Goal: Task Accomplishment & Management: Use online tool/utility

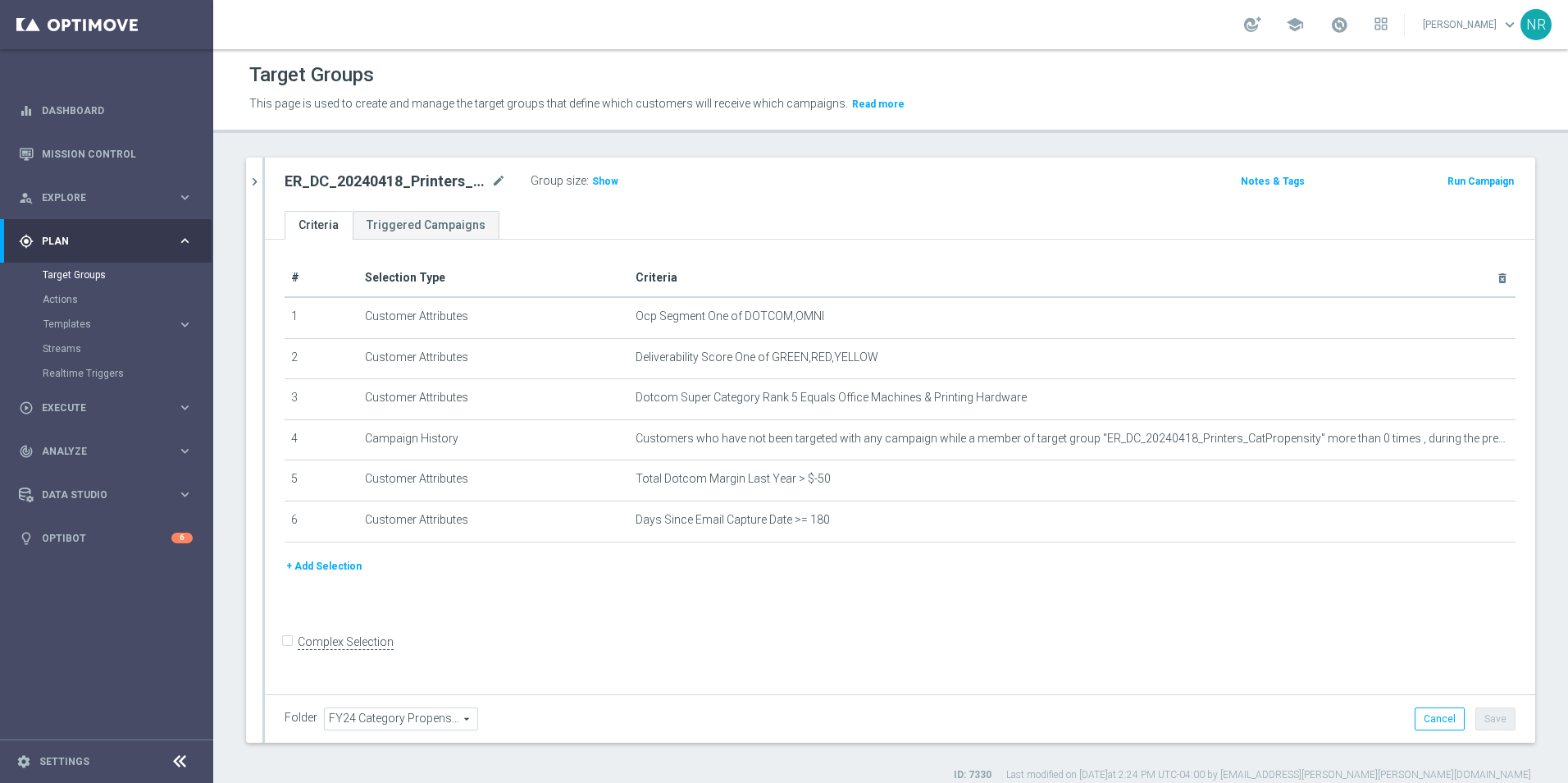
scroll to position [15, 0]
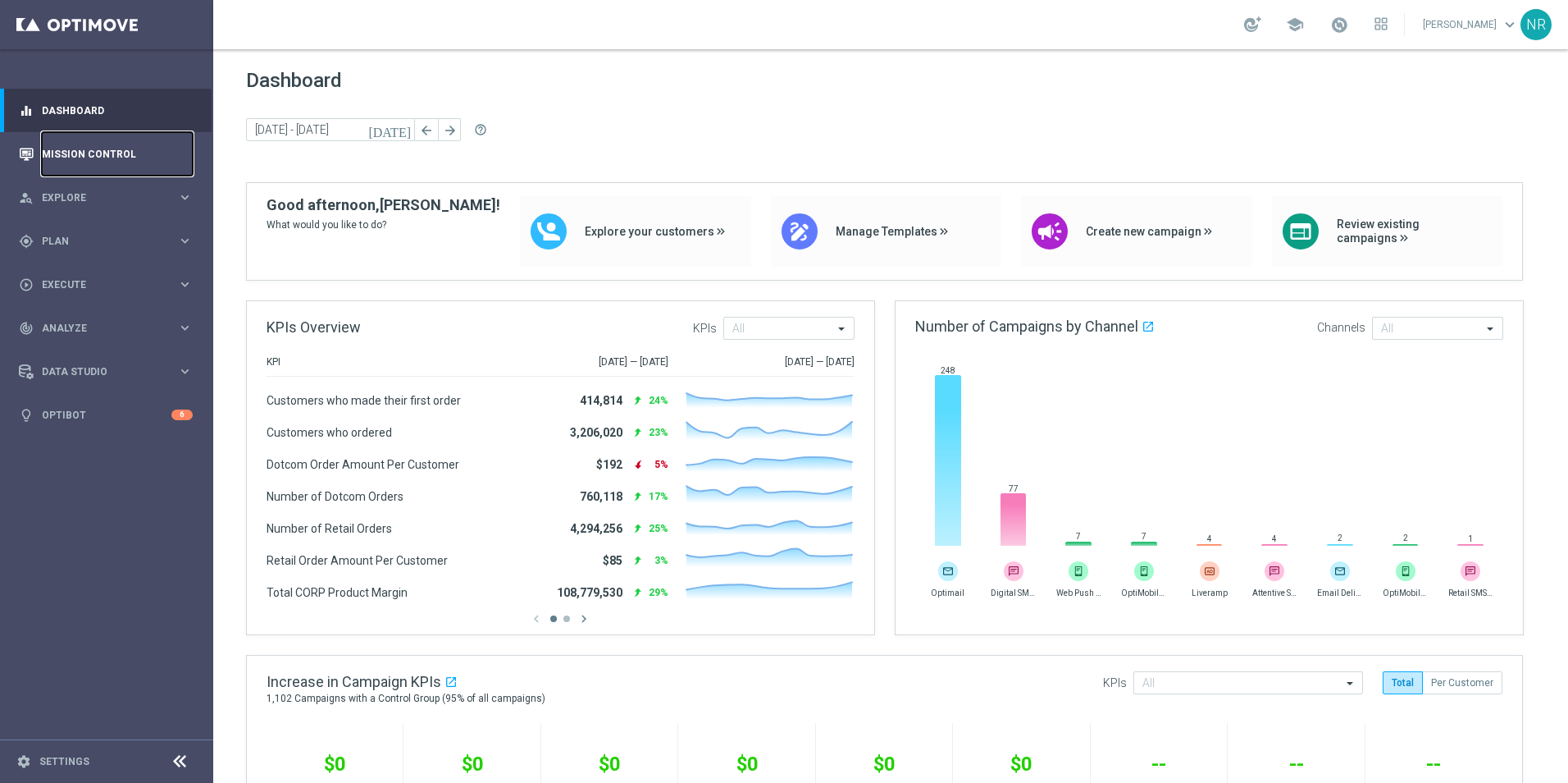
click at [84, 155] on link "Mission Control" at bounding box center [117, 154] width 151 height 44
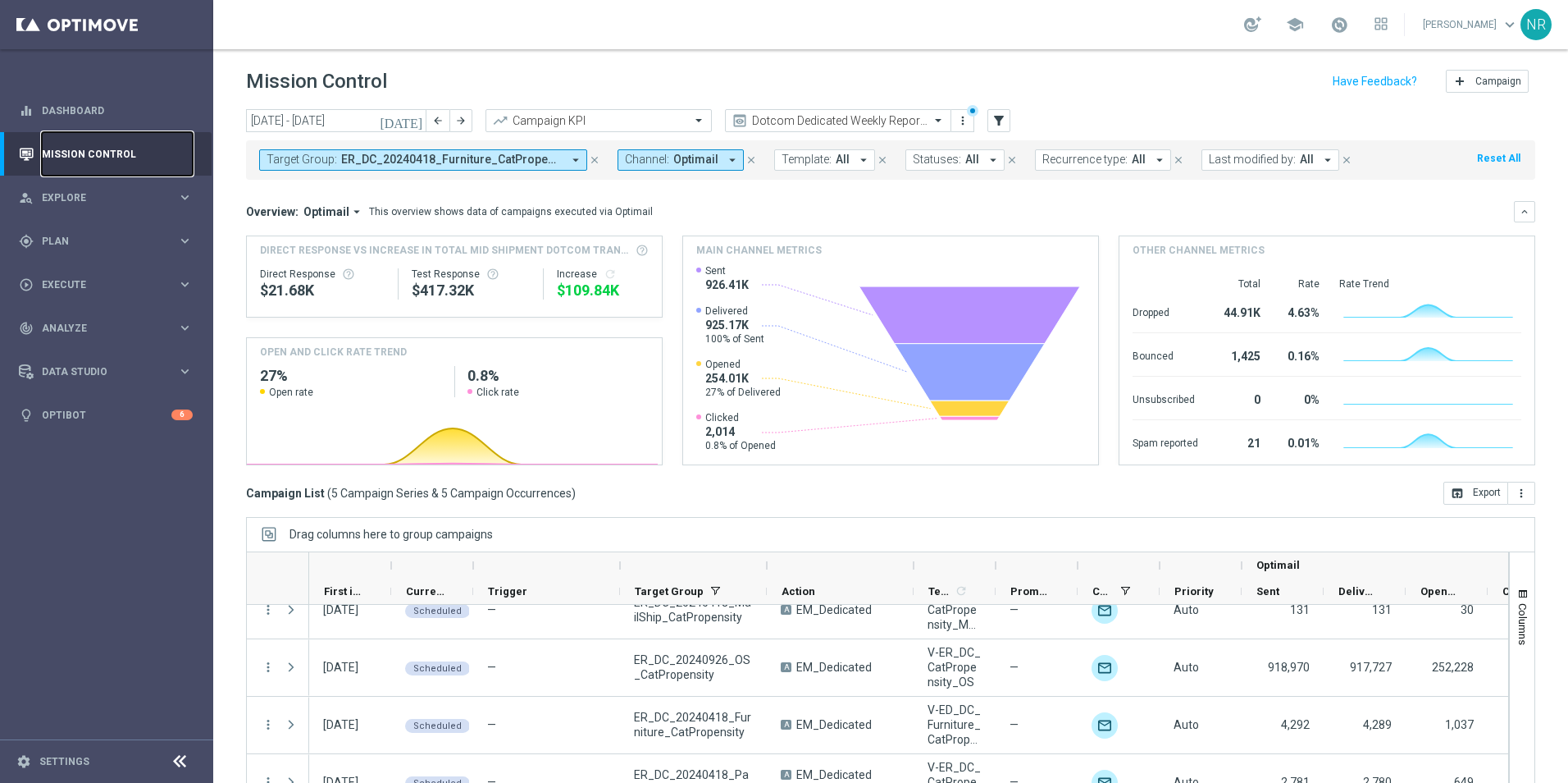
scroll to position [101, 0]
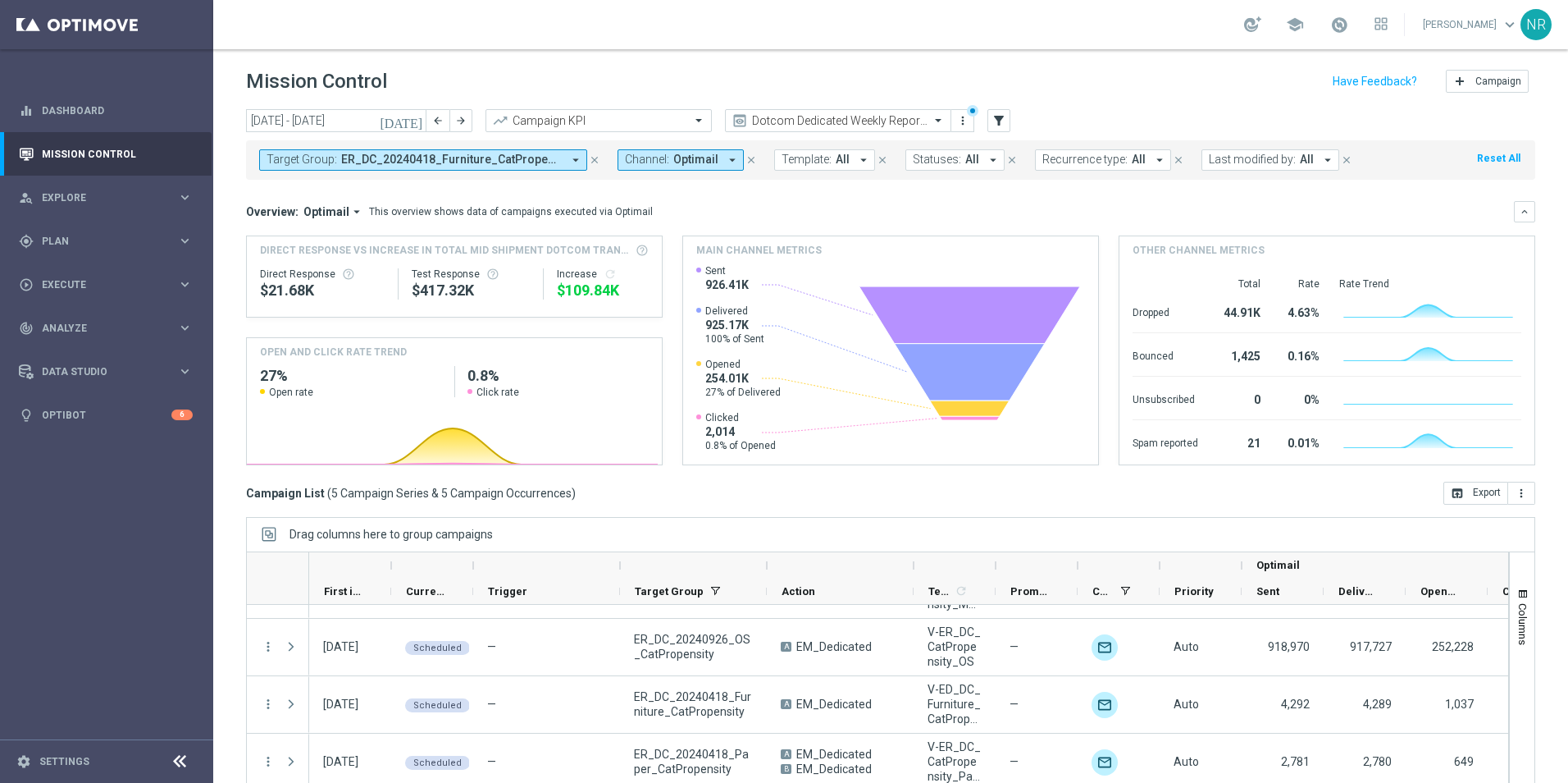
click at [402, 156] on span "ER_DC_20240418_Furniture_CatPropensity, ER_DC_20240418_InkToner_CatPropensity, …" at bounding box center [451, 159] width 220 height 14
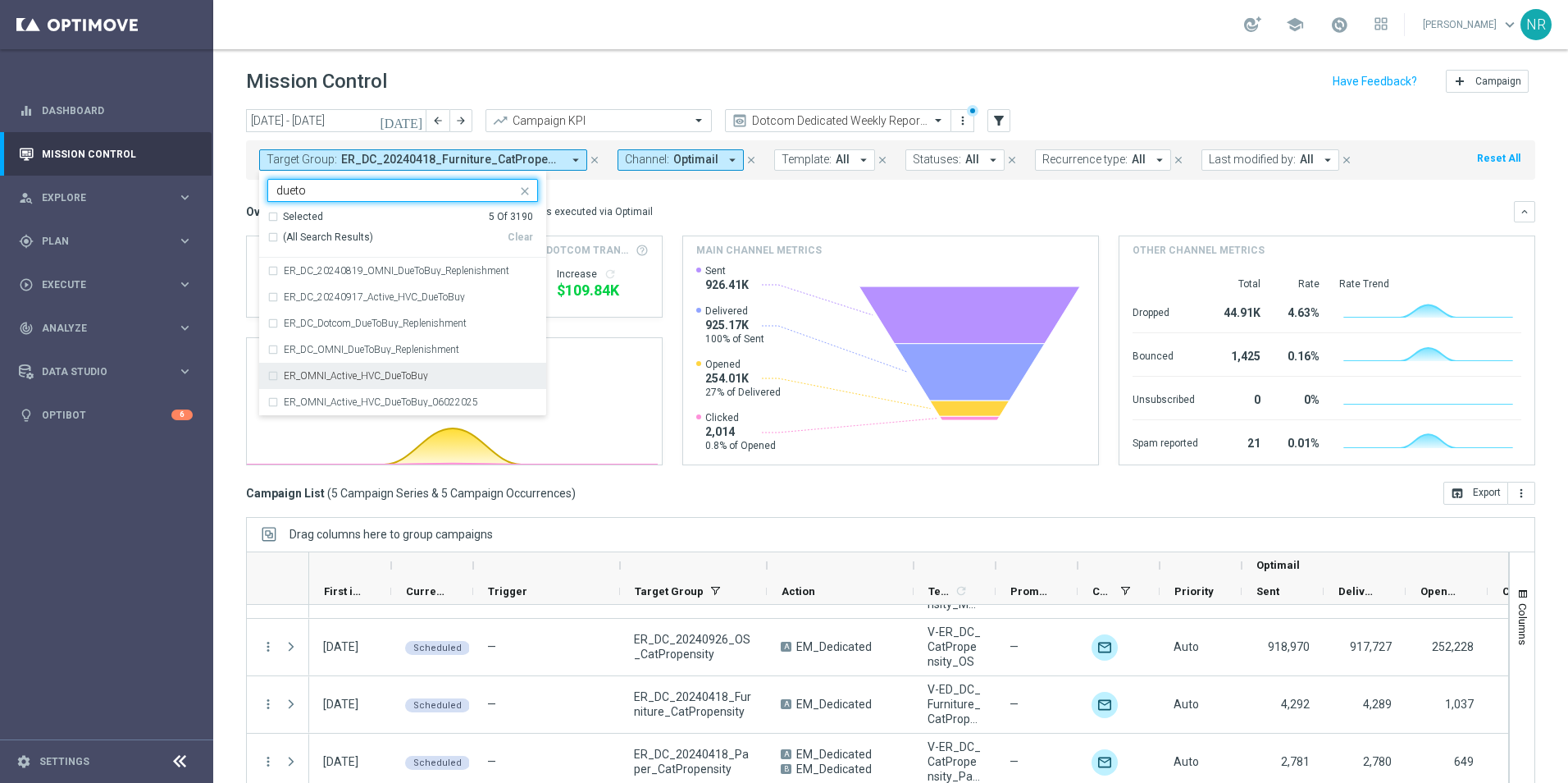
click at [437, 375] on div "ER_OMNI_Active_HVC_DueToBuy" at bounding box center [410, 376] width 254 height 10
type input "dueto"
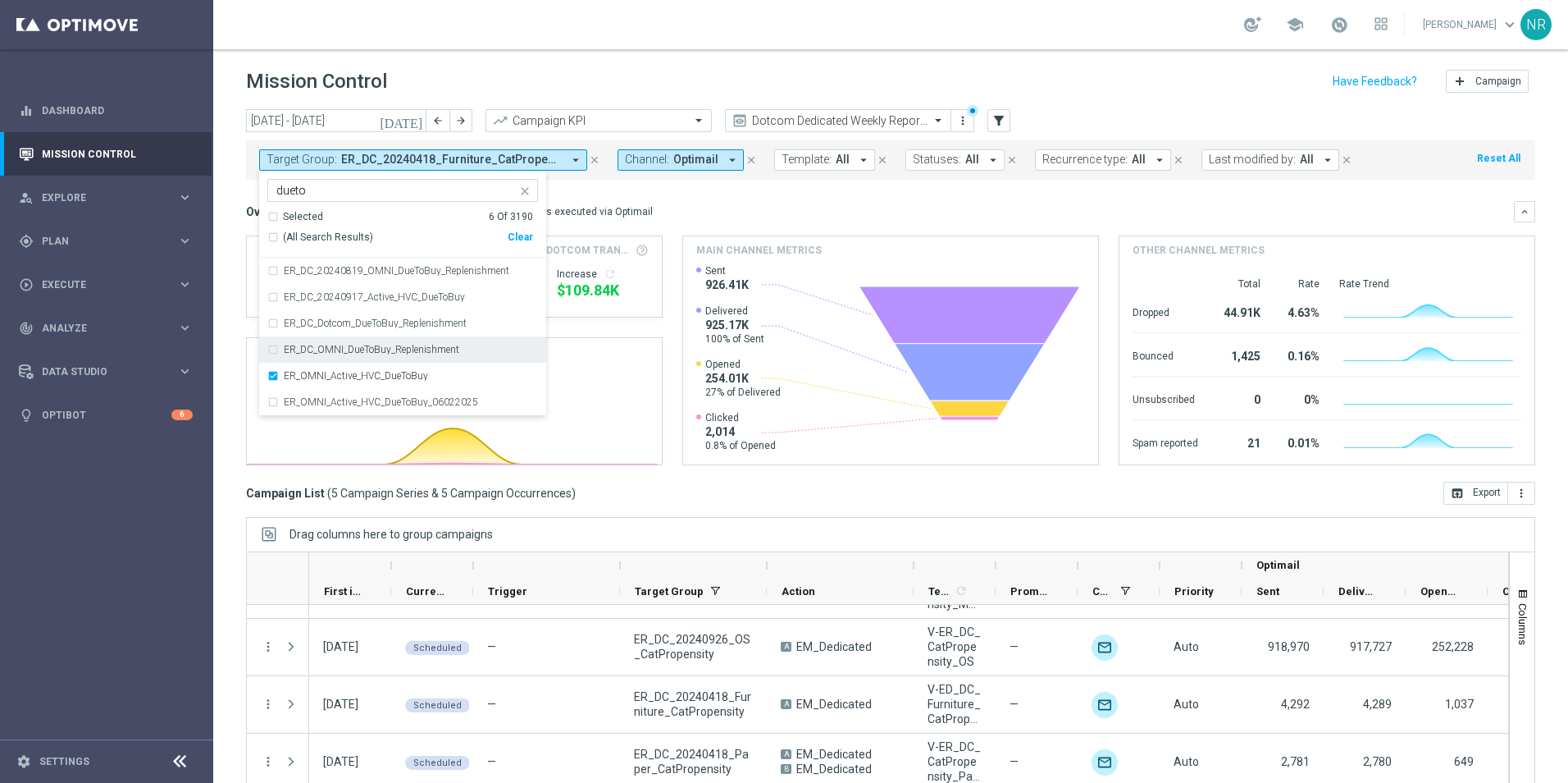
click at [919, 207] on div "Overview: Optimail arrow_drop_down This overview shows data of campaigns execut…" at bounding box center [880, 211] width 1268 height 15
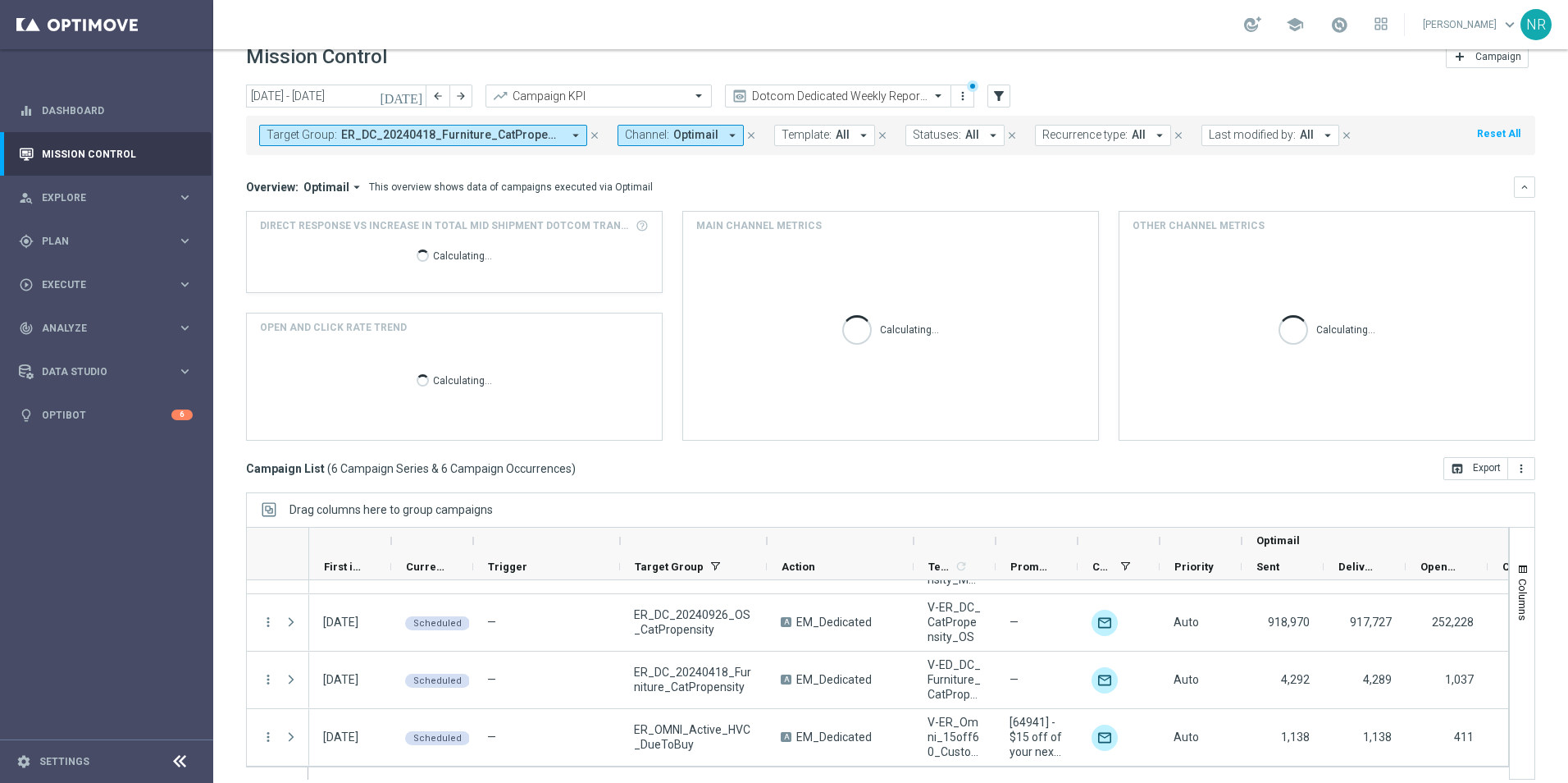
scroll to position [38, 0]
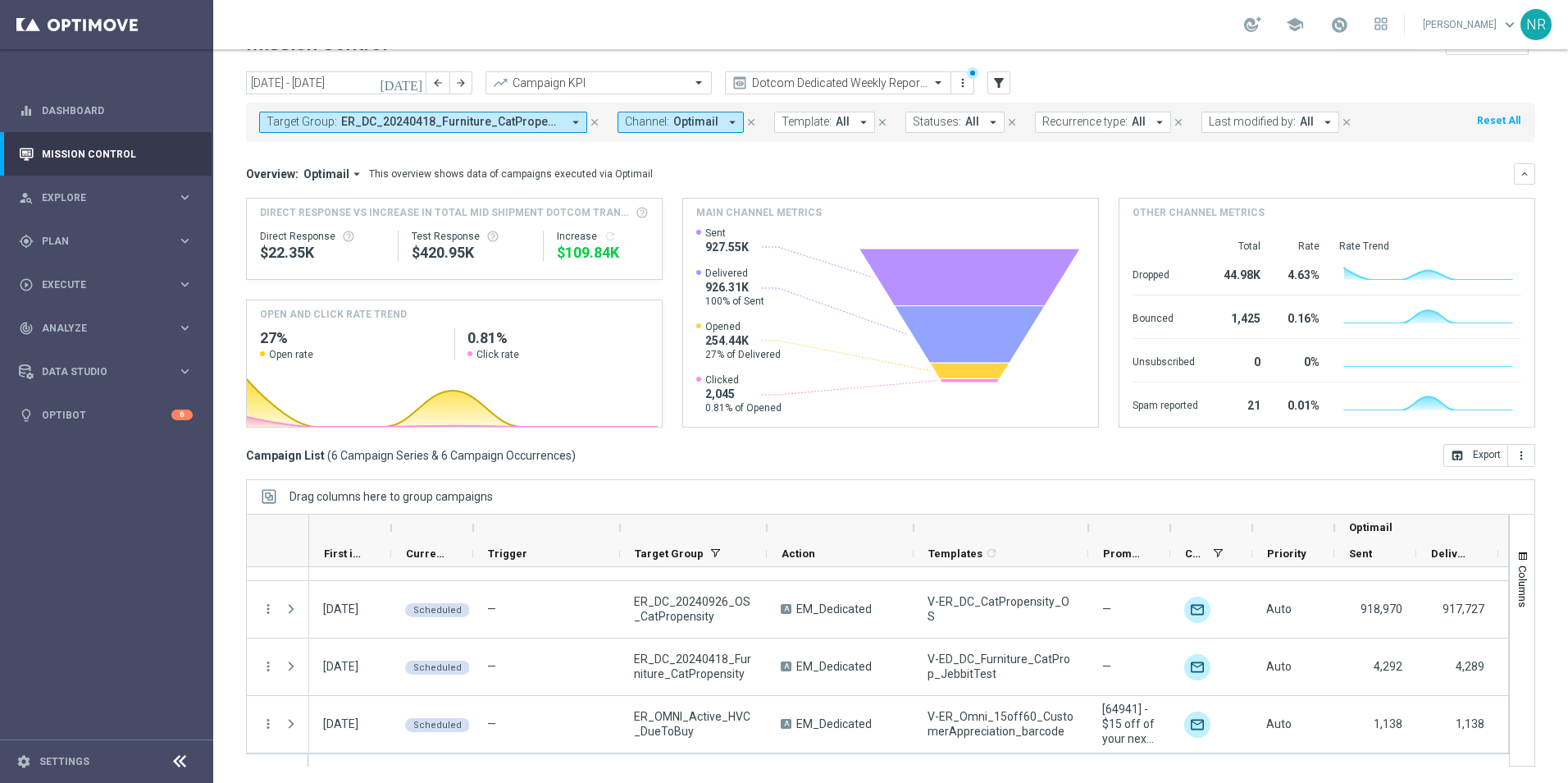
drag, startPoint x: 993, startPoint y: 527, endPoint x: 1088, endPoint y: 519, distance: 95.3
click at [1088, 519] on div at bounding box center [1089, 527] width 7 height 26
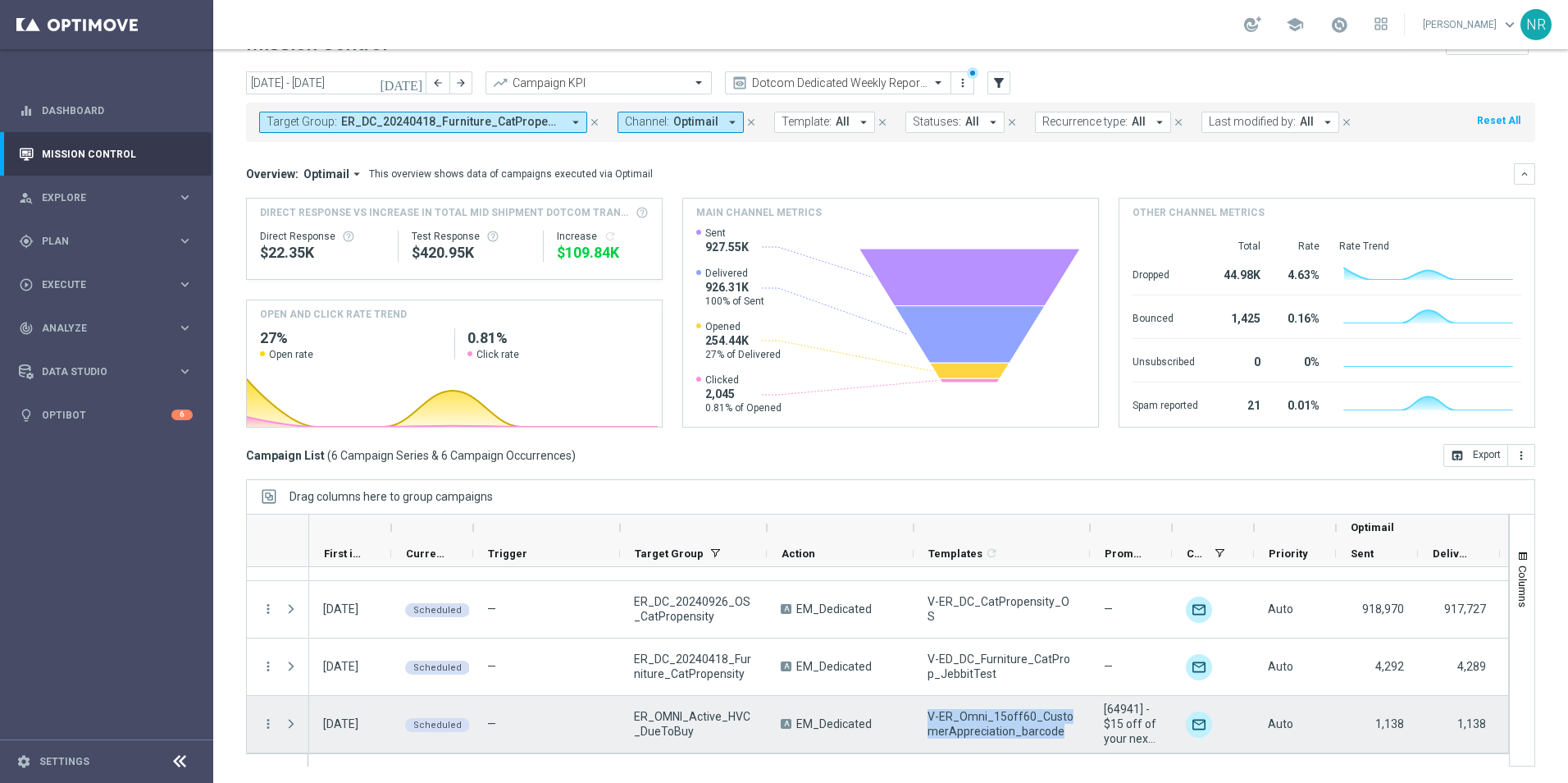
drag, startPoint x: 1056, startPoint y: 729, endPoint x: 928, endPoint y: 715, distance: 128.8
click at [928, 715] on span "V-ER_Omni_15off60_CustomerAppreciation_barcode" at bounding box center [1001, 723] width 149 height 30
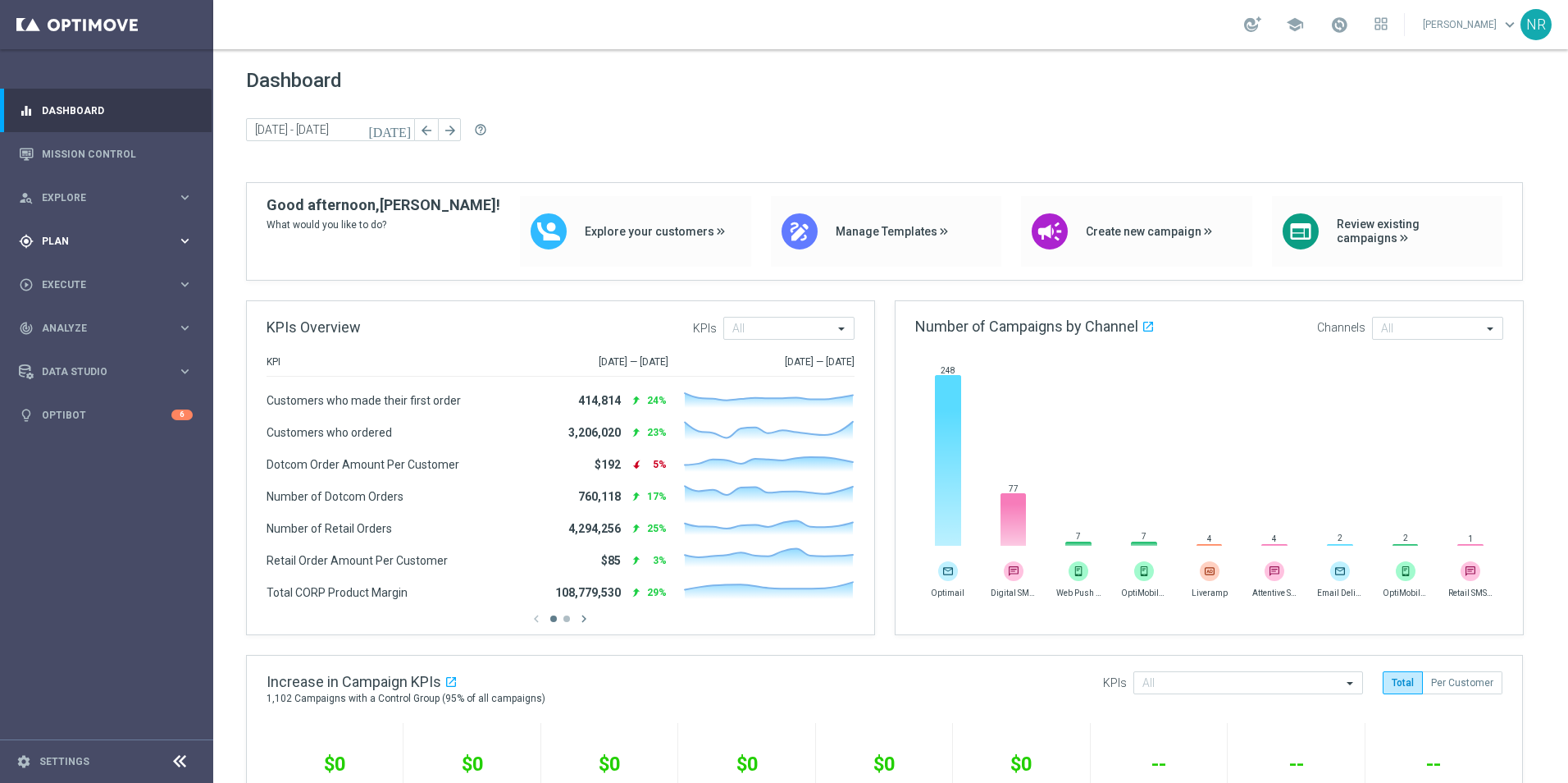
click at [75, 243] on span "Plan" at bounding box center [109, 241] width 135 height 10
click at [112, 277] on link "Target Groups" at bounding box center [107, 274] width 128 height 13
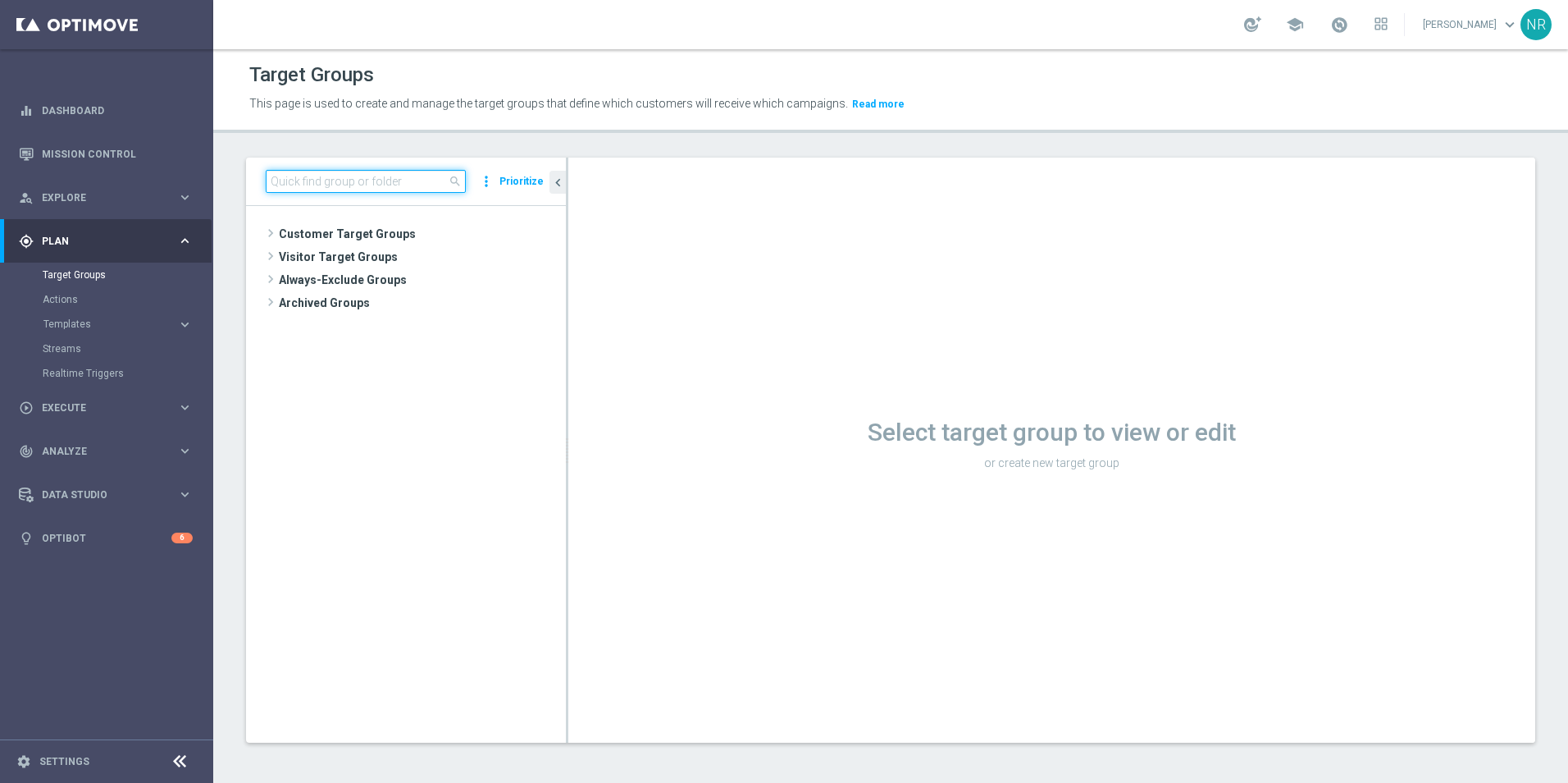
click at [376, 185] on input at bounding box center [366, 181] width 200 height 23
type input "h"
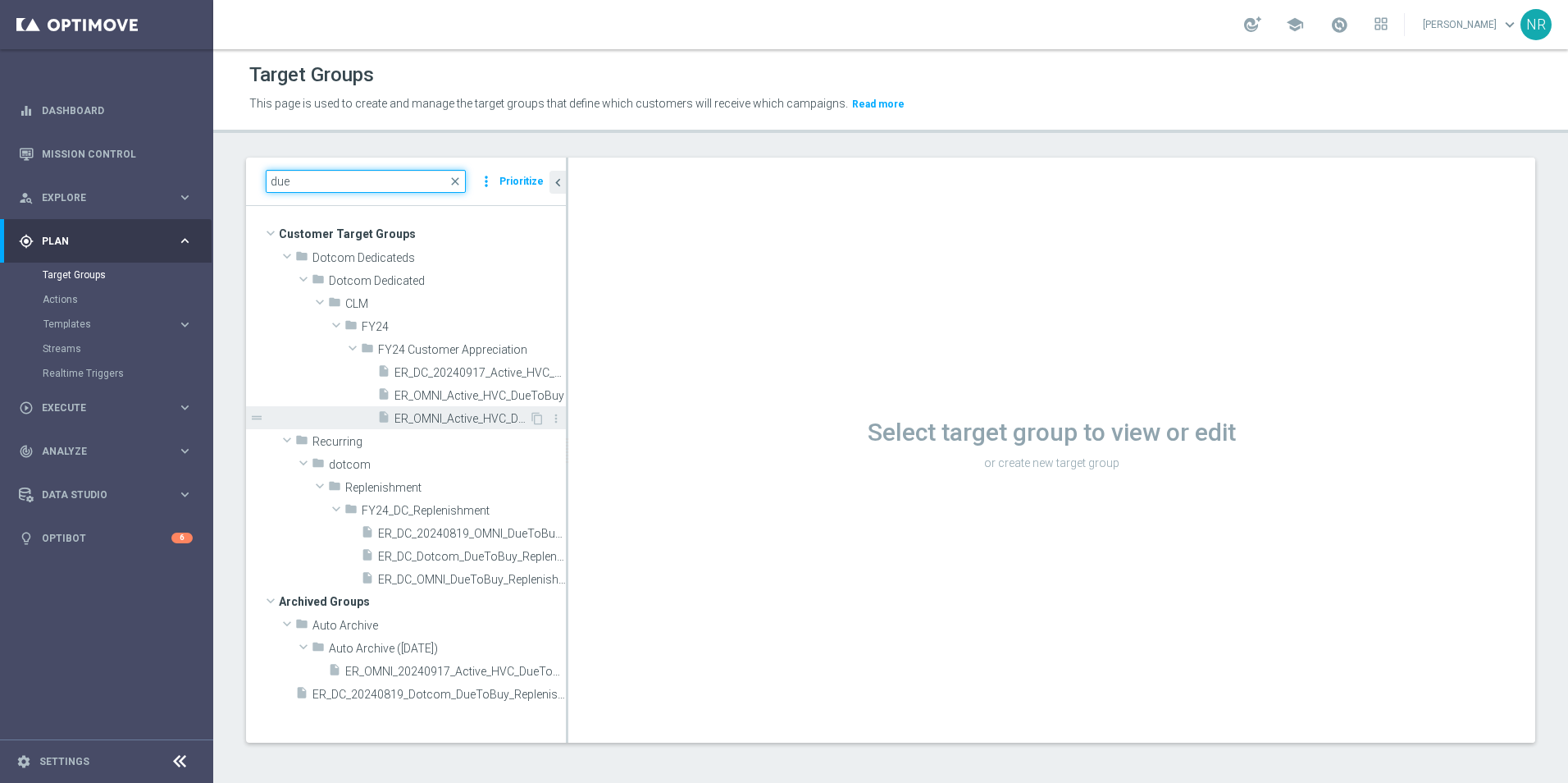
type input "due"
click at [491, 417] on span "ER_OMNI_Active_HVC_DueToBuy_06022025" at bounding box center [461, 419] width 134 height 14
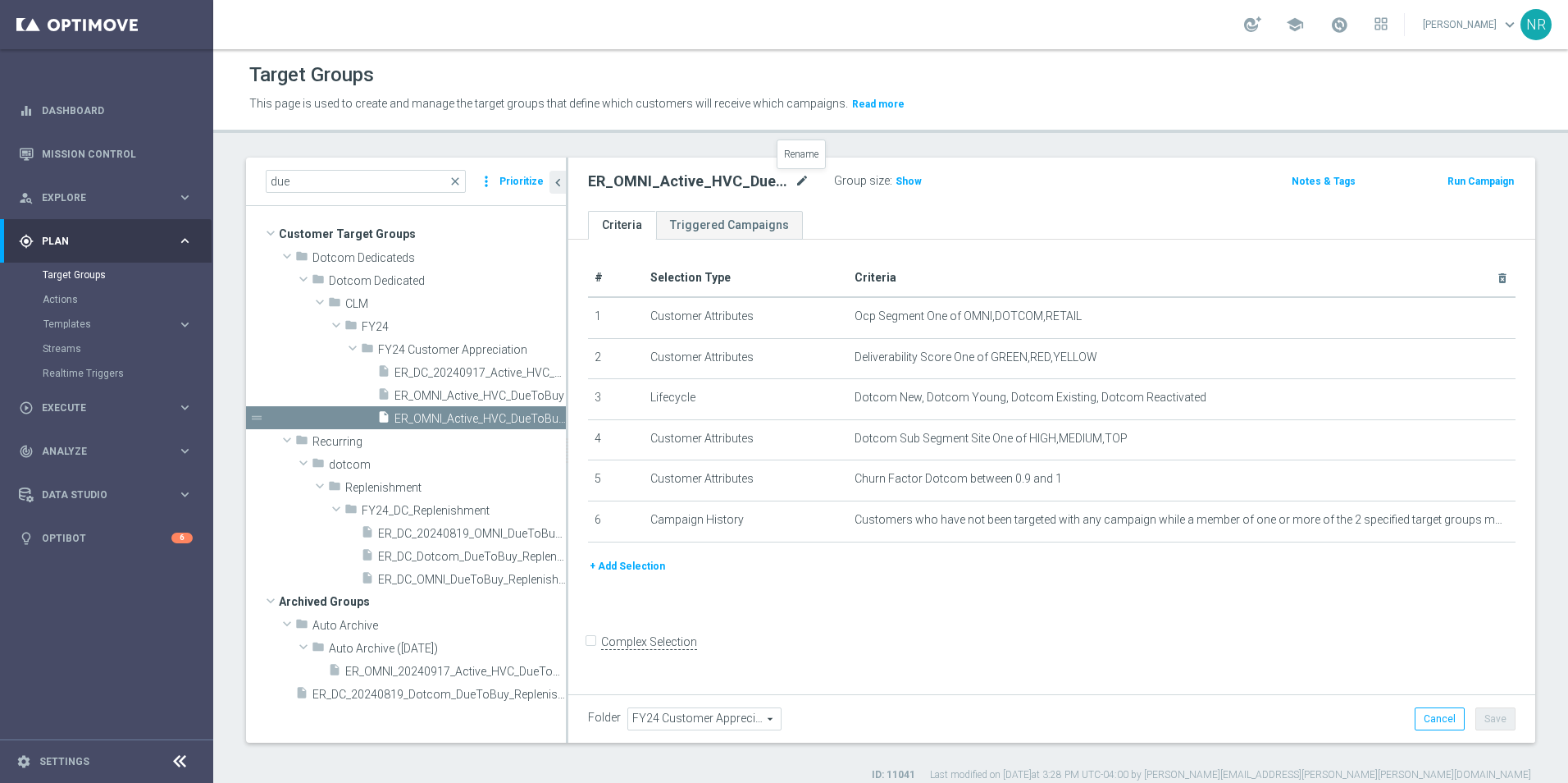
click at [807, 177] on icon "mode_edit" at bounding box center [802, 181] width 15 height 20
click at [498, 397] on span "ER_OMNI_Active_HVC_DueToBuy" at bounding box center [461, 396] width 134 height 14
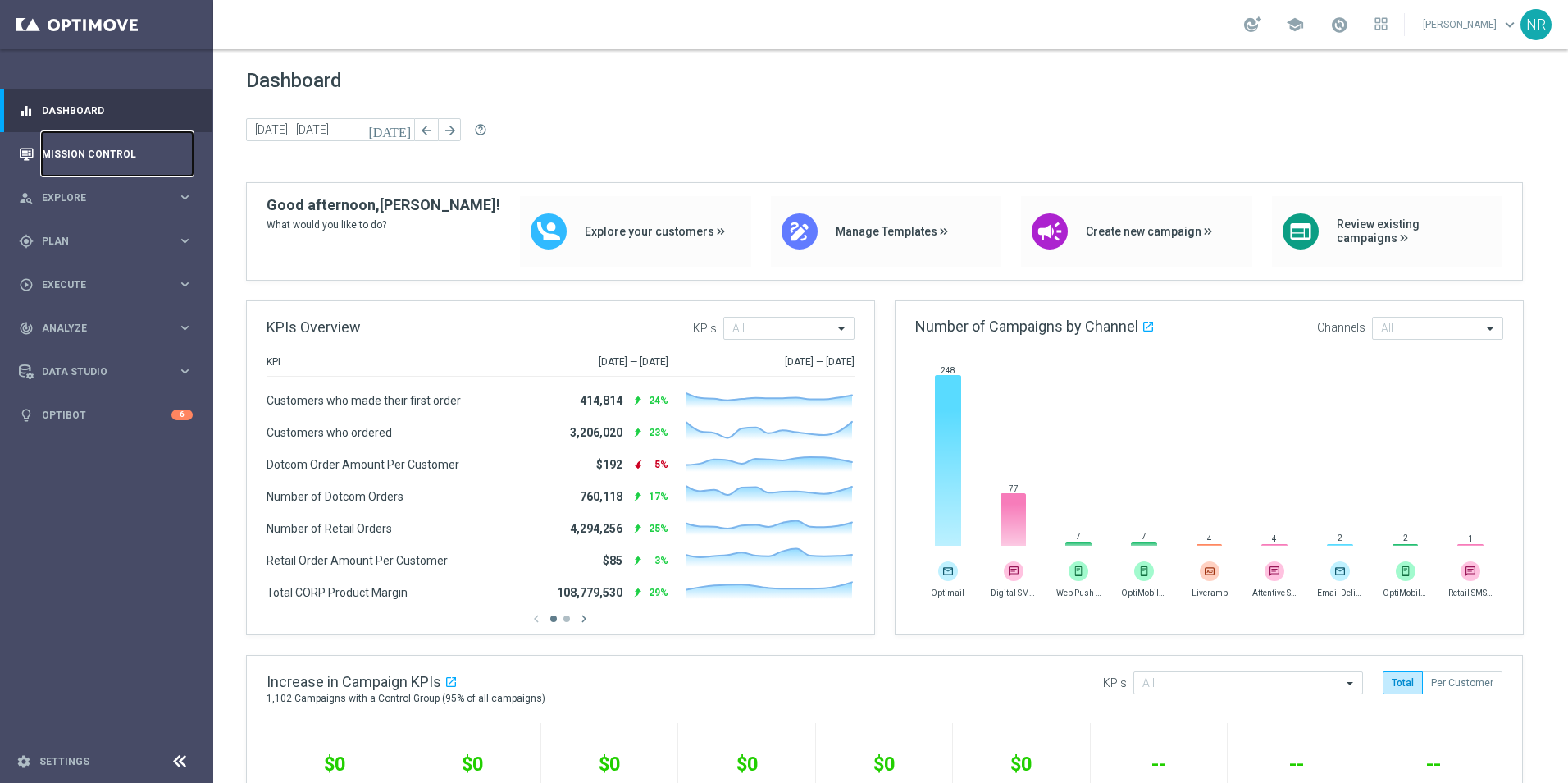
click at [111, 160] on link "Mission Control" at bounding box center [117, 154] width 151 height 44
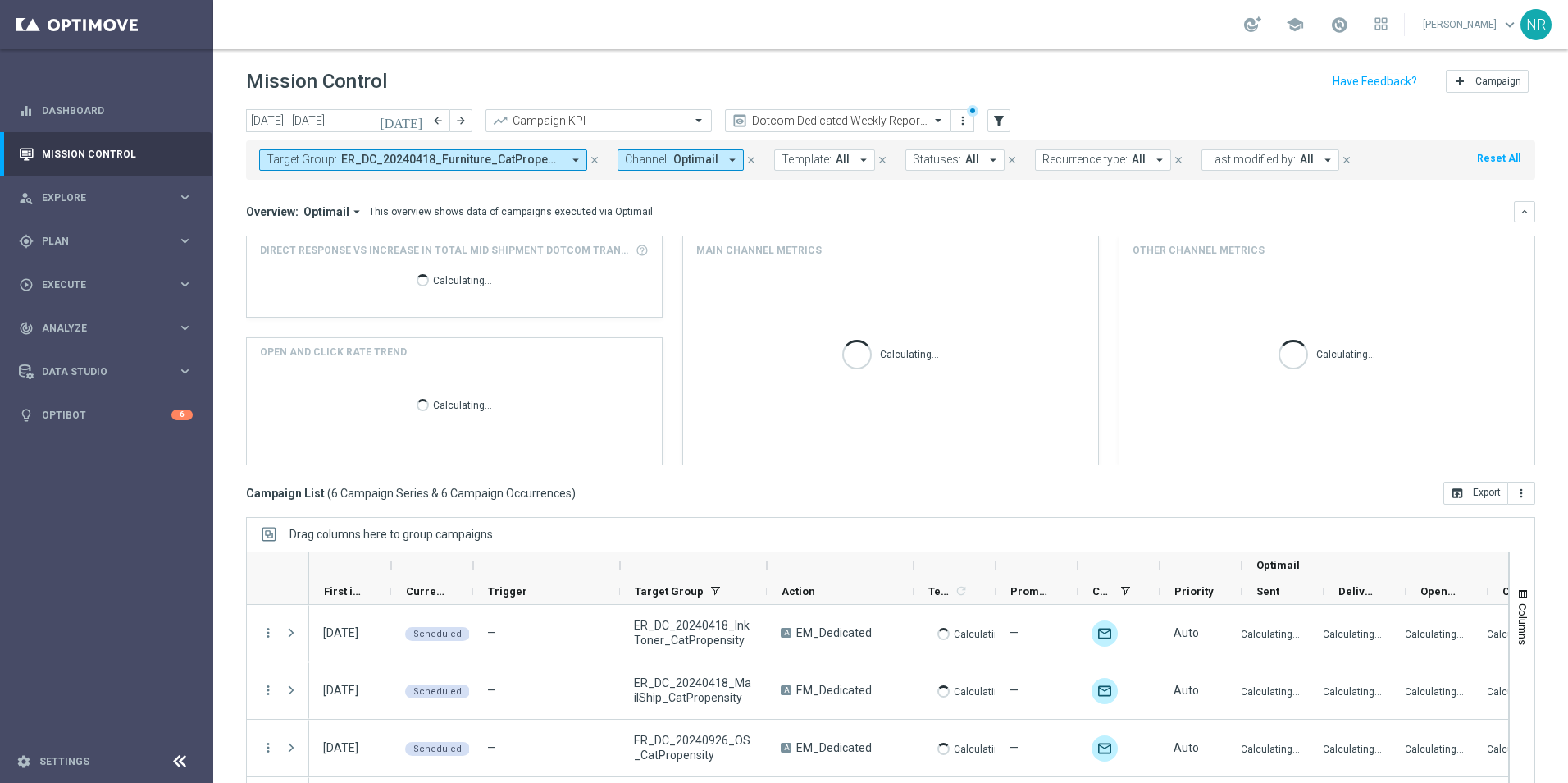
click at [540, 166] on span "ER_DC_20240418_Furniture_CatPropensity, ER_DC_20240418_InkToner_CatPropensity, …" at bounding box center [451, 159] width 220 height 14
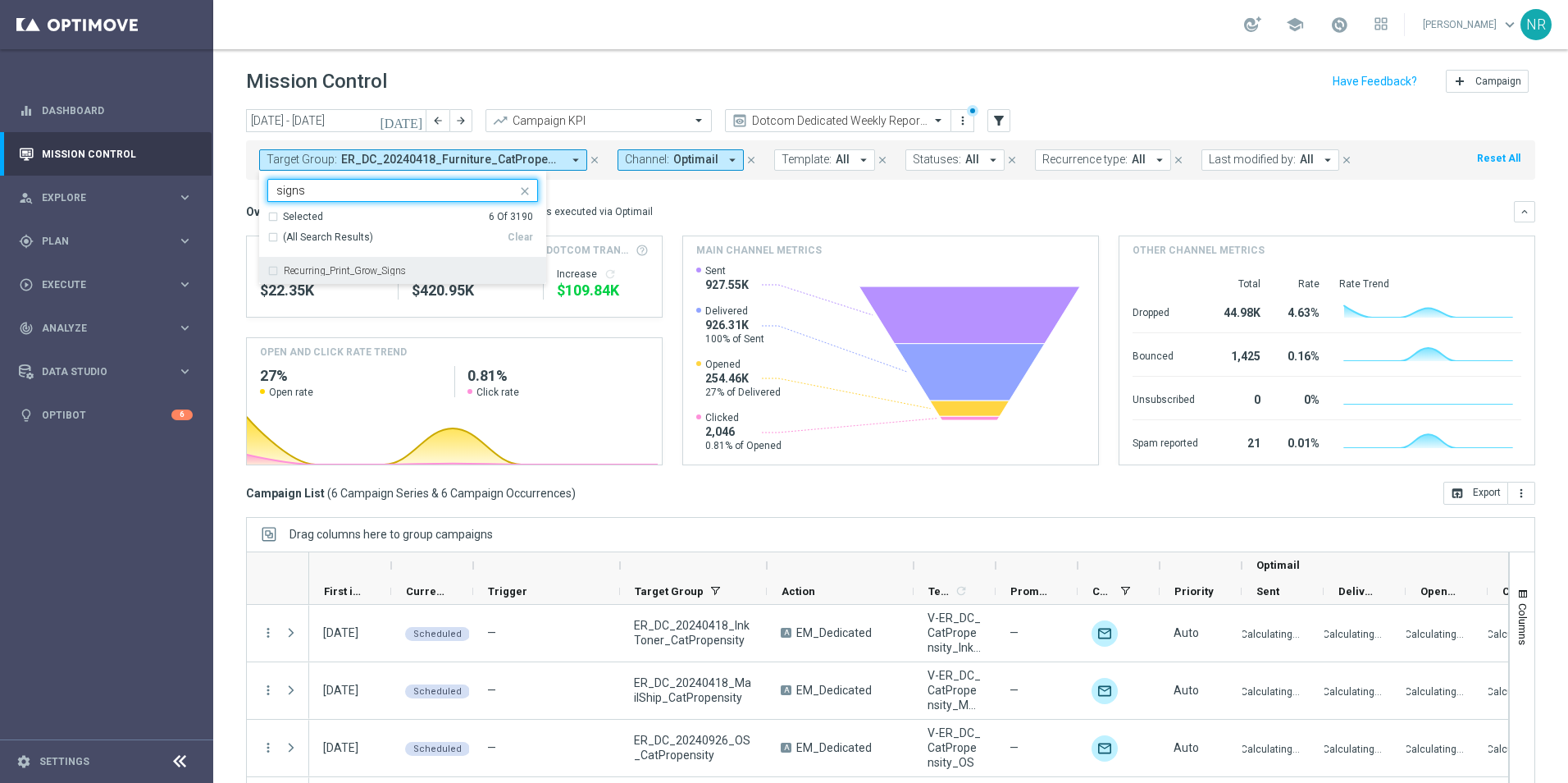
click at [435, 267] on div "Recurring_Print_Grow_Signs" at bounding box center [410, 271] width 254 height 10
type input "signs"
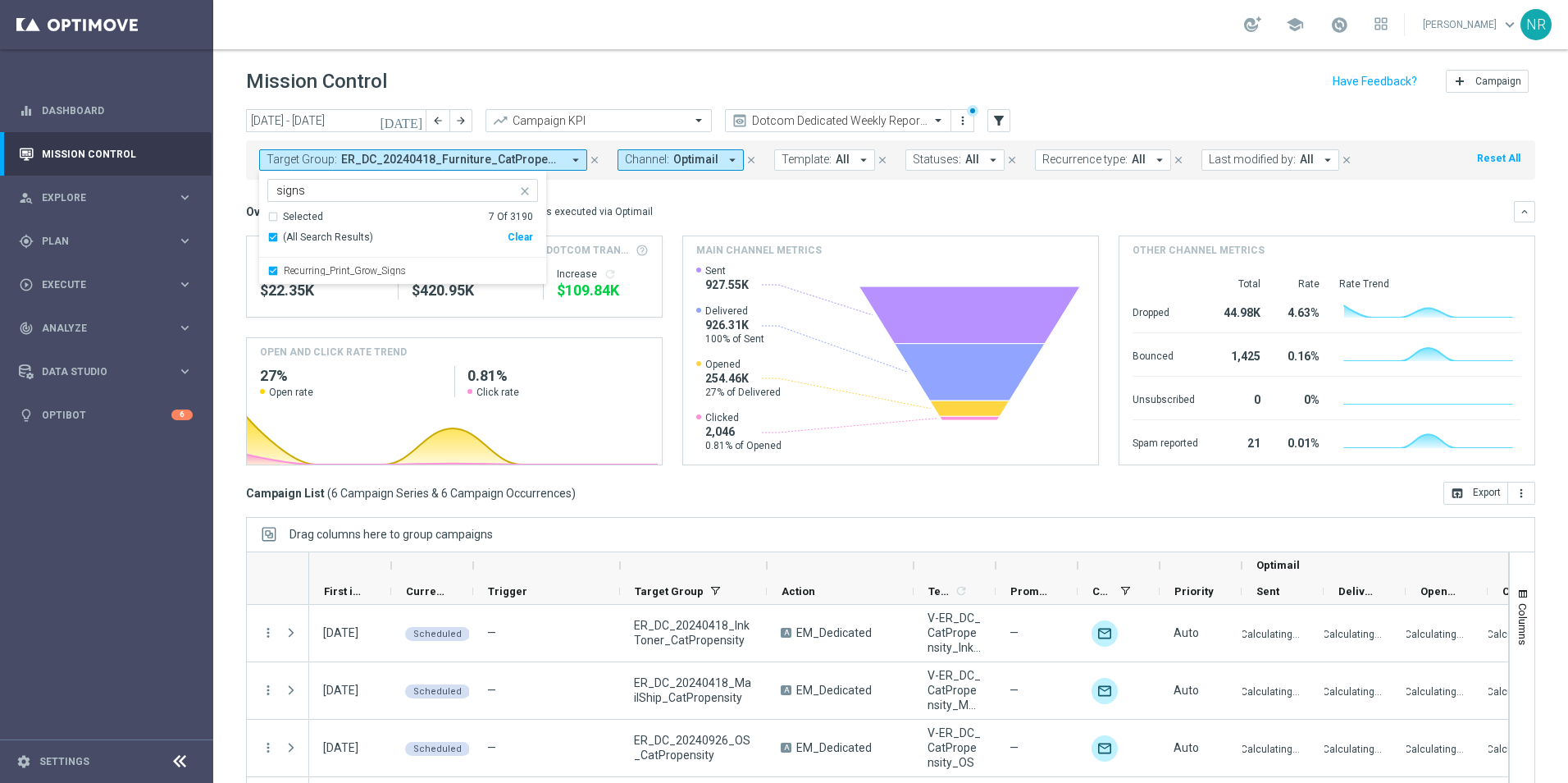
click at [771, 216] on div "Overview: Optimail arrow_drop_down This overview shows data of campaigns execut…" at bounding box center [880, 211] width 1268 height 15
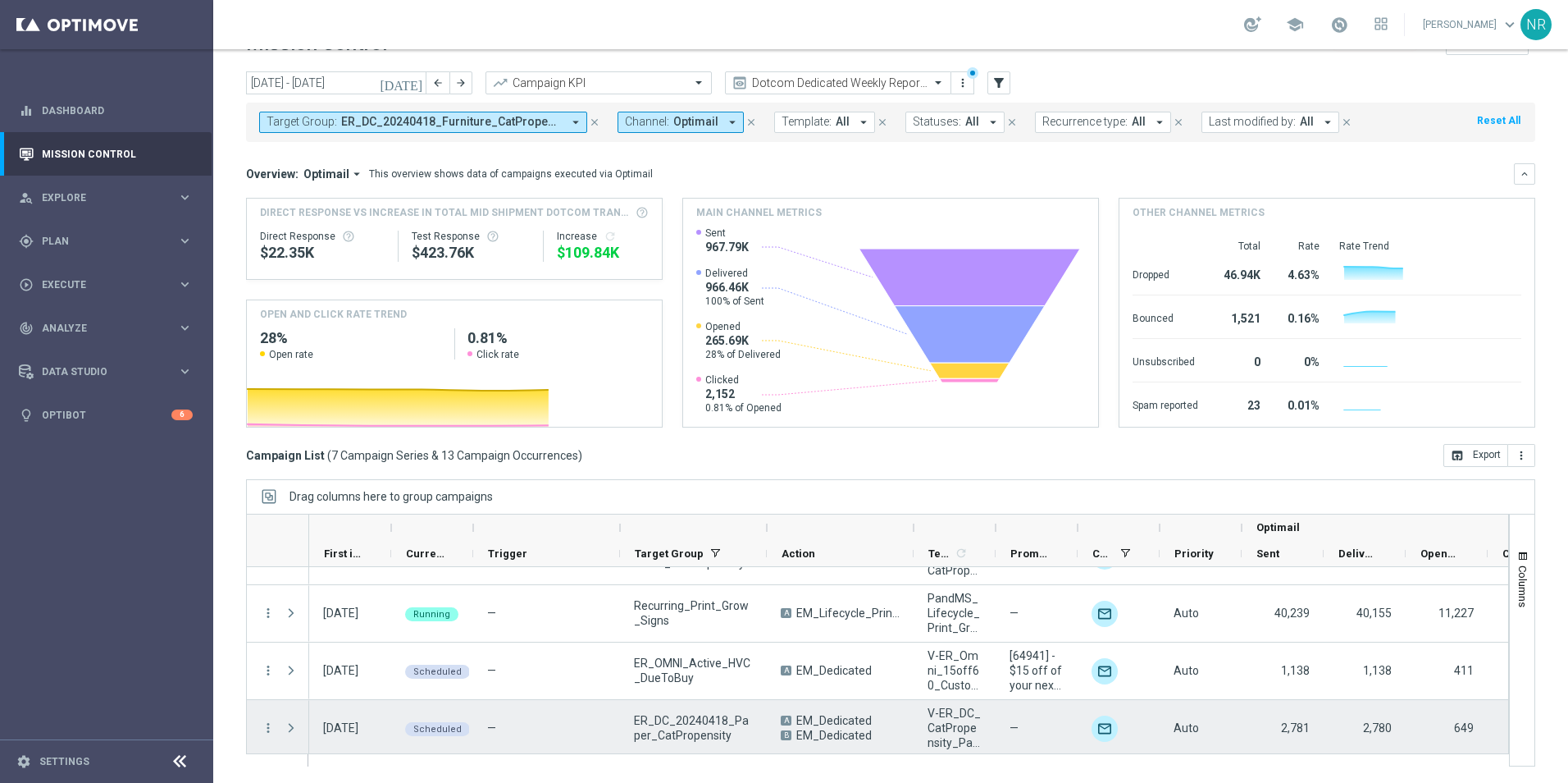
scroll to position [215, 0]
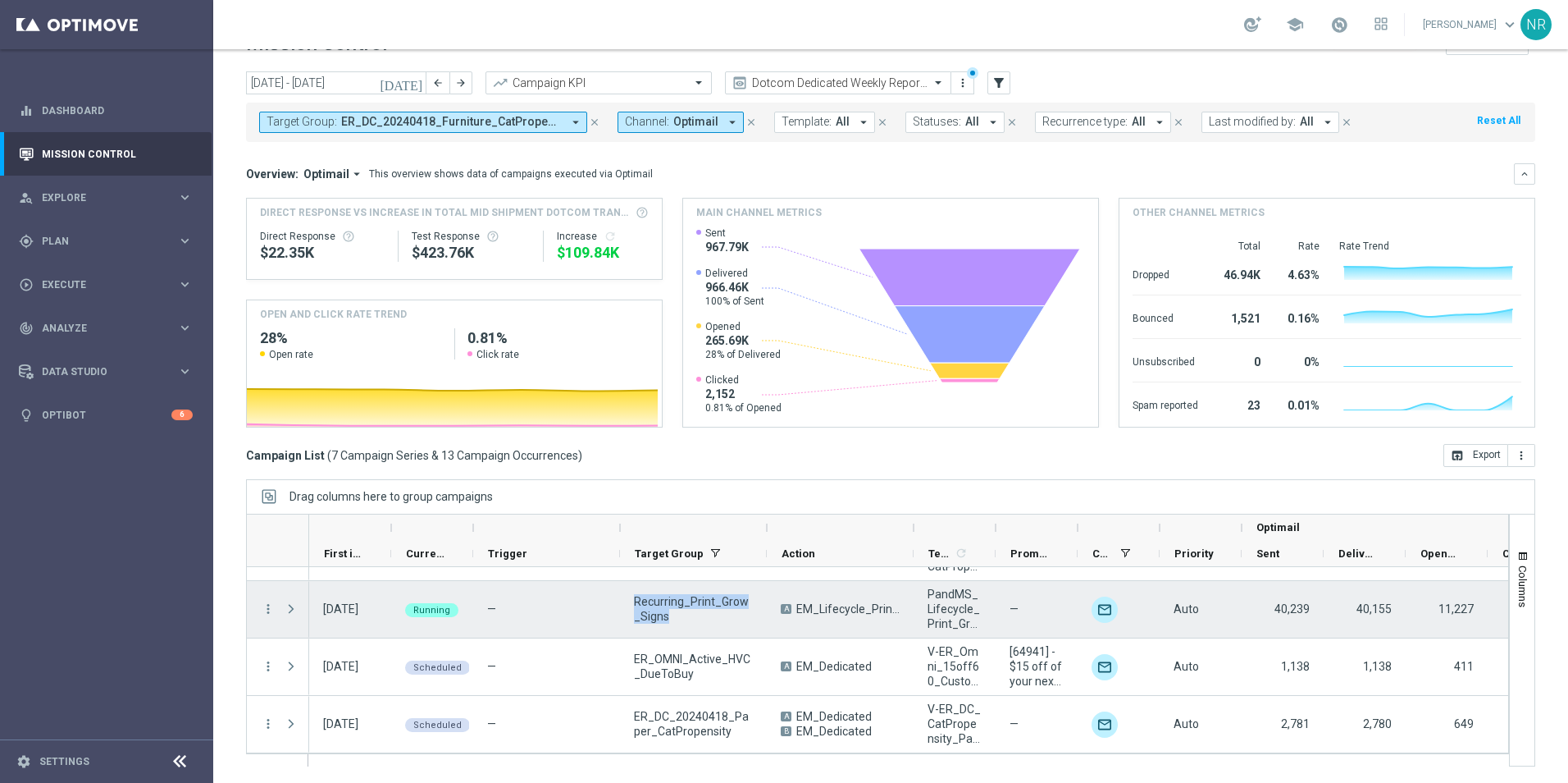
drag, startPoint x: 686, startPoint y: 622, endPoint x: 630, endPoint y: 598, distance: 60.9
click at [630, 598] on div "Recurring_Print_Grow_Signs" at bounding box center [694, 609] width 147 height 56
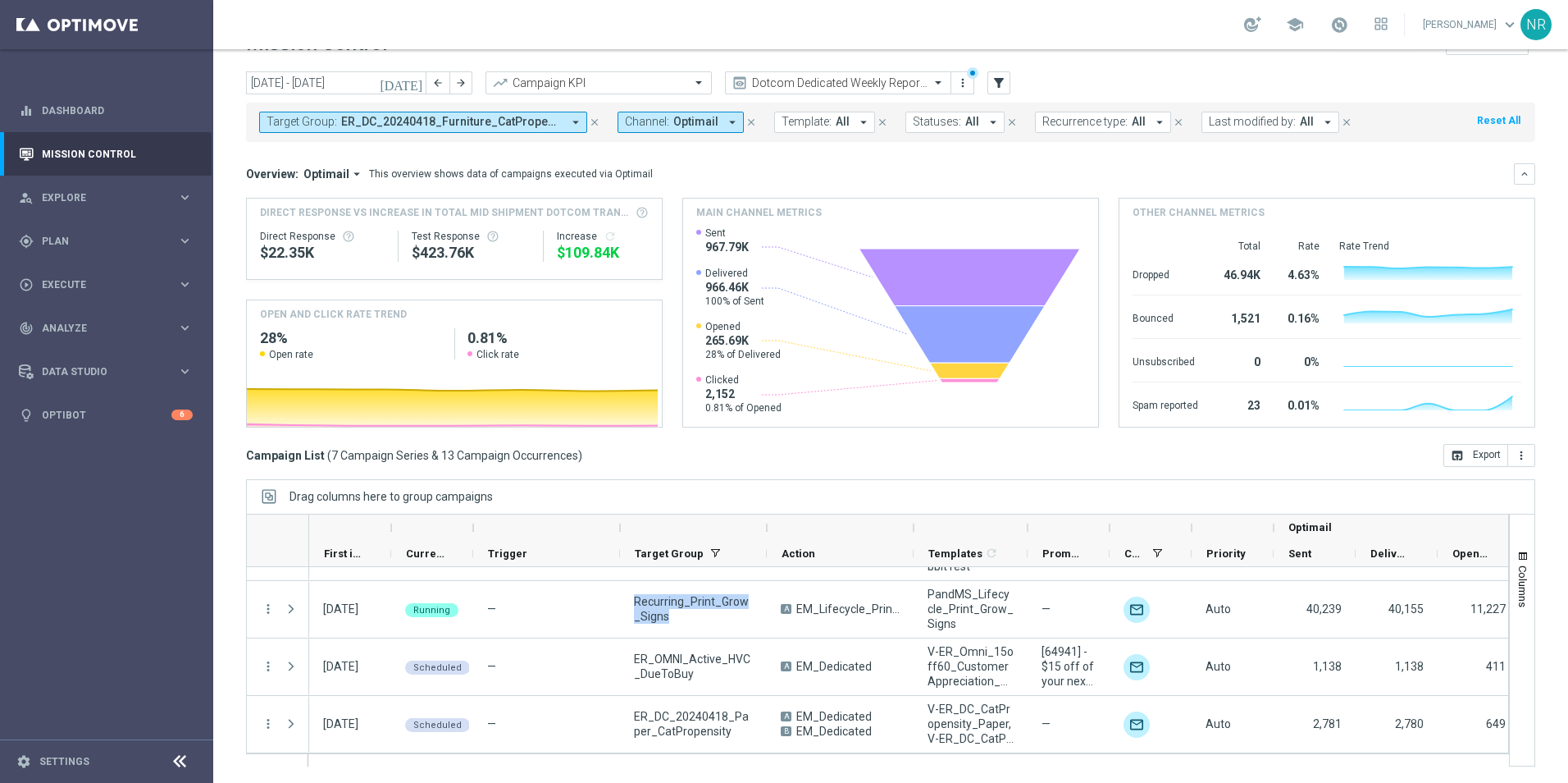
drag, startPoint x: 995, startPoint y: 530, endPoint x: 1047, endPoint y: 530, distance: 52.0
click at [1031, 530] on div at bounding box center [1028, 527] width 7 height 26
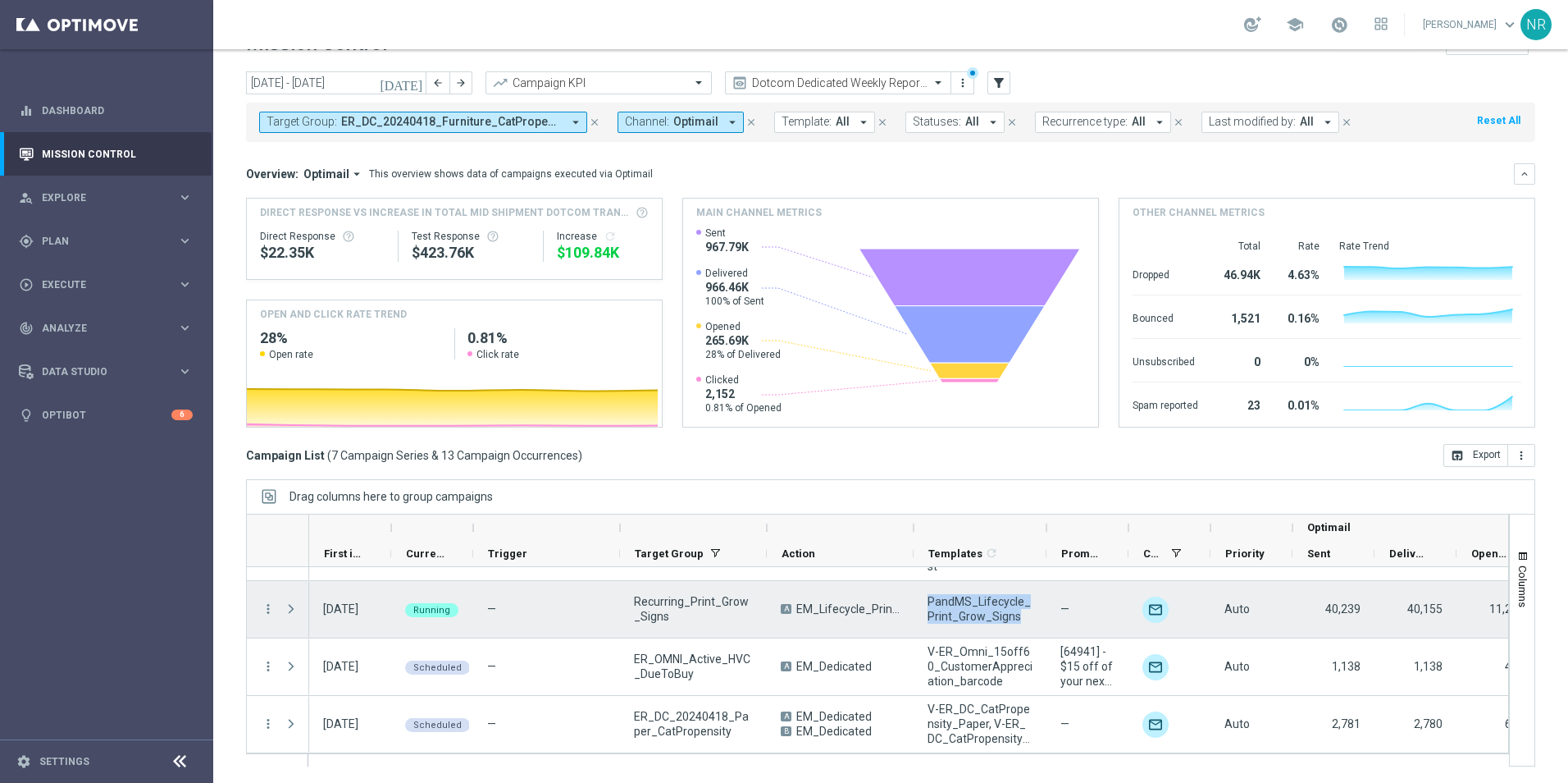
drag, startPoint x: 1024, startPoint y: 614, endPoint x: 925, endPoint y: 601, distance: 99.8
click at [925, 601] on div "PandMS_Lifecycle_Print_Grow_Signs" at bounding box center [979, 609] width 132 height 56
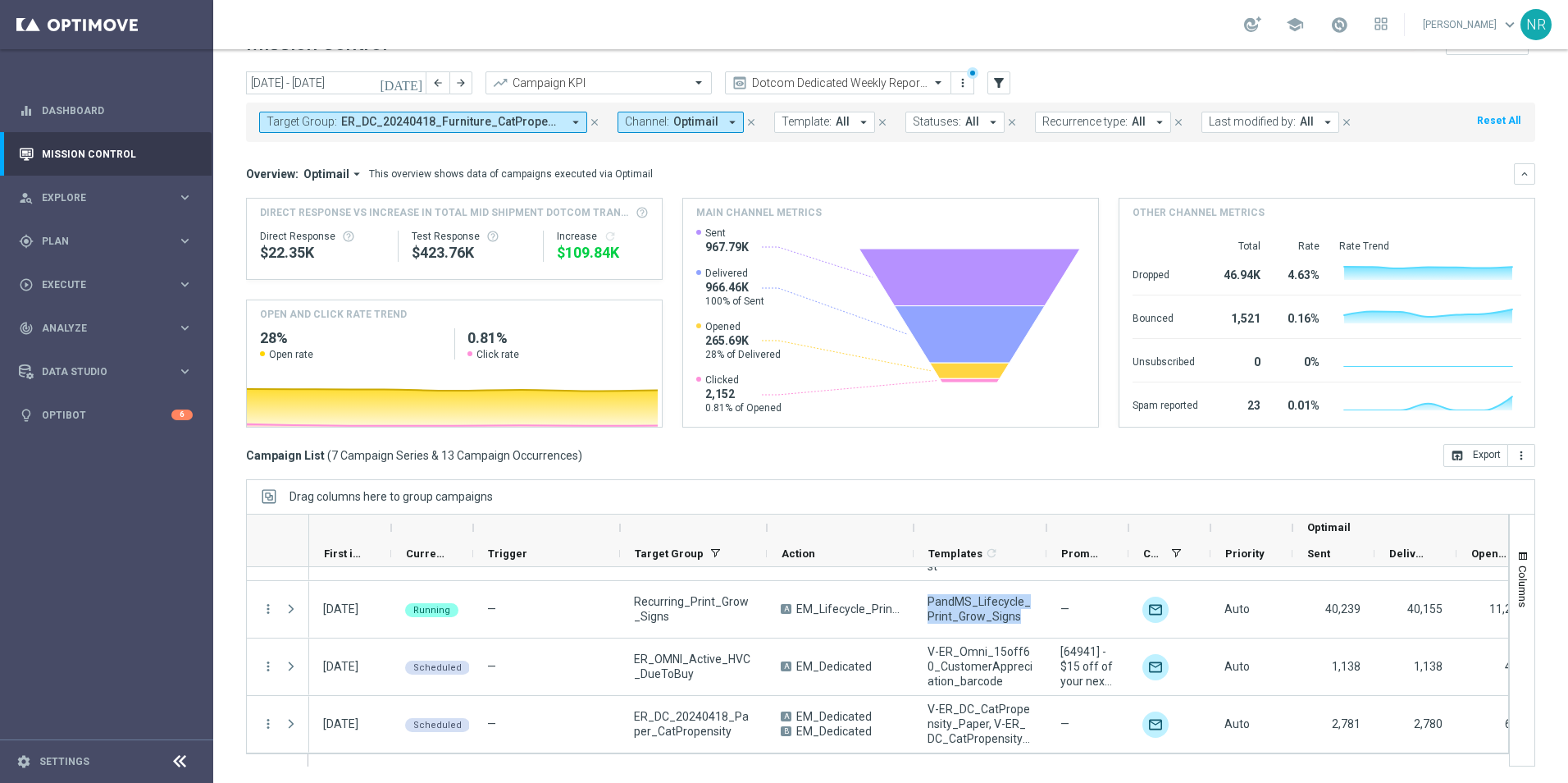
drag, startPoint x: 925, startPoint y: 601, endPoint x: 934, endPoint y: 603, distance: 9.2
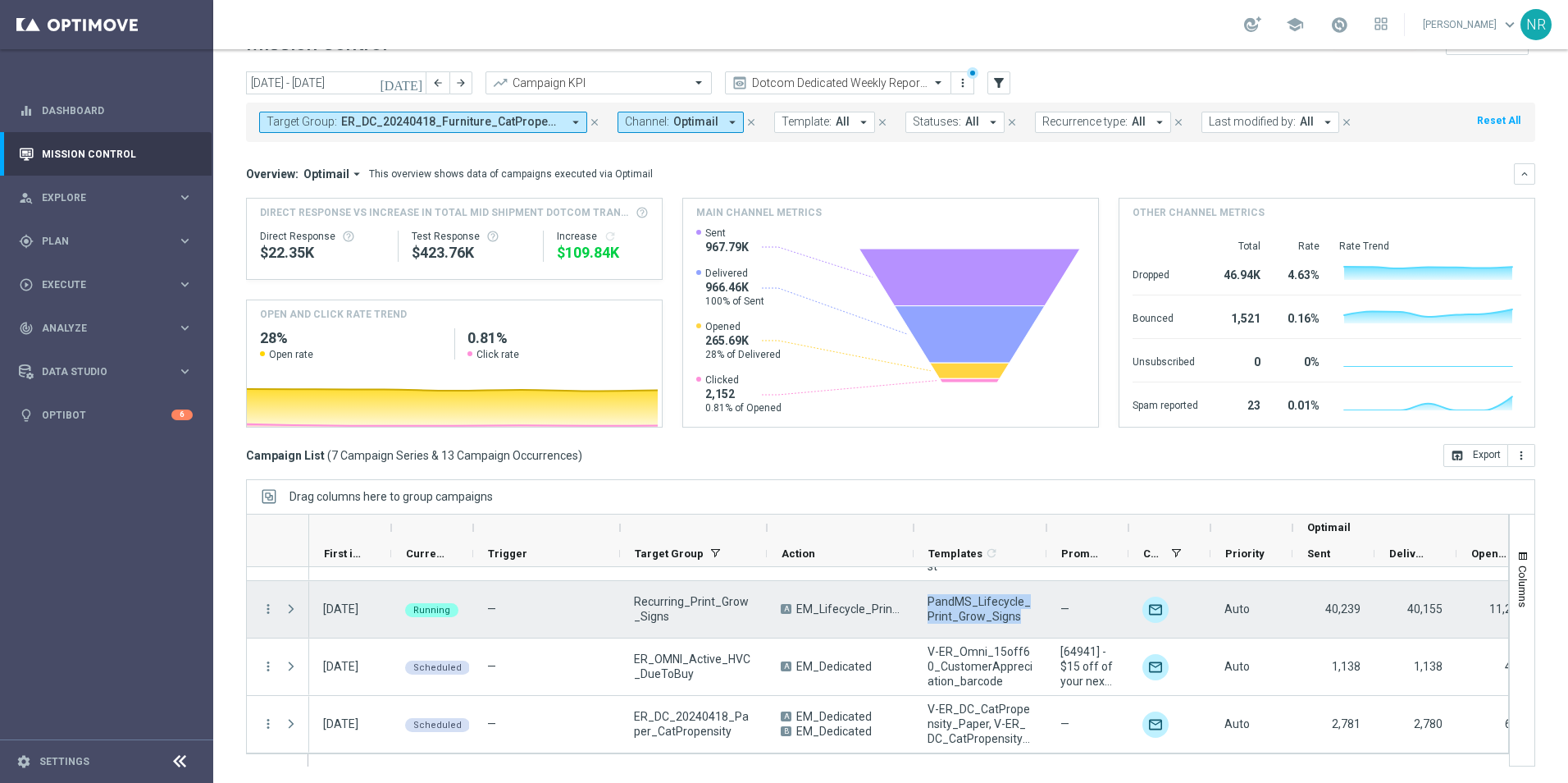
copy span "PandMS_Lifecycle_Print_Grow_Signs"
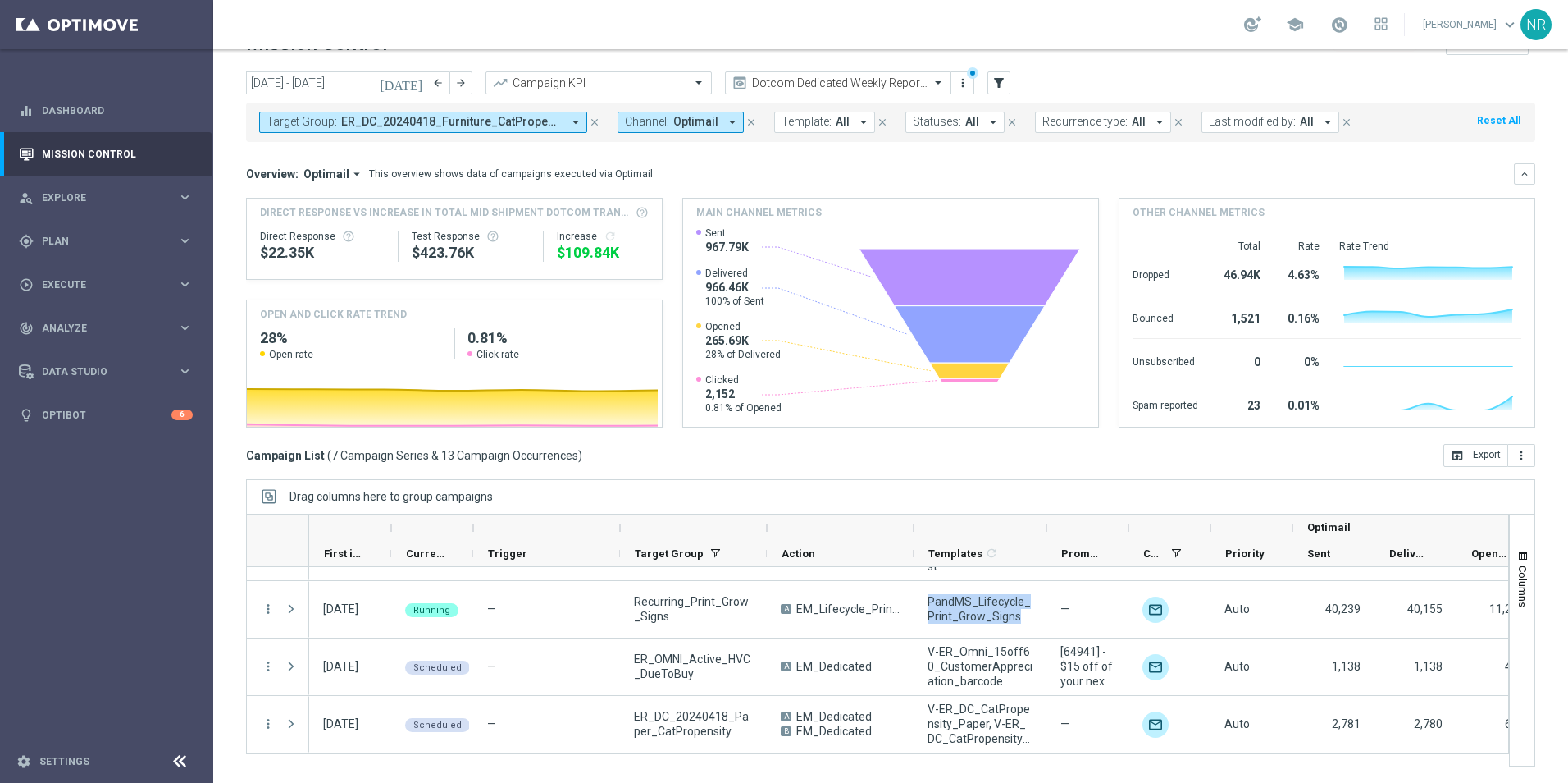
click at [519, 116] on span "ER_DC_20240418_Furniture_CatPropensity, ER_DC_20240418_InkToner_CatPropensity, …" at bounding box center [451, 121] width 220 height 14
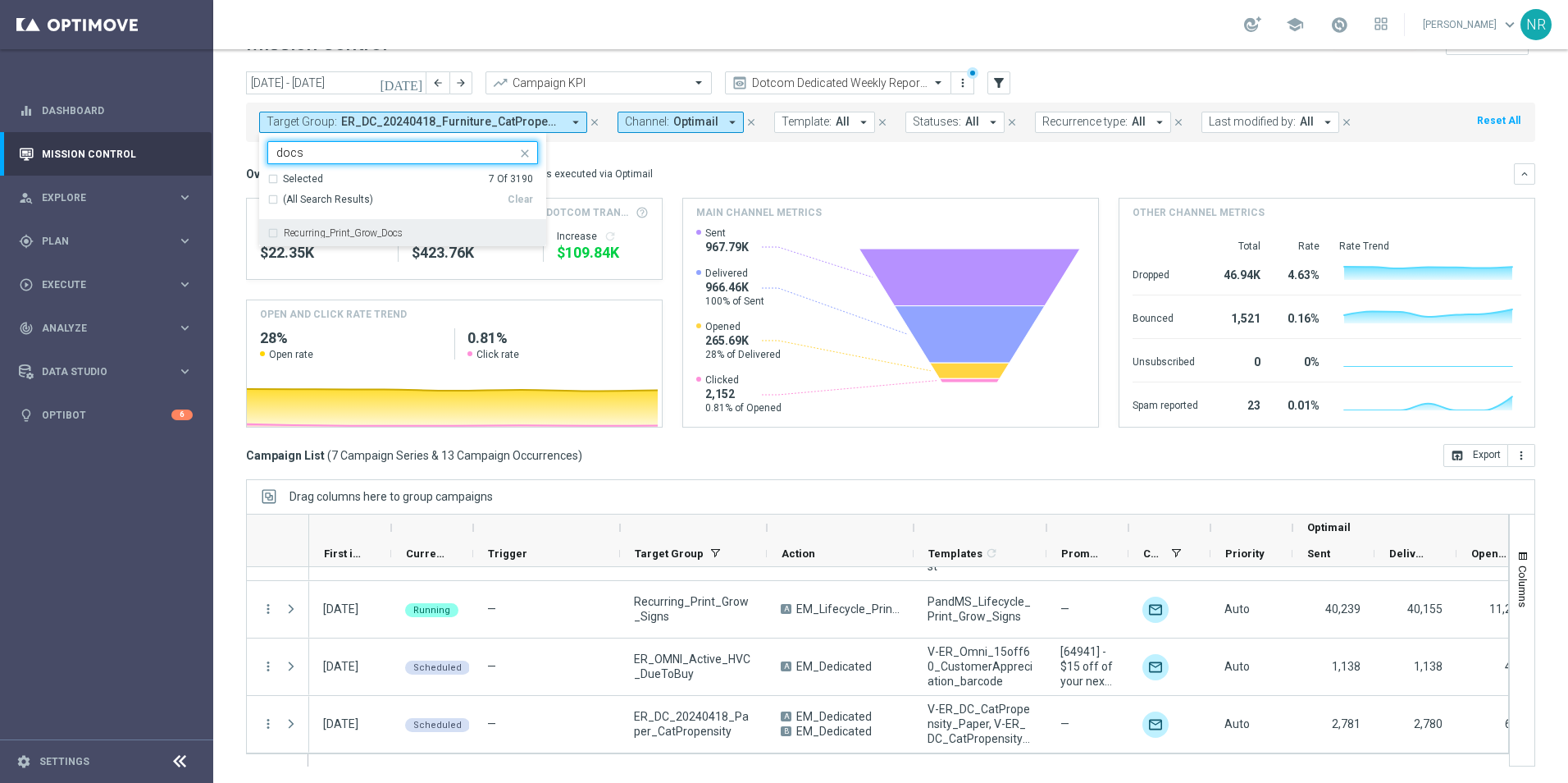
click at [408, 225] on div "Recurring_Print_Grow_Docs" at bounding box center [402, 233] width 271 height 26
type input "docs"
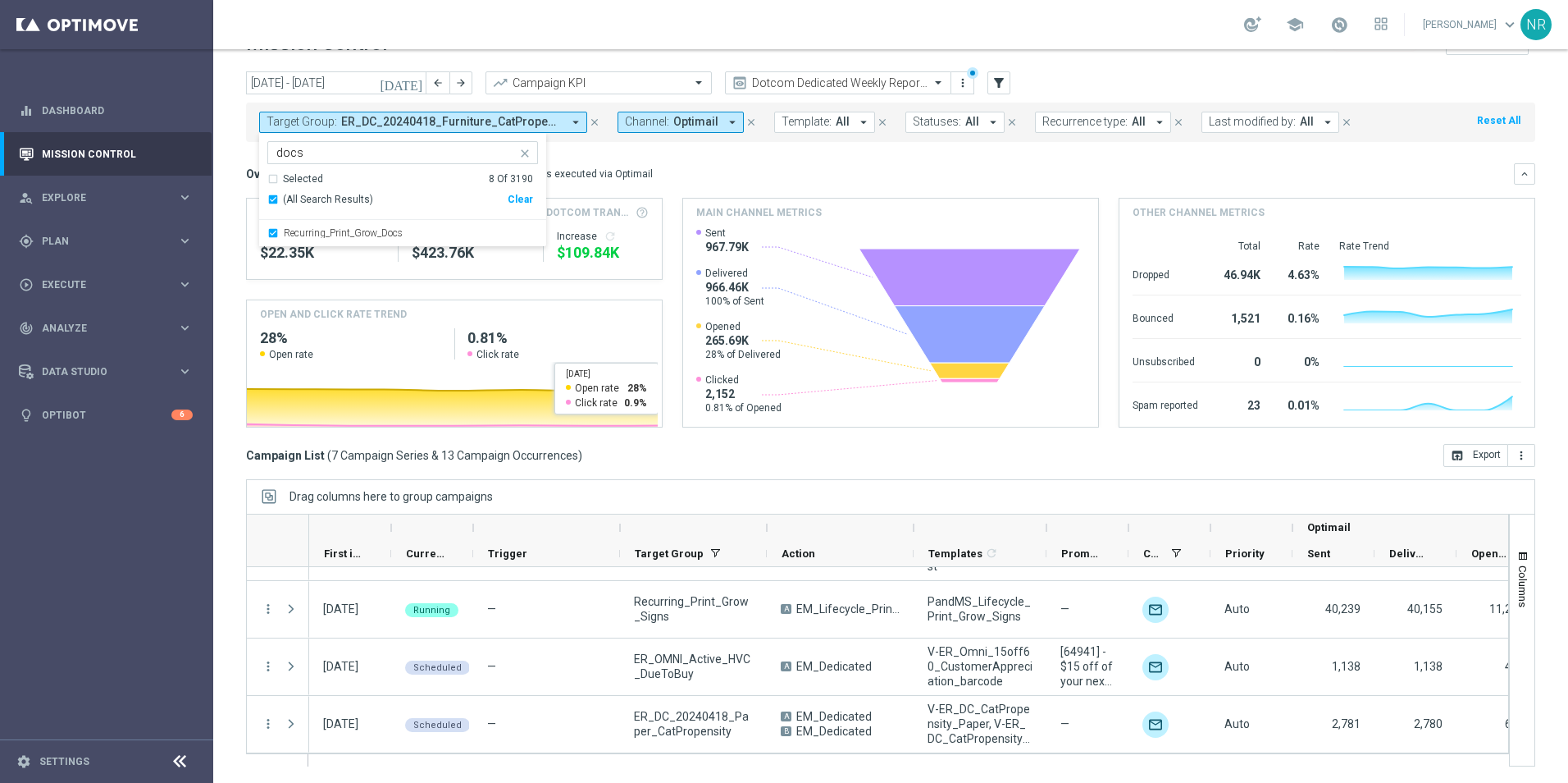
click at [731, 165] on div "Overview: Optimail arrow_drop_down This overview shows data of campaigns execut…" at bounding box center [890, 174] width 1289 height 21
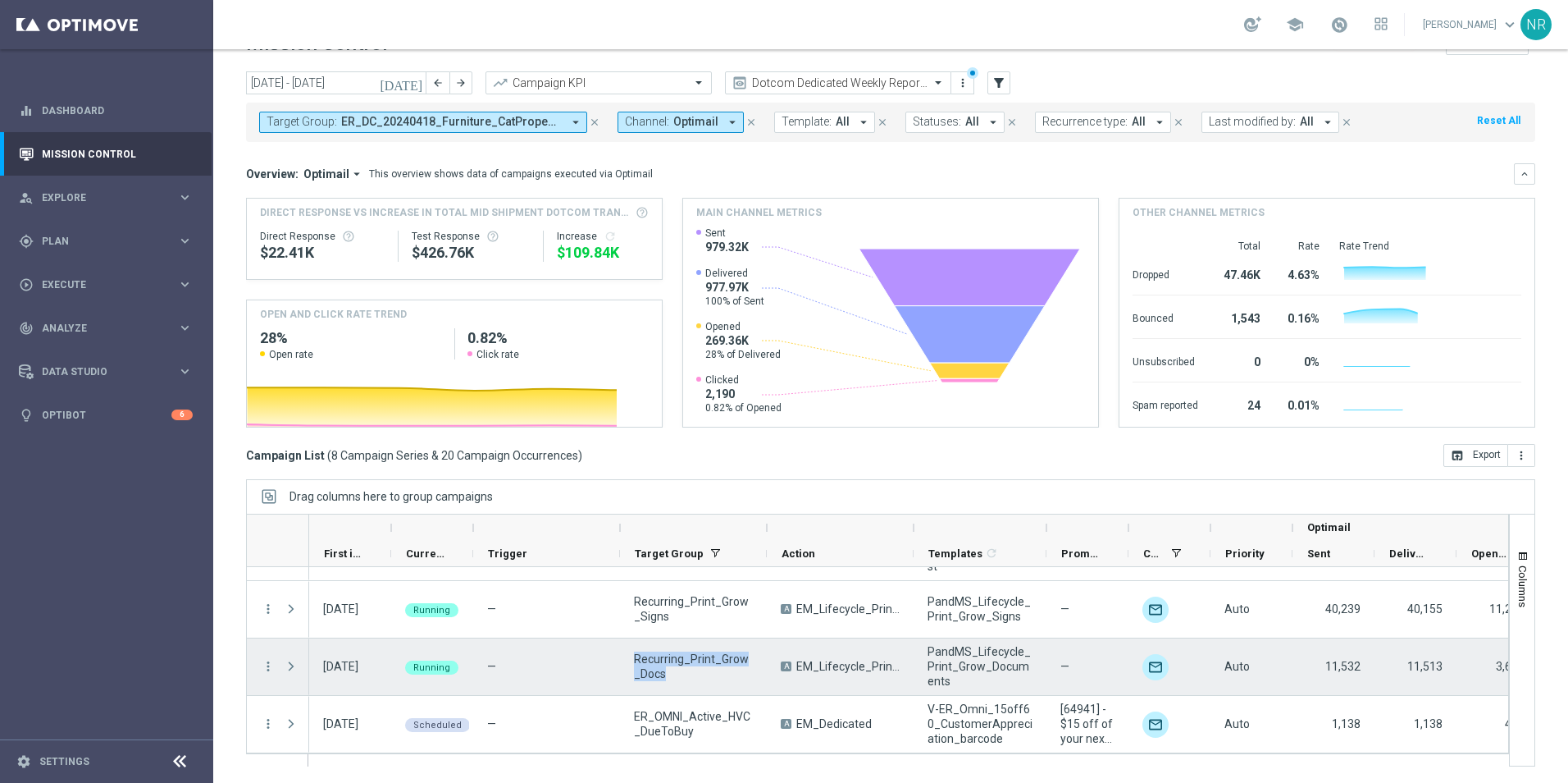
drag, startPoint x: 650, startPoint y: 661, endPoint x: 633, endPoint y: 659, distance: 17.1
click at [633, 659] on div "Recurring_Print_Grow_Docs" at bounding box center [694, 667] width 147 height 56
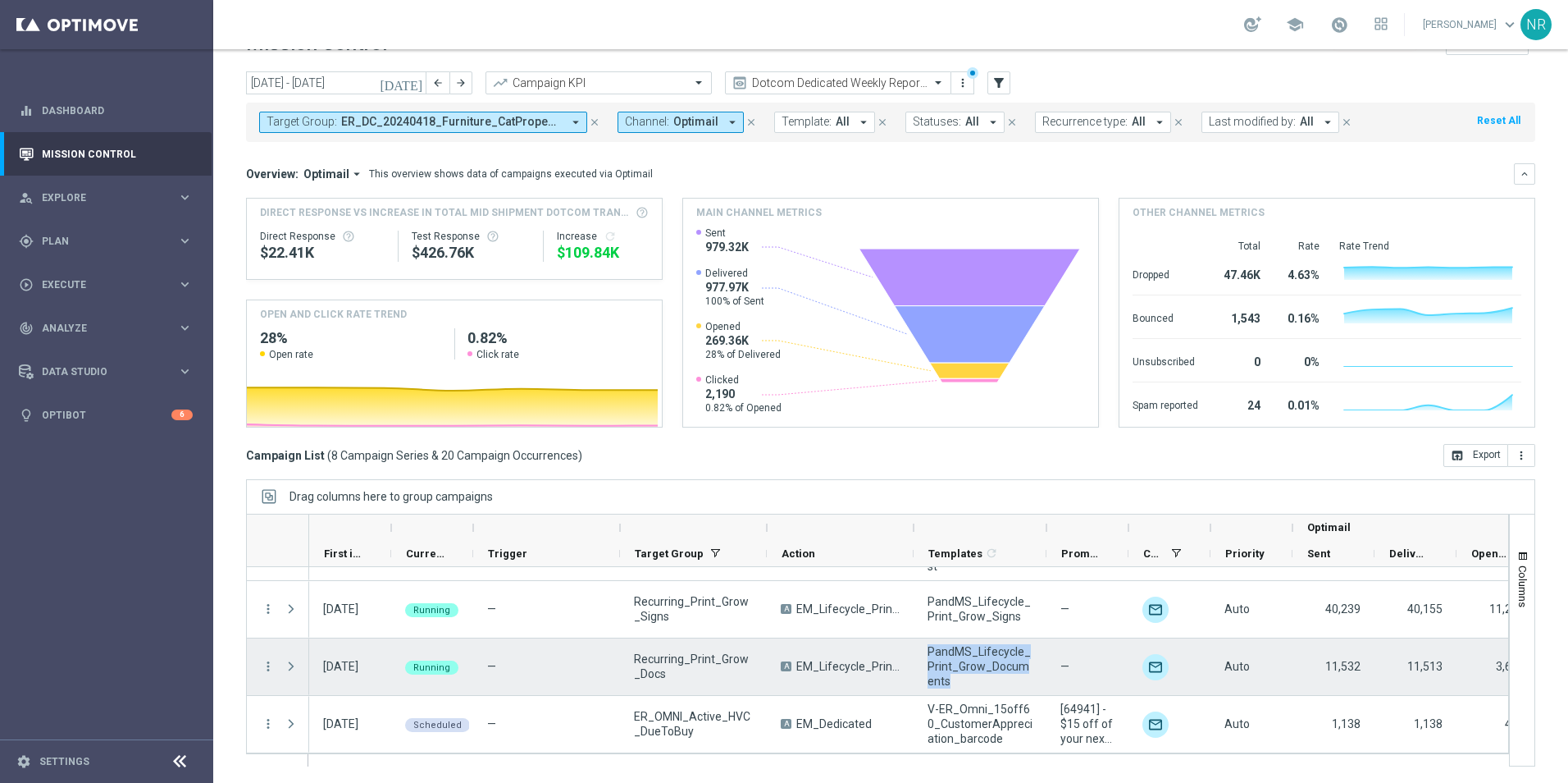
drag, startPoint x: 959, startPoint y: 679, endPoint x: 923, endPoint y: 656, distance: 42.7
click at [923, 656] on div "PandMS_Lifecycle_Print_Grow_Documents" at bounding box center [979, 667] width 132 height 56
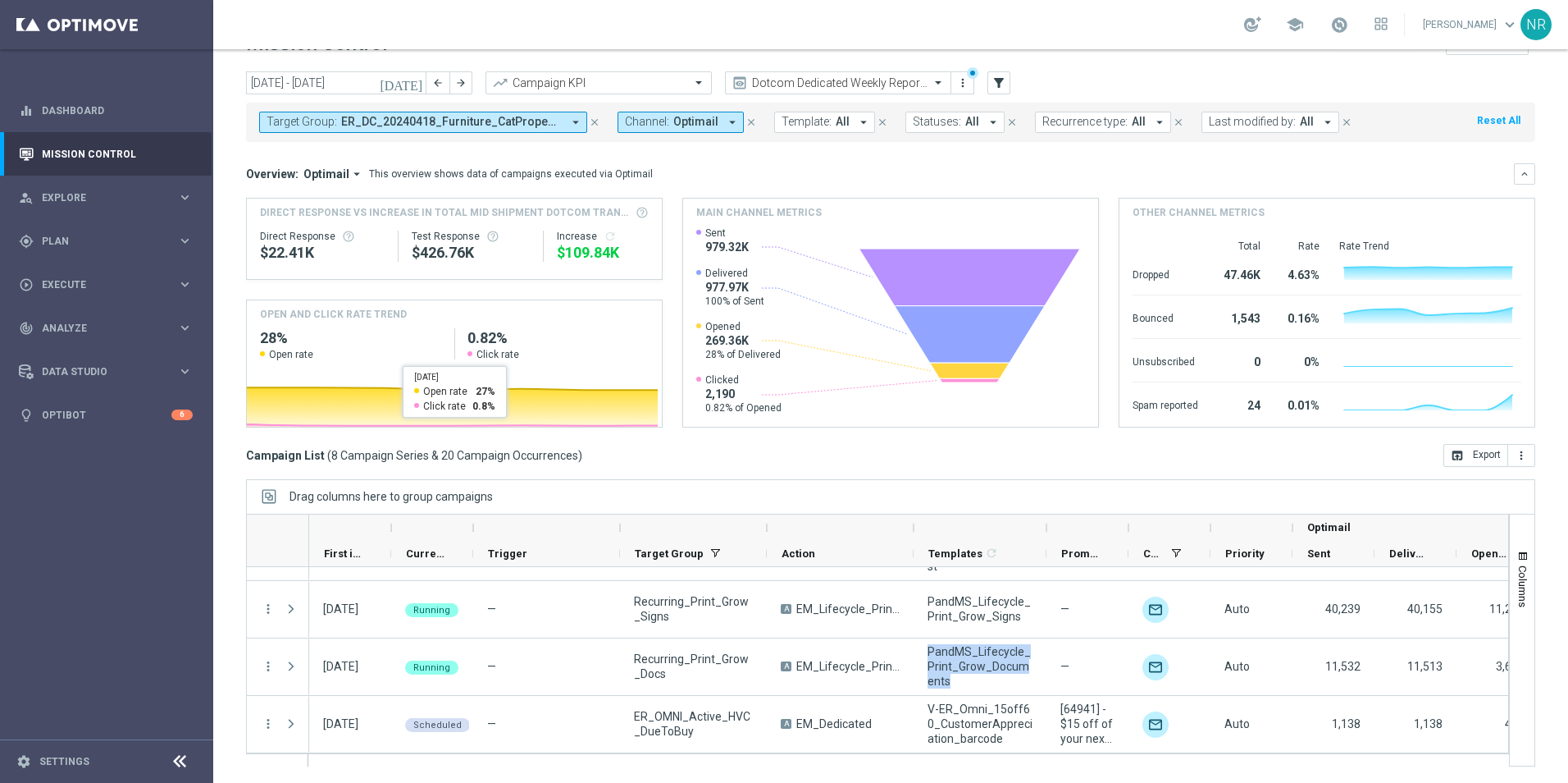
click at [515, 123] on span "ER_DC_20240418_Furniture_CatPropensity, ER_DC_20240418_InkToner_CatPropensity, …" at bounding box center [451, 121] width 220 height 14
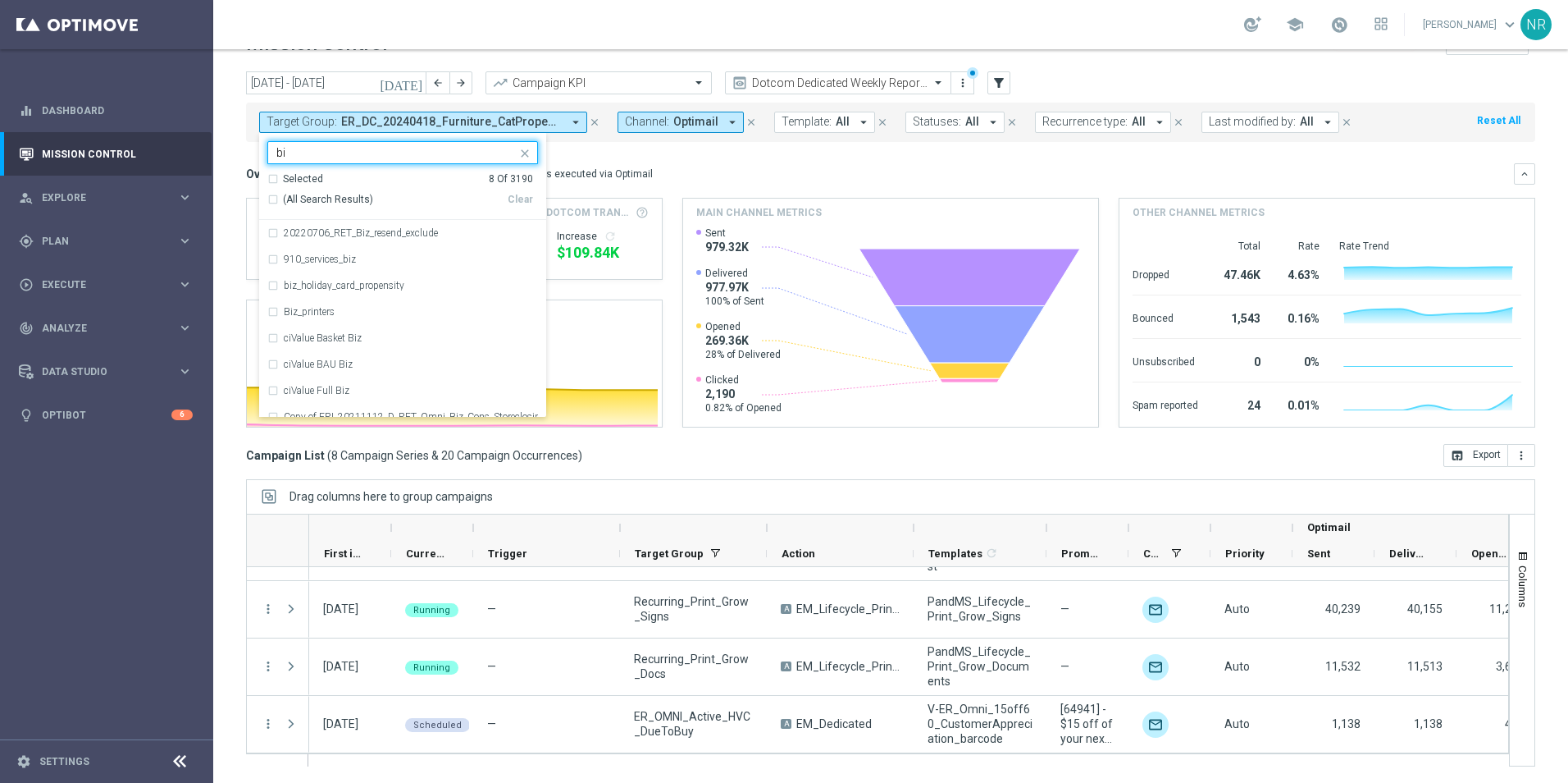
type input "b"
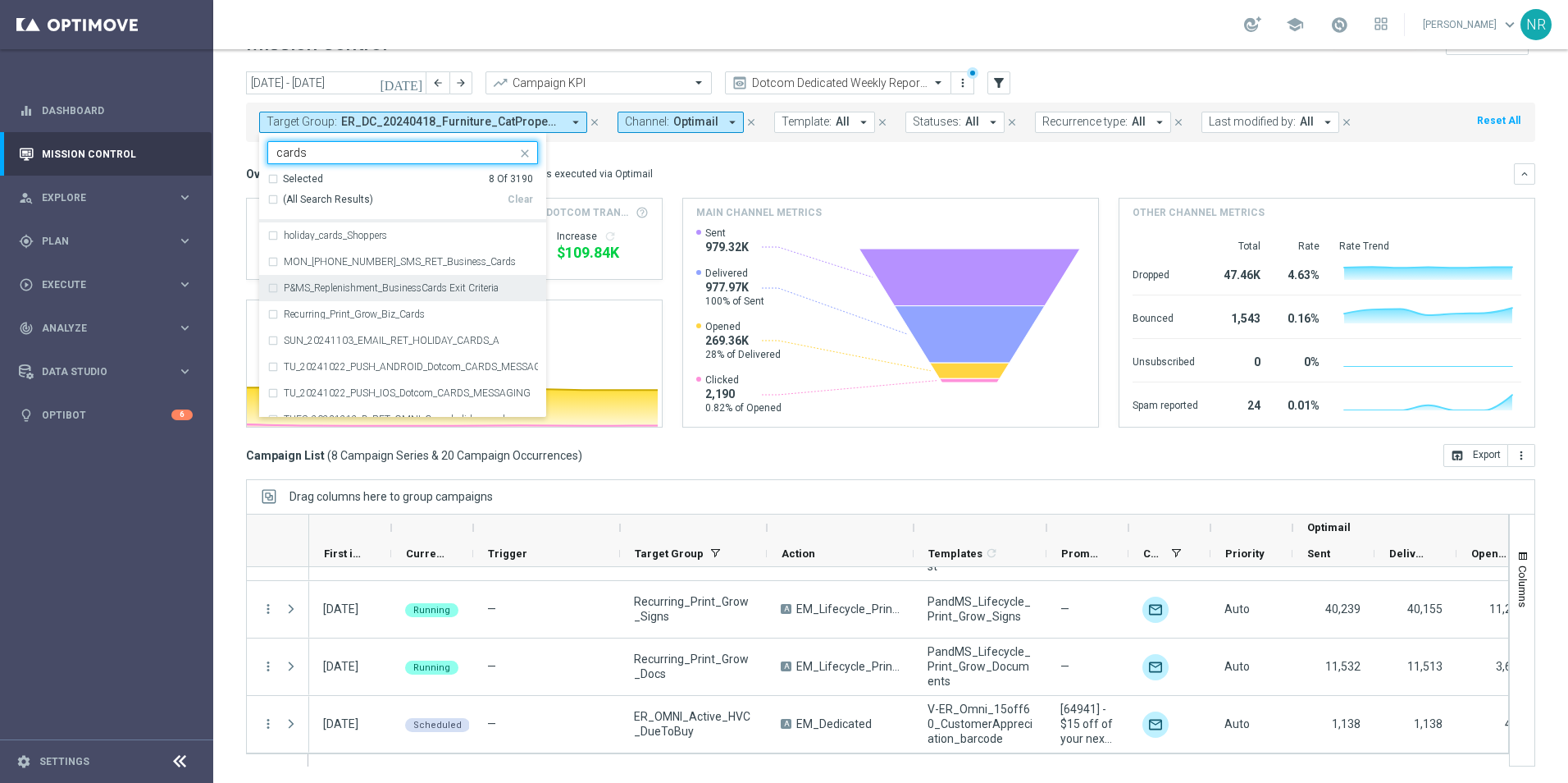
scroll to position [168, 0]
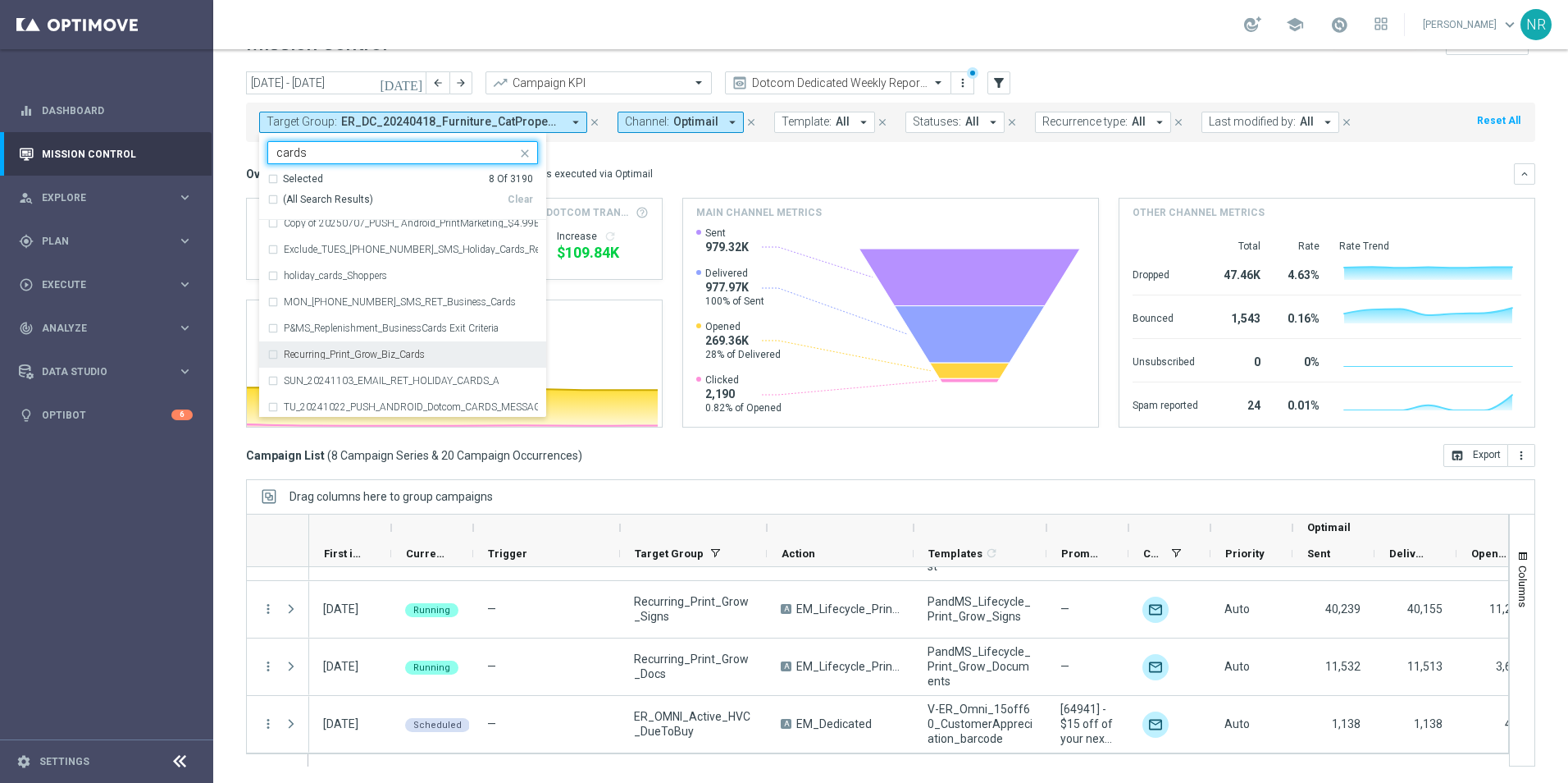
click at [405, 357] on label "Recurring_Print_Grow_Biz_Cards" at bounding box center [354, 355] width 141 height 10
type input "cards"
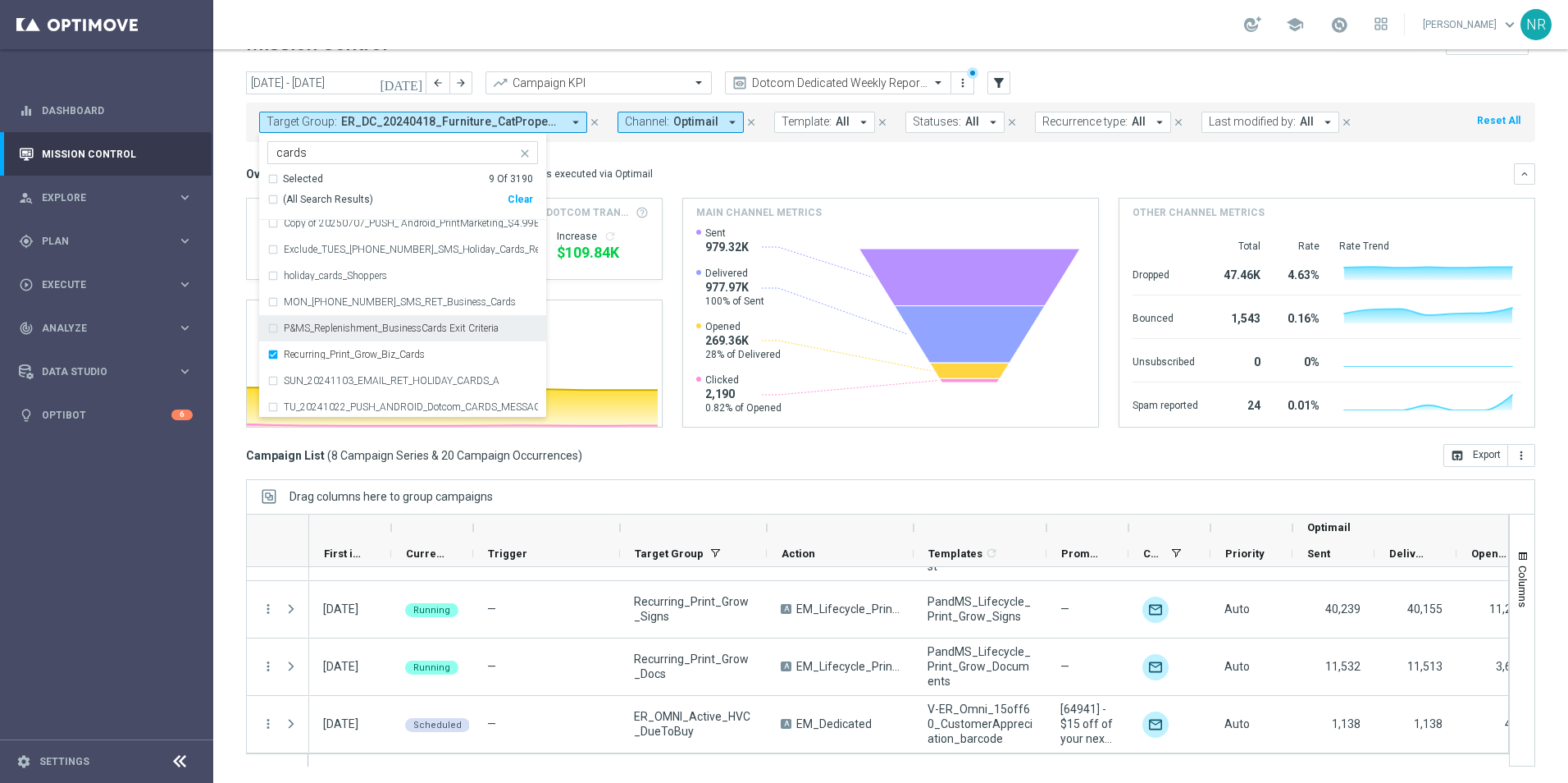
click at [867, 182] on div "Overview: Optimail arrow_drop_down This overview shows data of campaigns execut…" at bounding box center [890, 174] width 1289 height 21
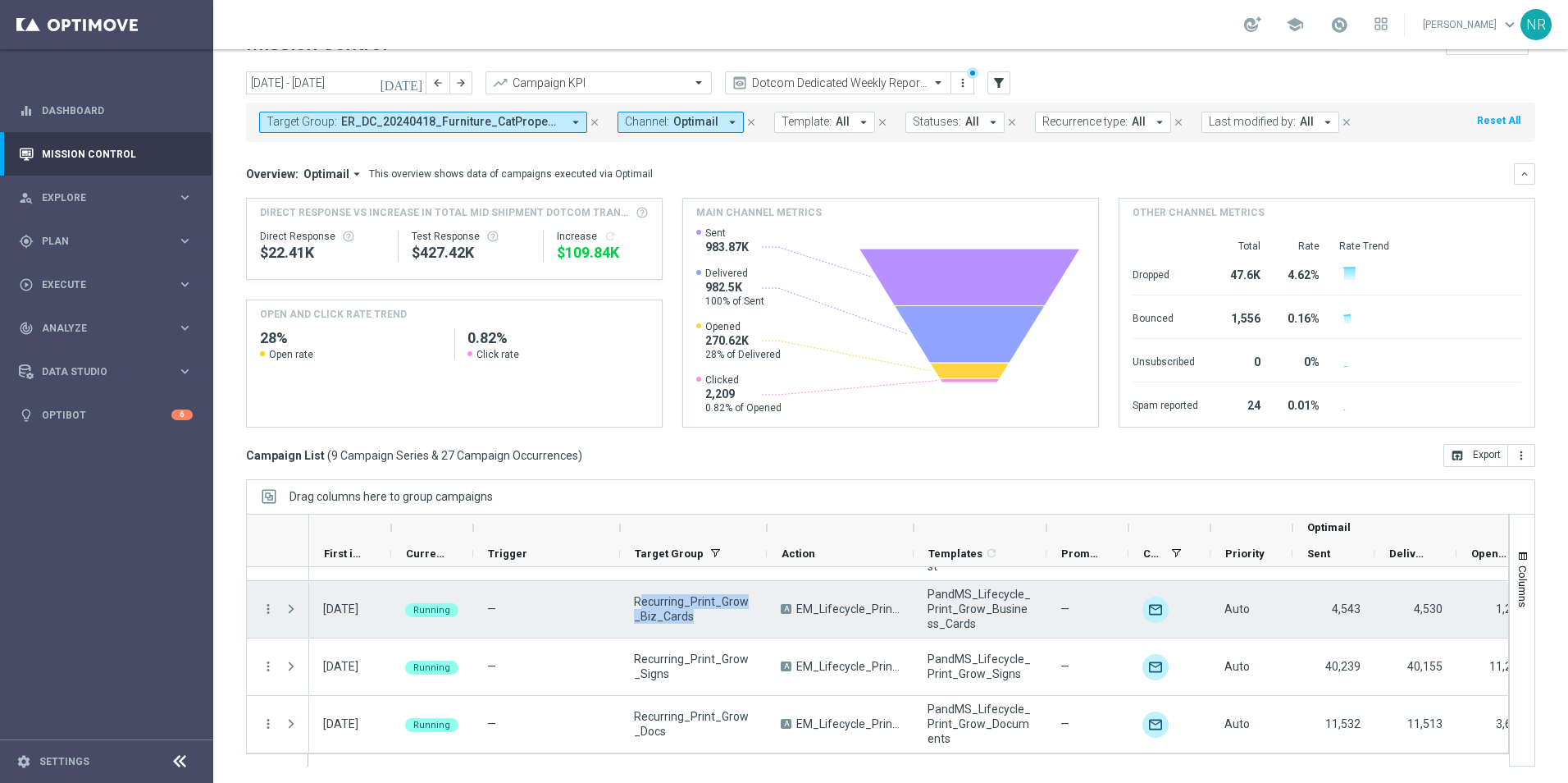
drag, startPoint x: 705, startPoint y: 625, endPoint x: 640, endPoint y: 601, distance: 69.3
click at [640, 601] on div "Recurring_Print_Grow_Biz_Cards" at bounding box center [694, 609] width 147 height 56
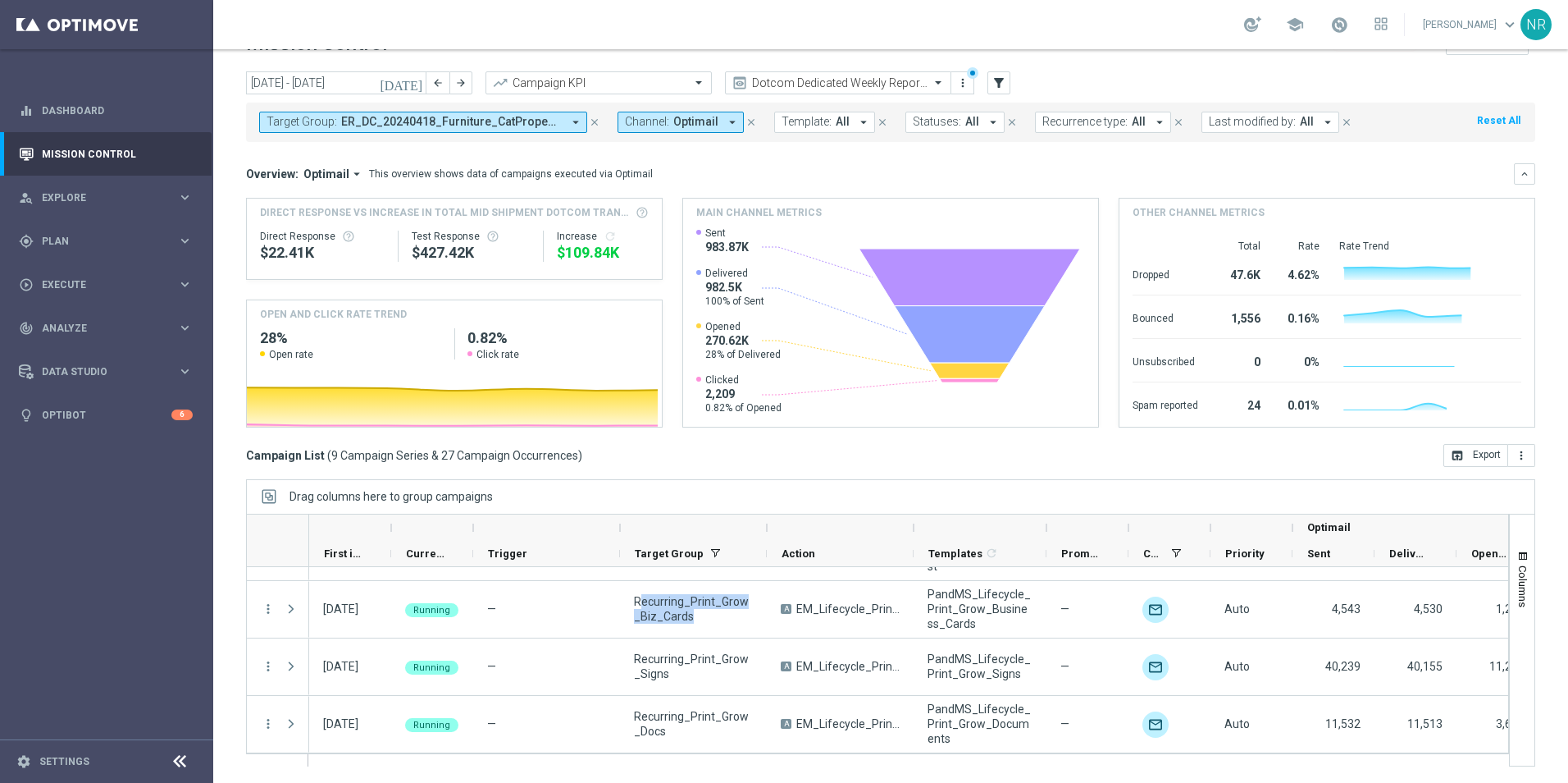
drag, startPoint x: 643, startPoint y: 602, endPoint x: 689, endPoint y: 613, distance: 47.3
click at [684, 610] on span "Recurring_Print_Grow_Biz_Cards" at bounding box center [693, 609] width 119 height 30
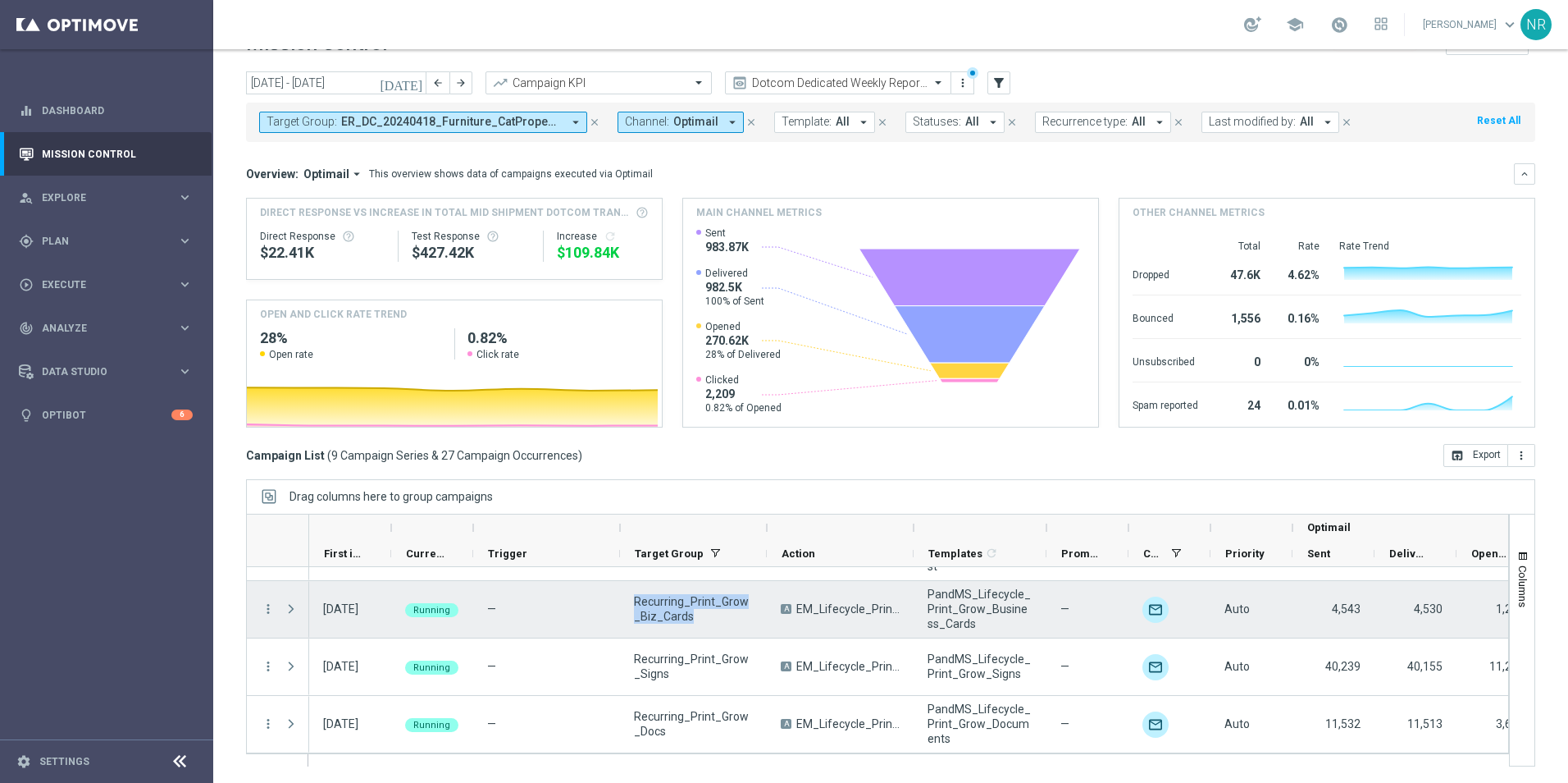
drag, startPoint x: 696, startPoint y: 619, endPoint x: 633, endPoint y: 602, distance: 65.3
click at [633, 602] on div "Recurring_Print_Grow_Biz_Cards" at bounding box center [694, 609] width 147 height 56
drag, startPoint x: 979, startPoint y: 624, endPoint x: 925, endPoint y: 595, distance: 61.3
click at [925, 595] on div "PandMS_Lifecycle_Print_Grow_Business_Cards" at bounding box center [979, 609] width 132 height 56
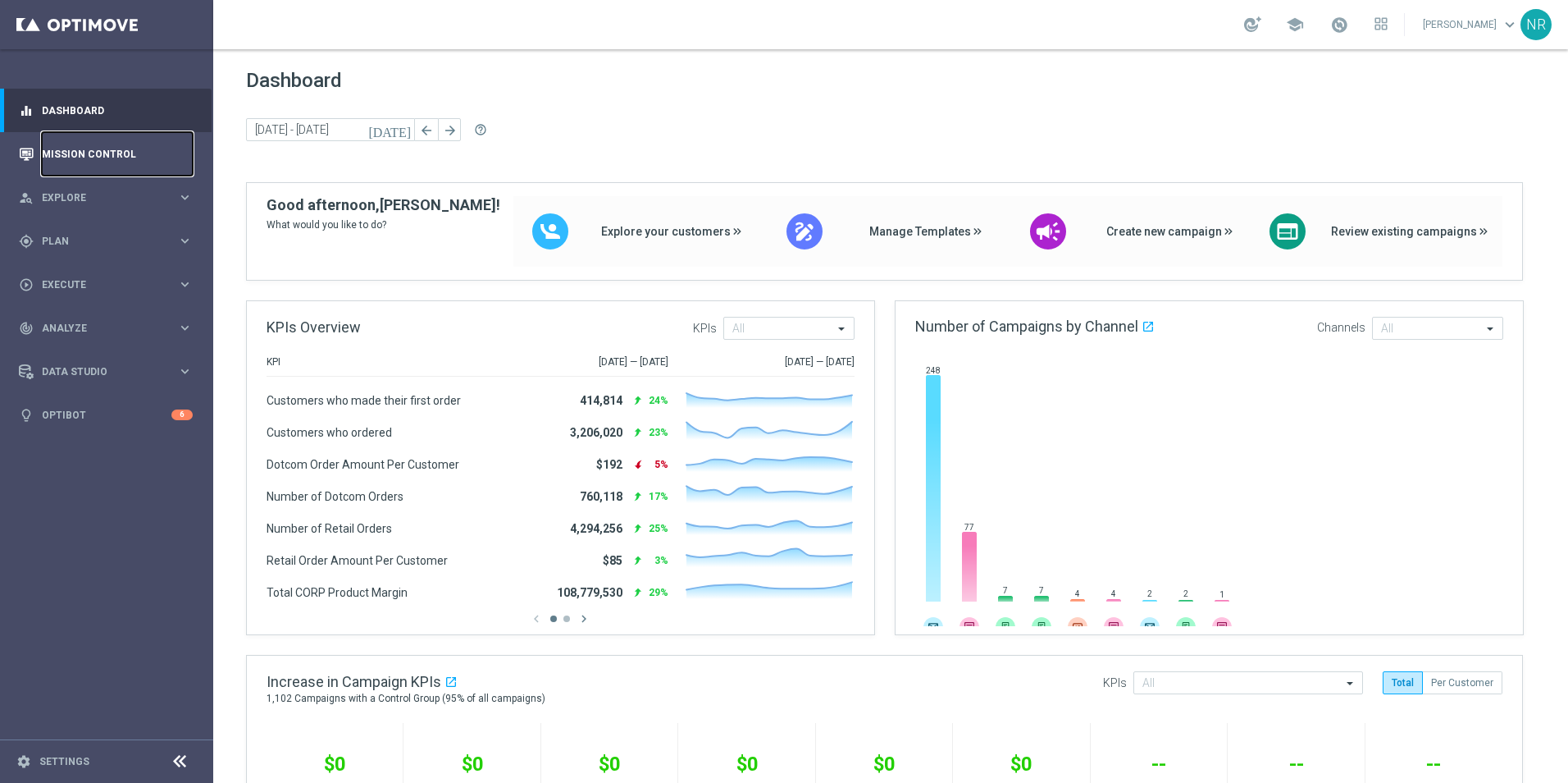
click at [114, 148] on link "Mission Control" at bounding box center [117, 154] width 151 height 44
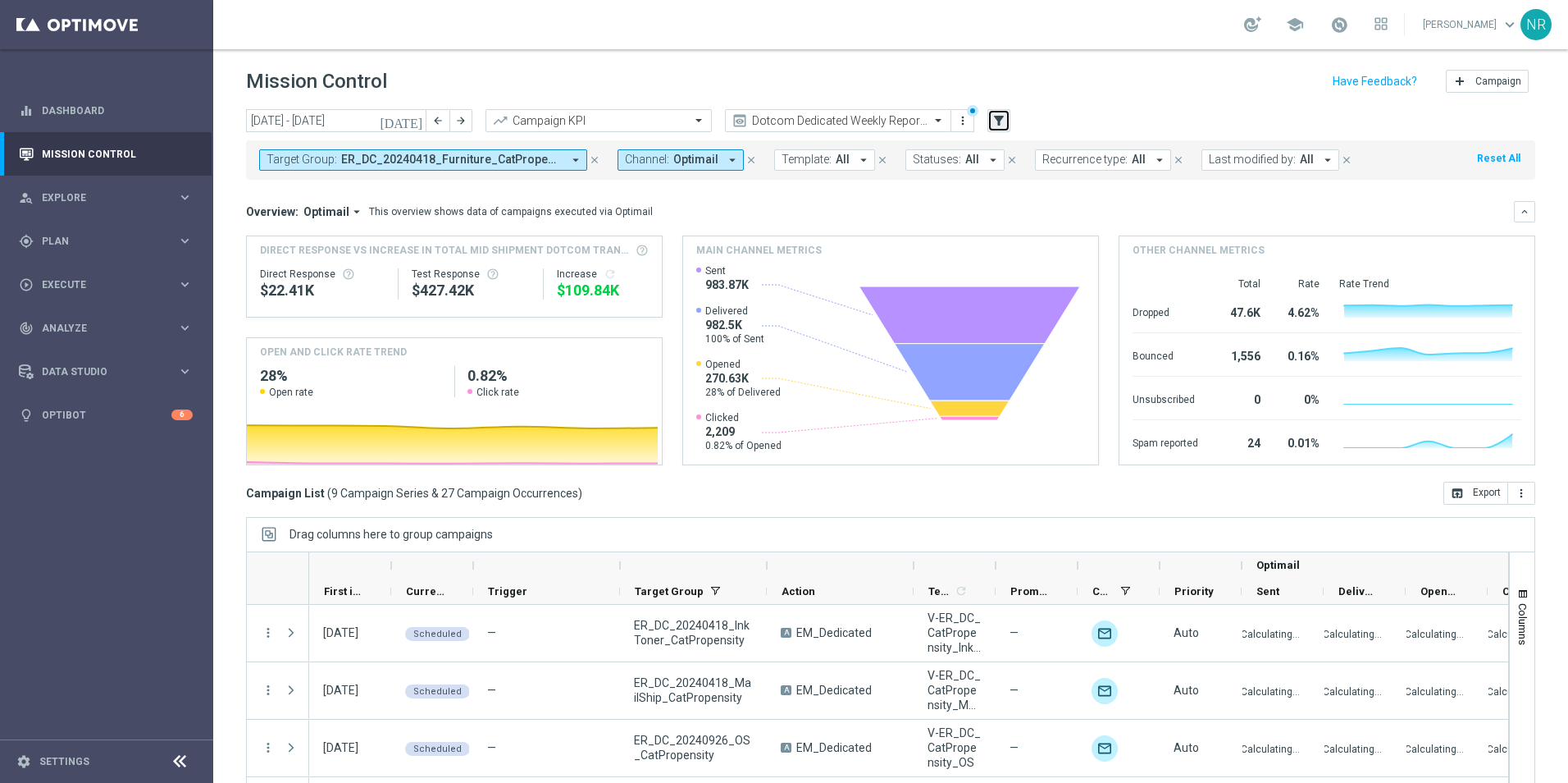
click at [1008, 124] on button "filter_alt" at bounding box center [998, 121] width 23 height 23
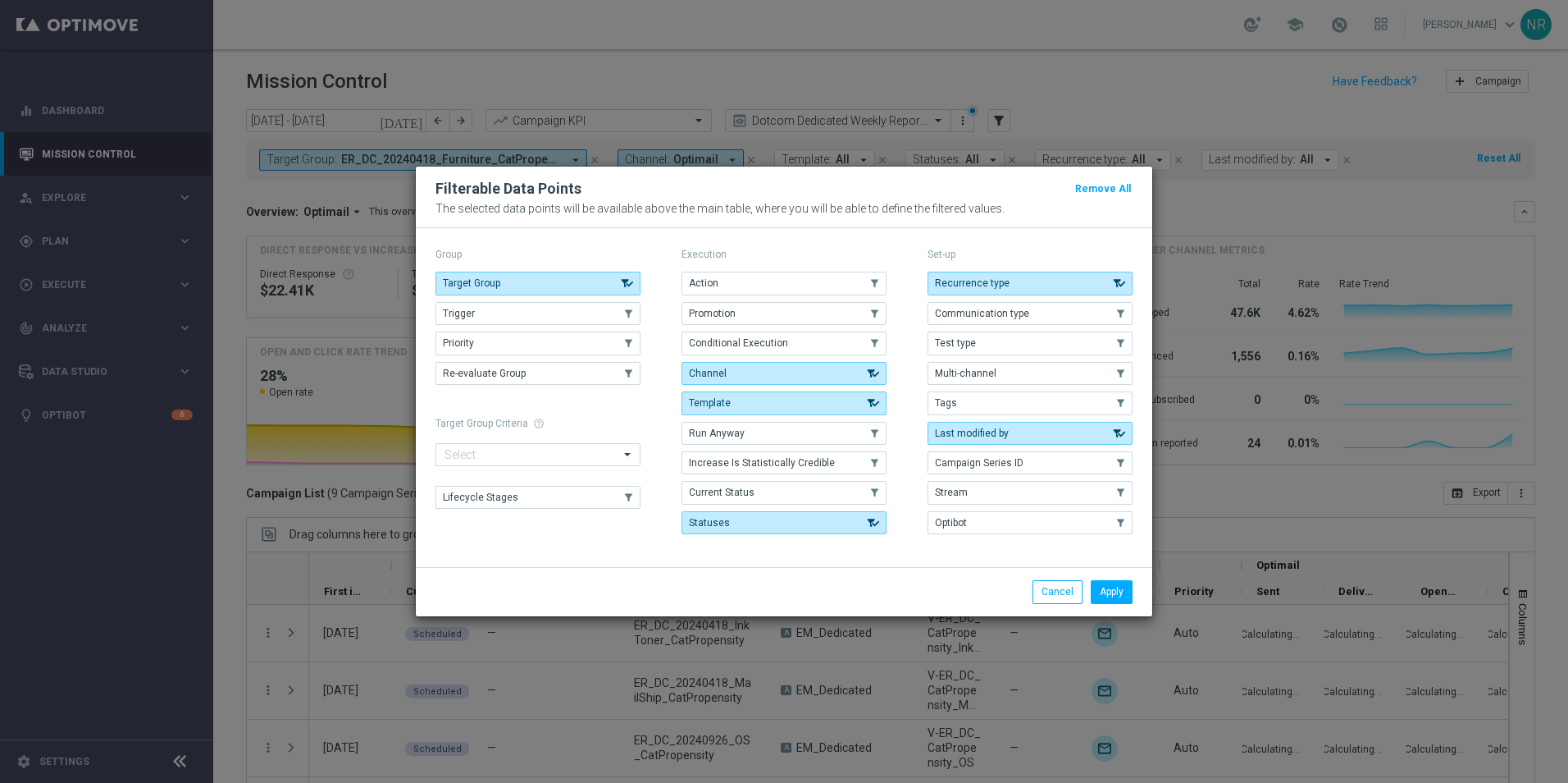
click at [1117, 85] on modal-container "Filterable Data Points Remove All The selected data points will be available ab…" at bounding box center [784, 392] width 1568 height 783
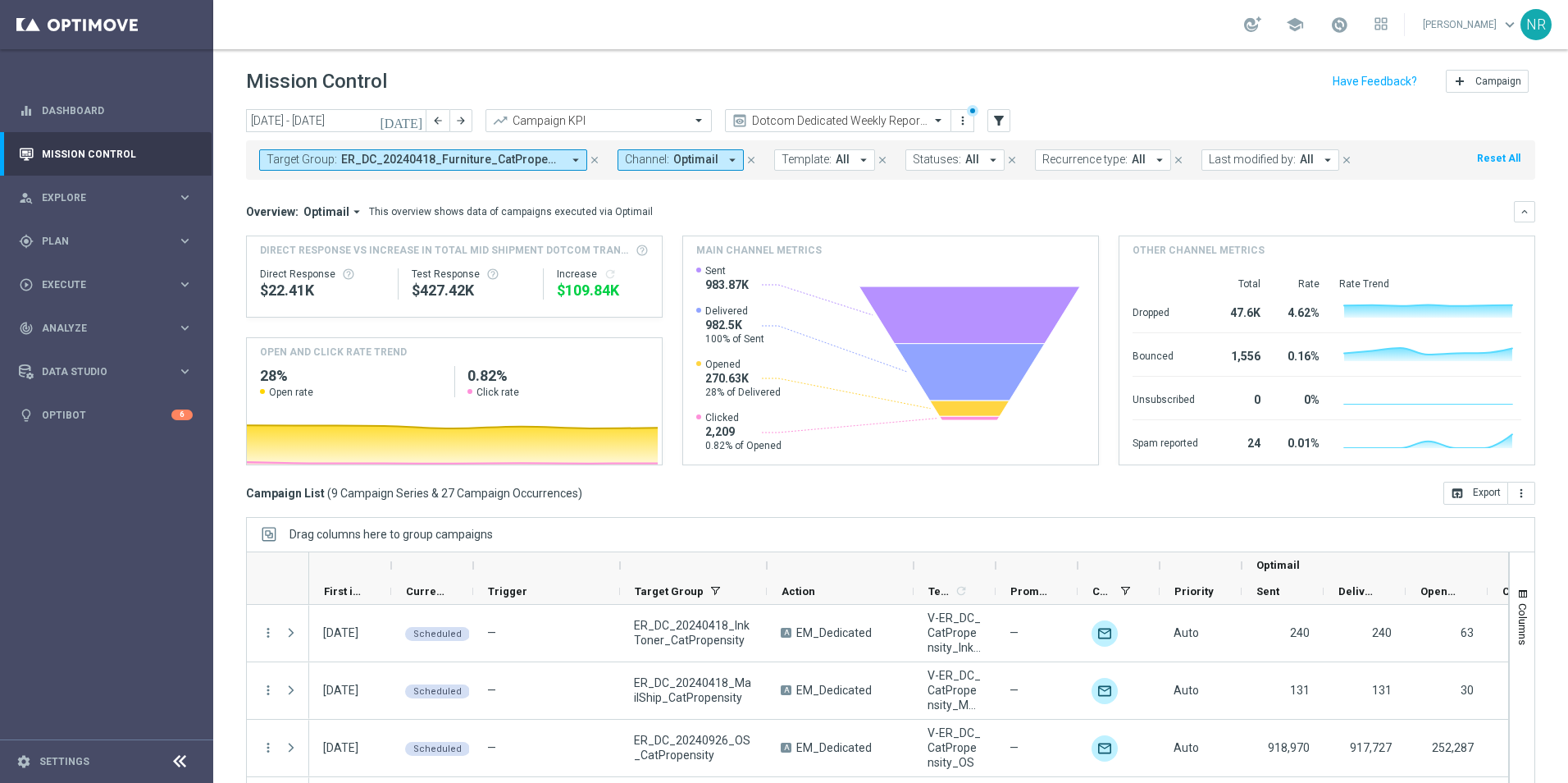
click at [417, 168] on button "Target Group: ER_DC_20240418_Furniture_CatPropensity, ER_DC_20240418_InkToner_C…" at bounding box center [423, 160] width 328 height 21
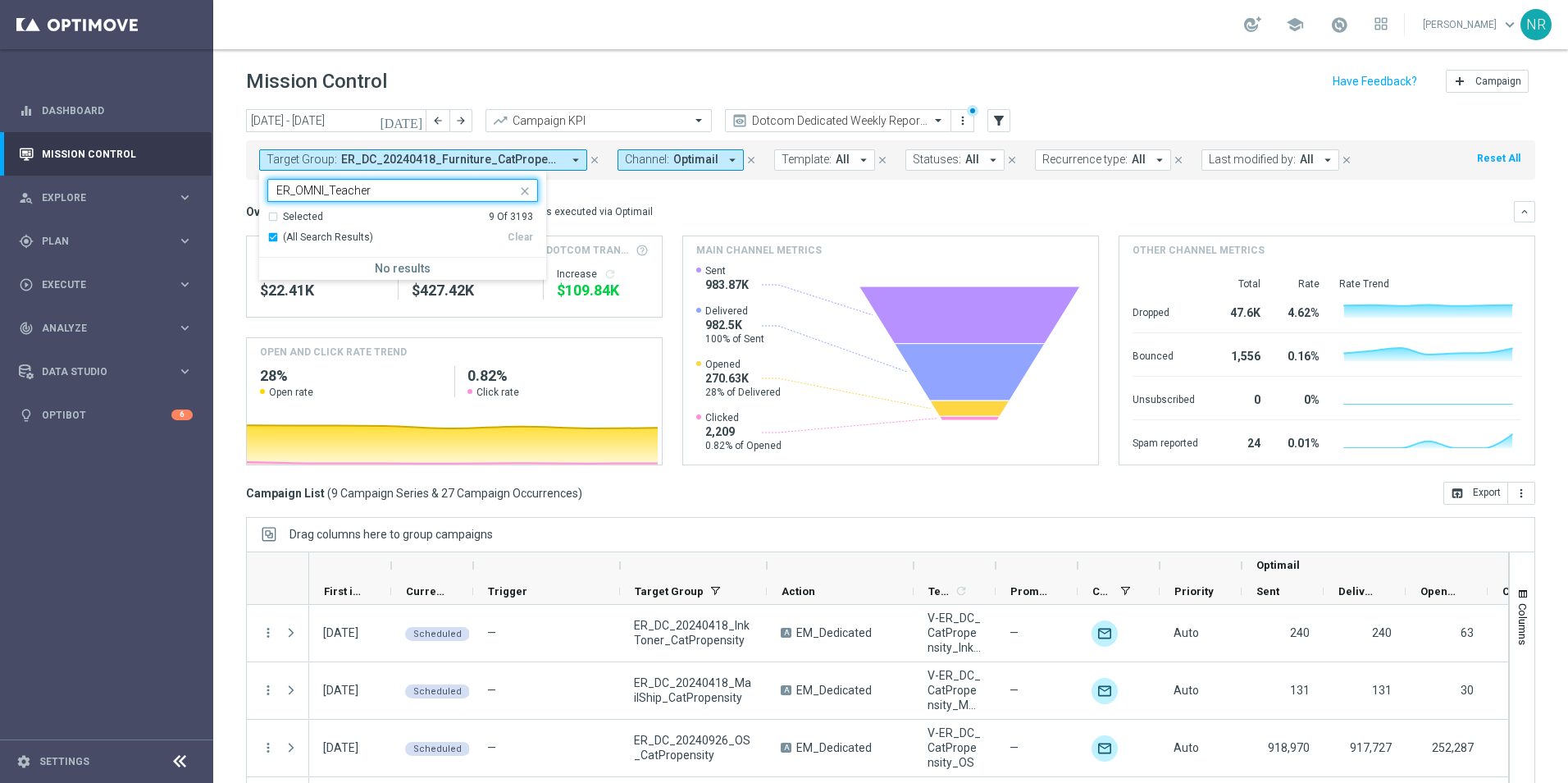
drag, startPoint x: 299, startPoint y: 191, endPoint x: 269, endPoint y: 193, distance: 30.1
click at [269, 193] on div "Selected 9 of 3193 ER_OMNI_Teacher" at bounding box center [392, 190] width 249 height 21
drag, startPoint x: 367, startPoint y: 186, endPoint x: 308, endPoint y: 190, distance: 59.1
click at [308, 190] on input "OMNI_Teacher" at bounding box center [396, 191] width 240 height 14
click at [309, 193] on input "OMNI_Teacher" at bounding box center [396, 191] width 240 height 14
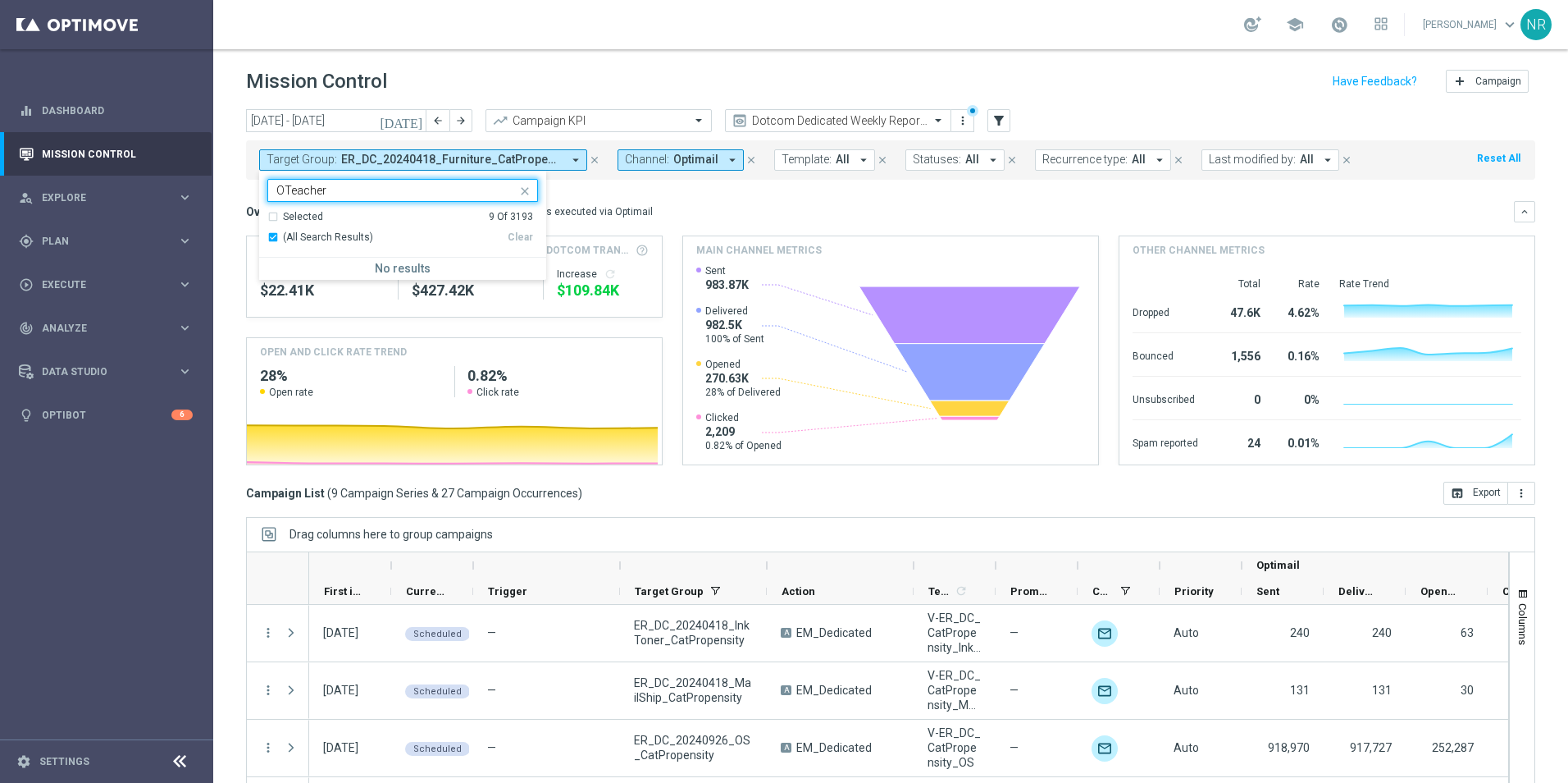
type input "Teacher"
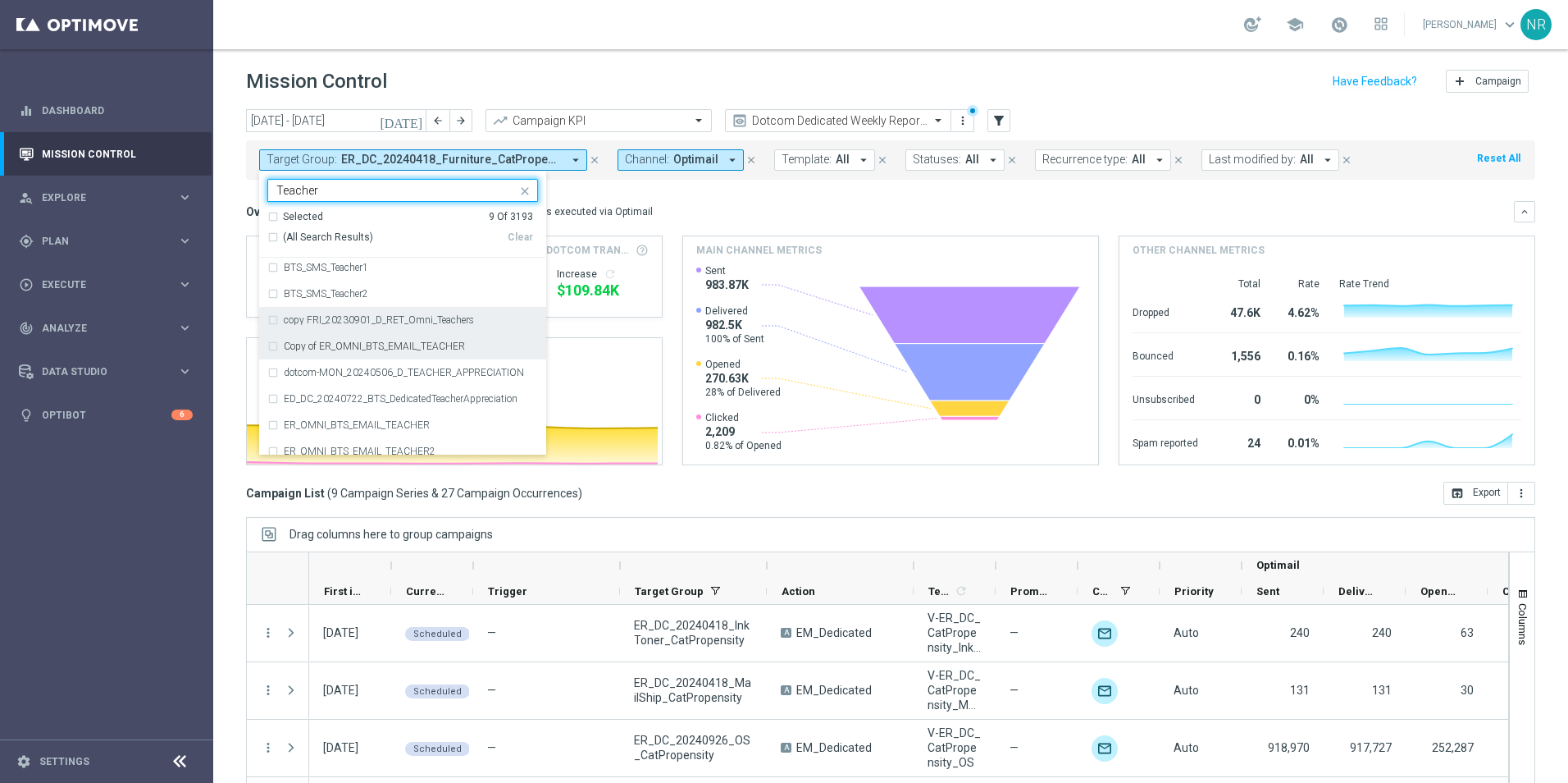
scroll to position [164, 0]
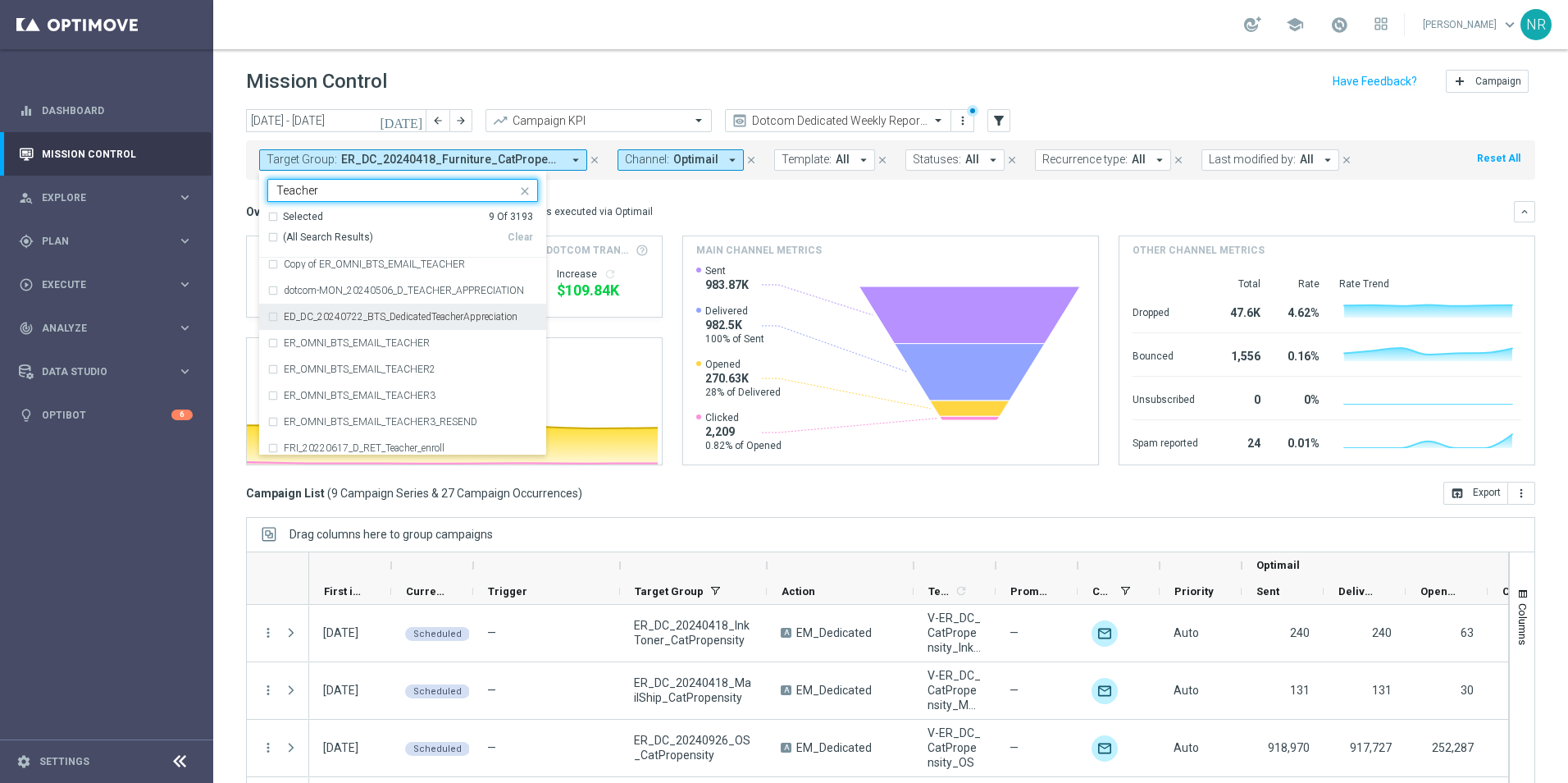
drag, startPoint x: 443, startPoint y: 342, endPoint x: 715, endPoint y: 202, distance: 305.9
click at [715, 202] on div "today 22 Sep 2025 - 28 Sep 2025 arrow_back arrow_forward Campaign KPI trending_…" at bounding box center [890, 439] width 1354 height 659
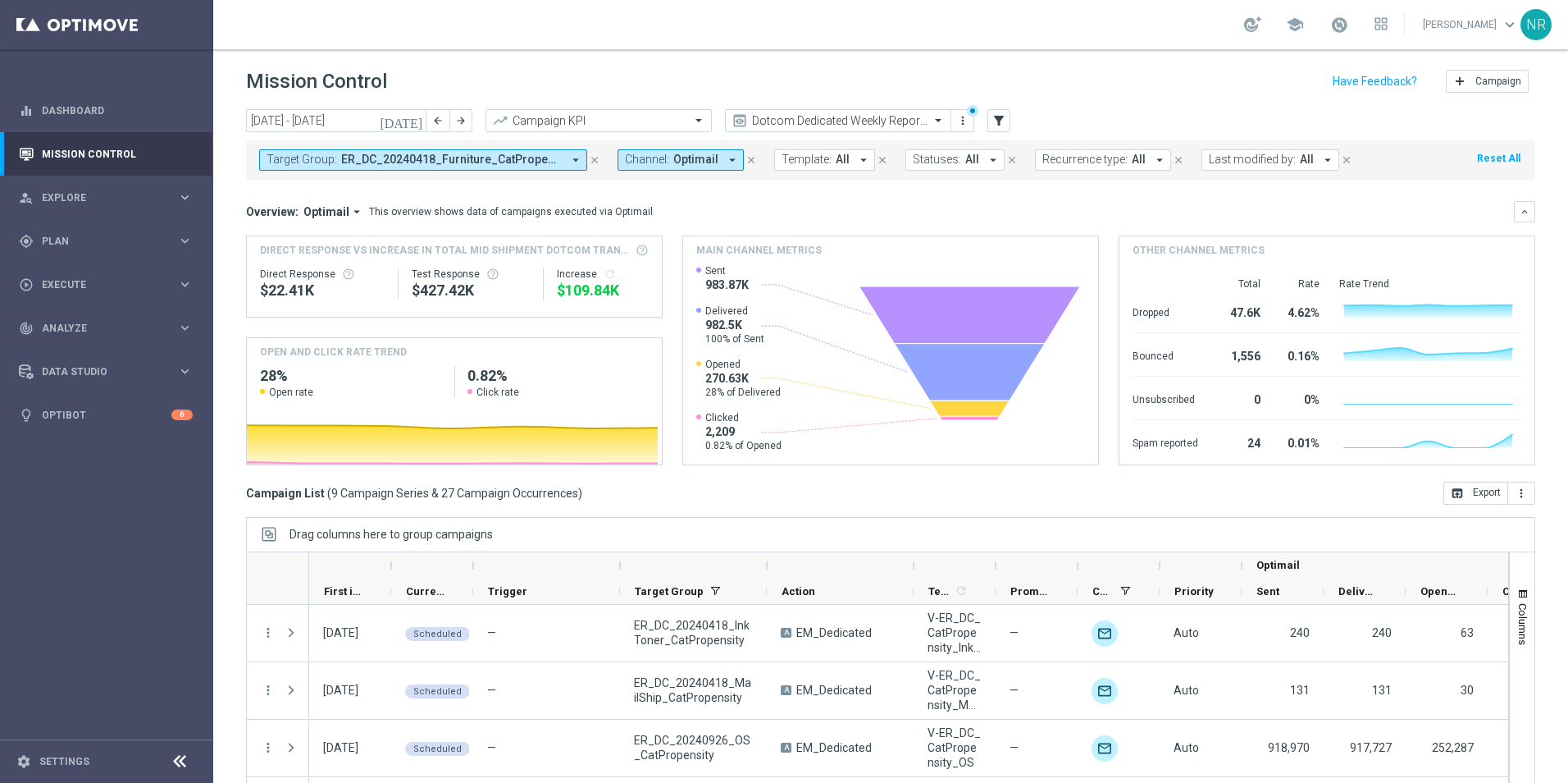
click at [325, 160] on span "Target Group:" at bounding box center [302, 159] width 71 height 14
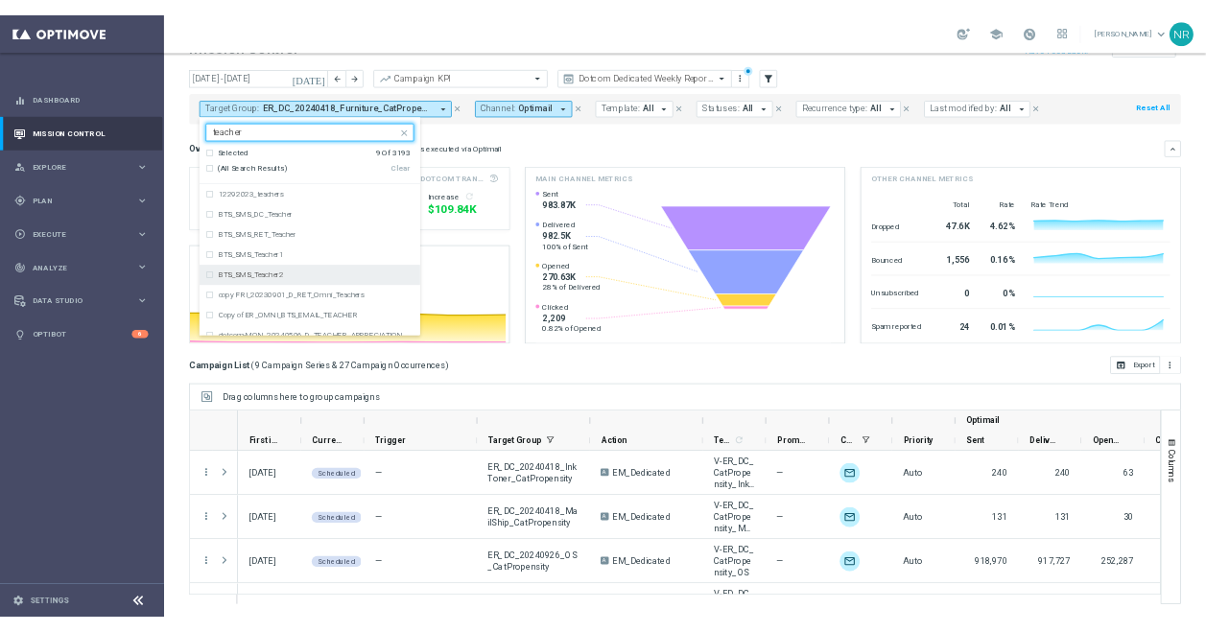
scroll to position [0, 0]
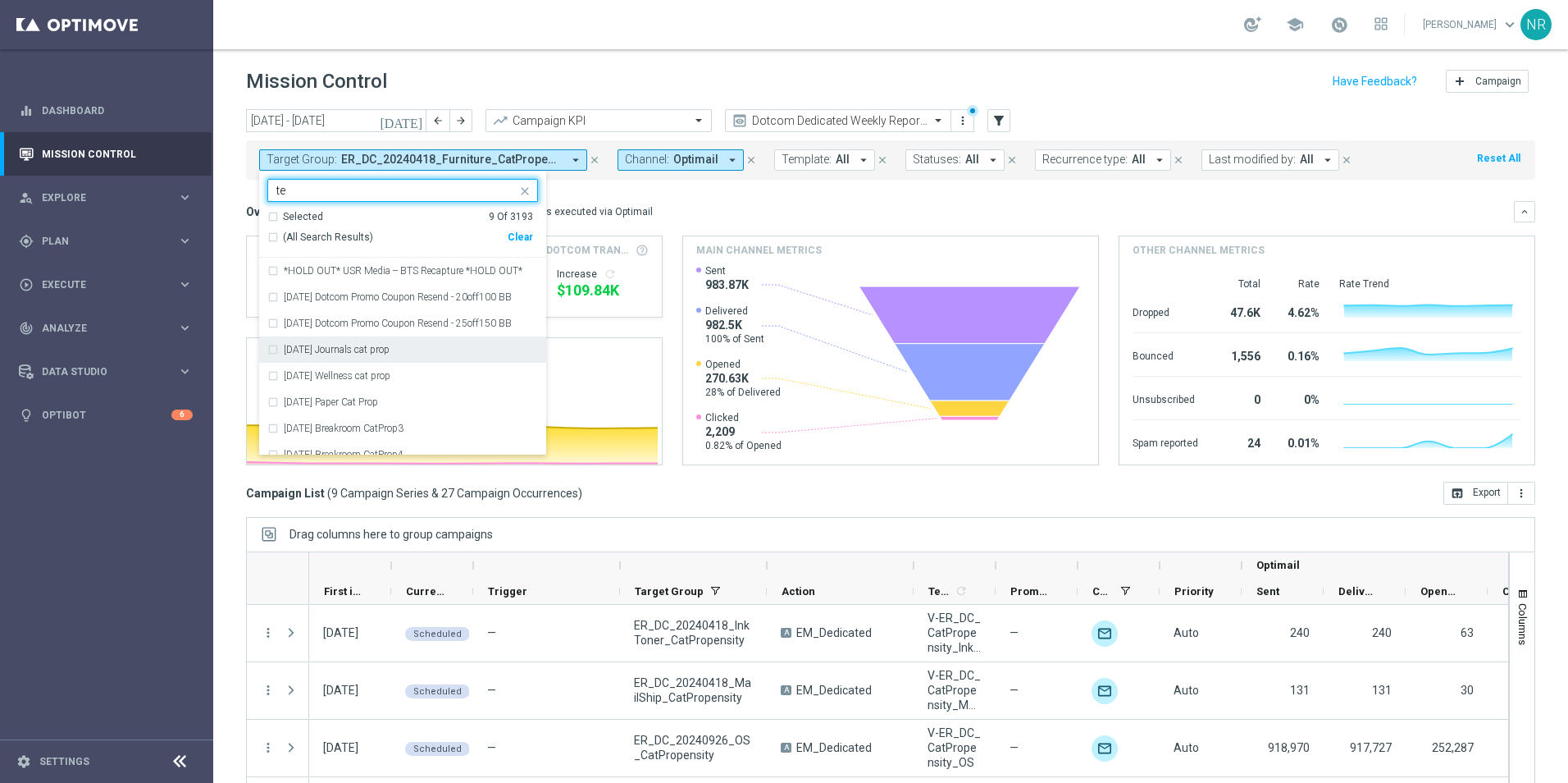
type input "t"
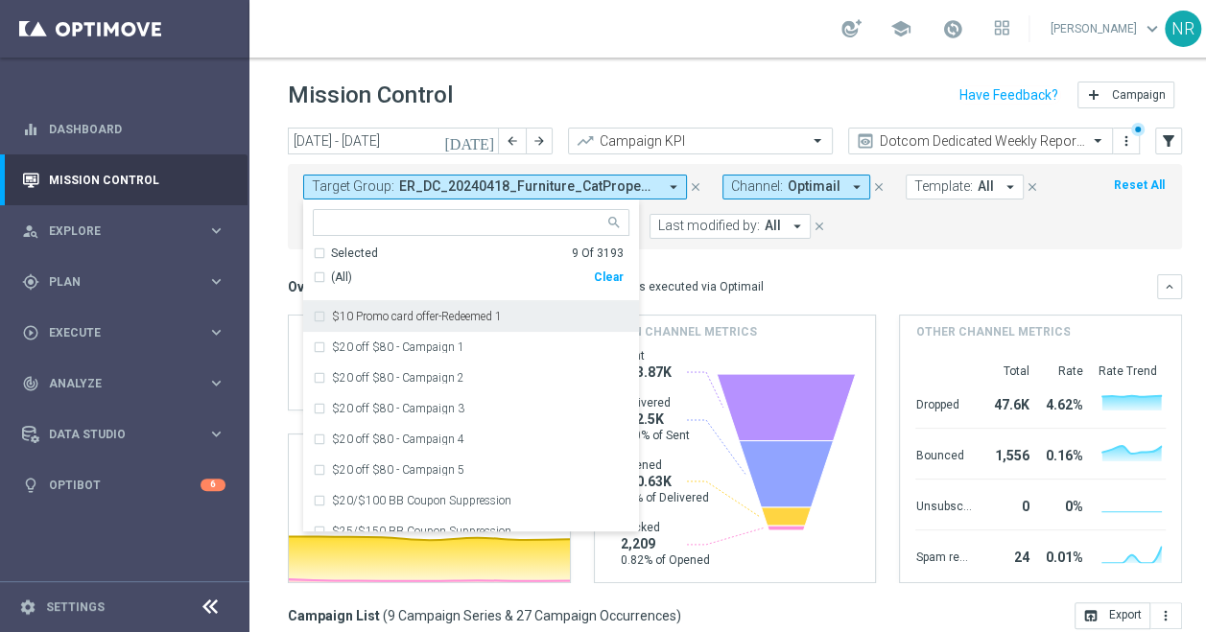
click at [697, 180] on icon "close" at bounding box center [695, 186] width 13 height 13
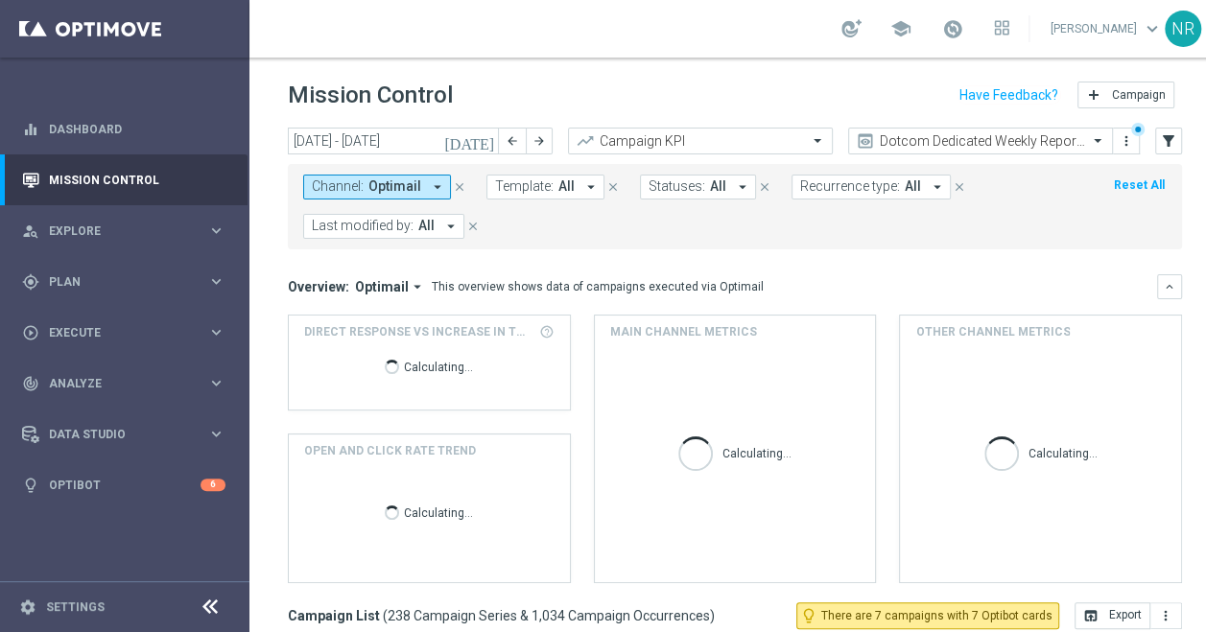
click at [1154, 142] on div "today 22 Sep 2025 - 28 Sep 2025 arrow_back arrow_forward Campaign KPI trending_…" at bounding box center [735, 142] width 894 height 29
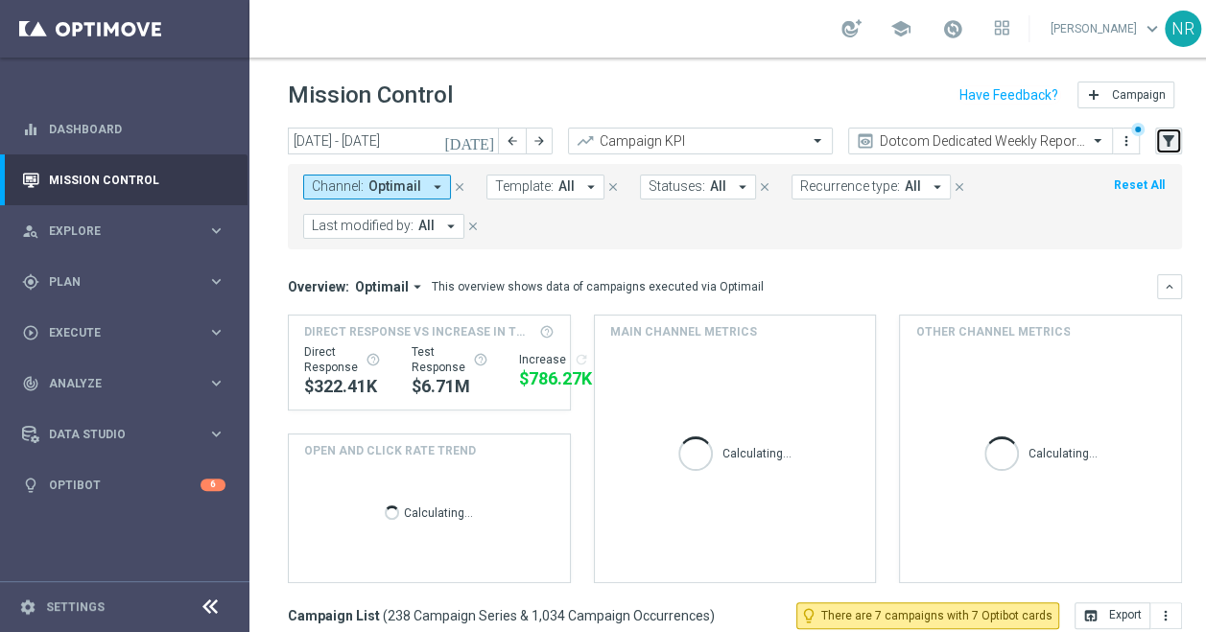
click at [1178, 136] on button "filter_alt" at bounding box center [1168, 141] width 27 height 27
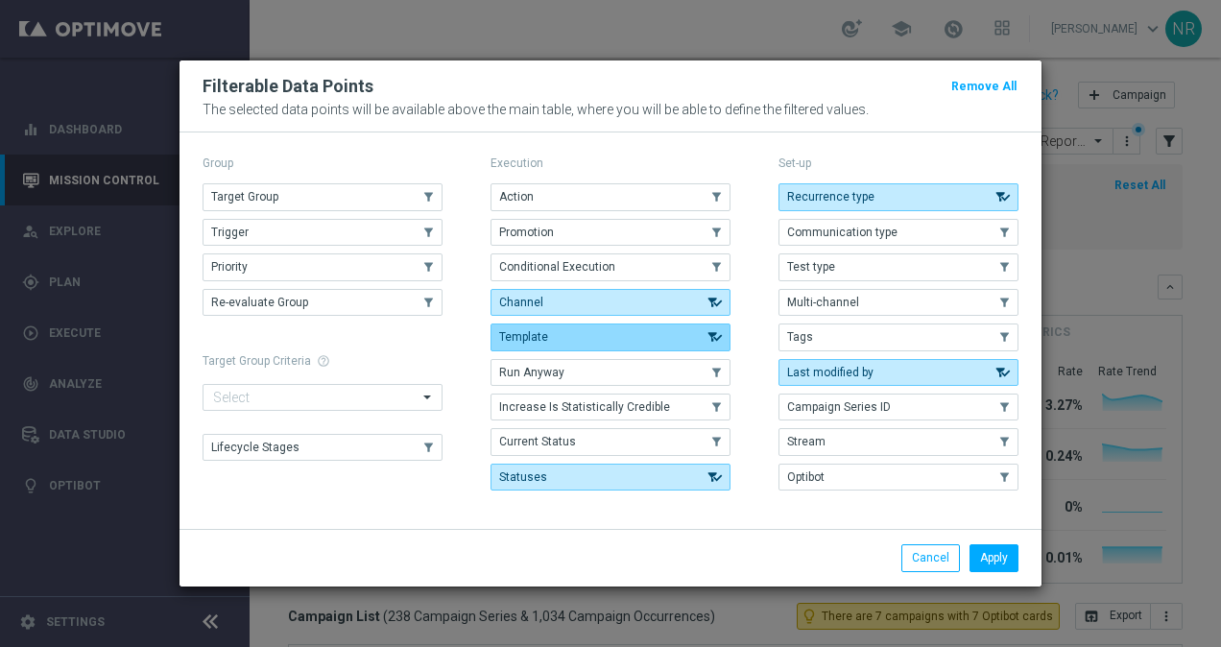
click at [587, 334] on button "Template" at bounding box center [610, 336] width 240 height 27
click at [572, 334] on button "Template" at bounding box center [610, 336] width 240 height 27
click at [1016, 544] on button "Apply" at bounding box center [993, 557] width 49 height 27
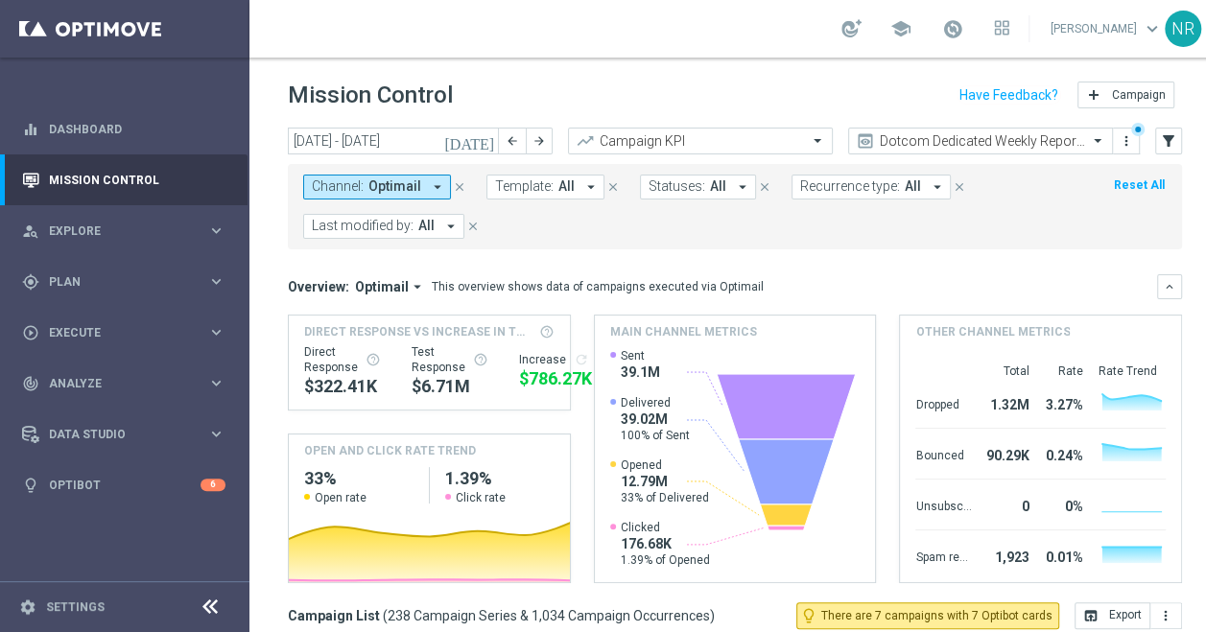
click at [559, 189] on span "All" at bounding box center [567, 186] width 16 height 16
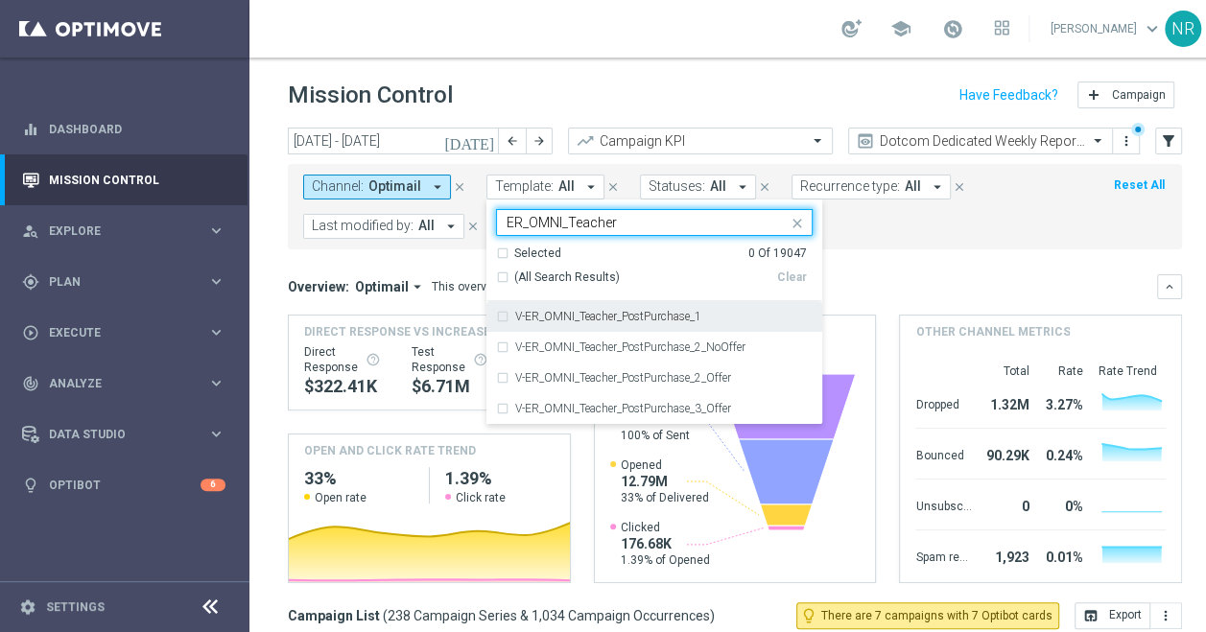
drag, startPoint x: 658, startPoint y: 319, endPoint x: 673, endPoint y: 319, distance: 14.4
click at [658, 319] on label "V-ER_OMNI_Teacher_PostPurchase_1" at bounding box center [608, 317] width 186 height 12
type input "ER_OMNI_Teacher"
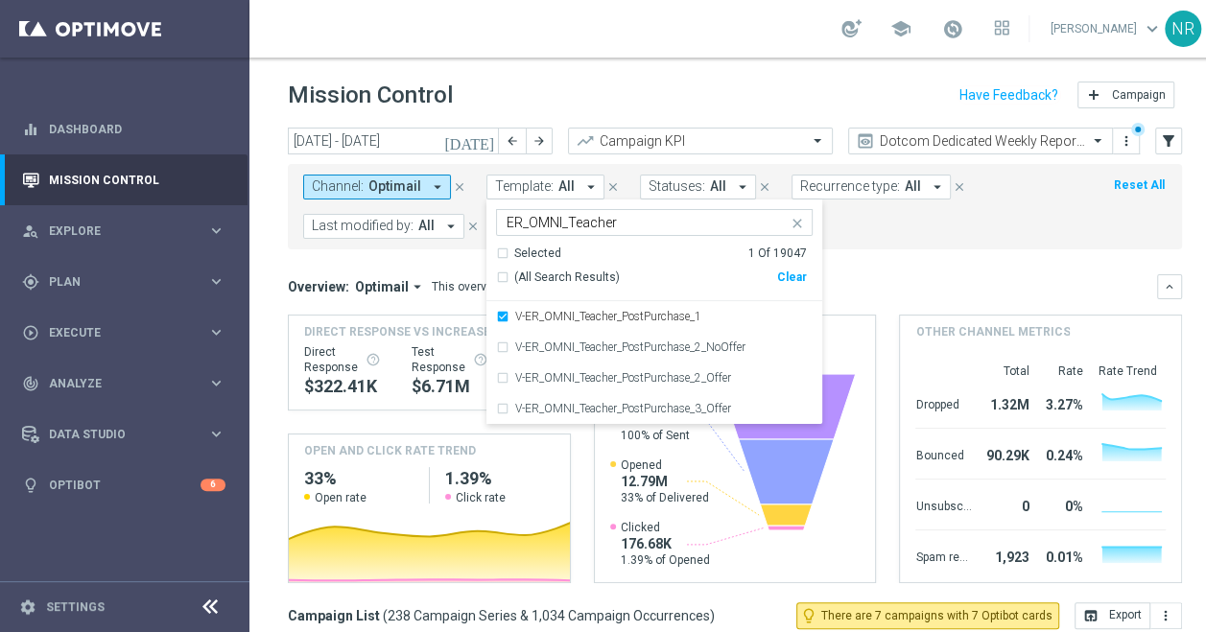
click at [912, 264] on mini-dashboard "Overview: Optimail arrow_drop_down This overview shows data of campaigns execut…" at bounding box center [735, 426] width 894 height 353
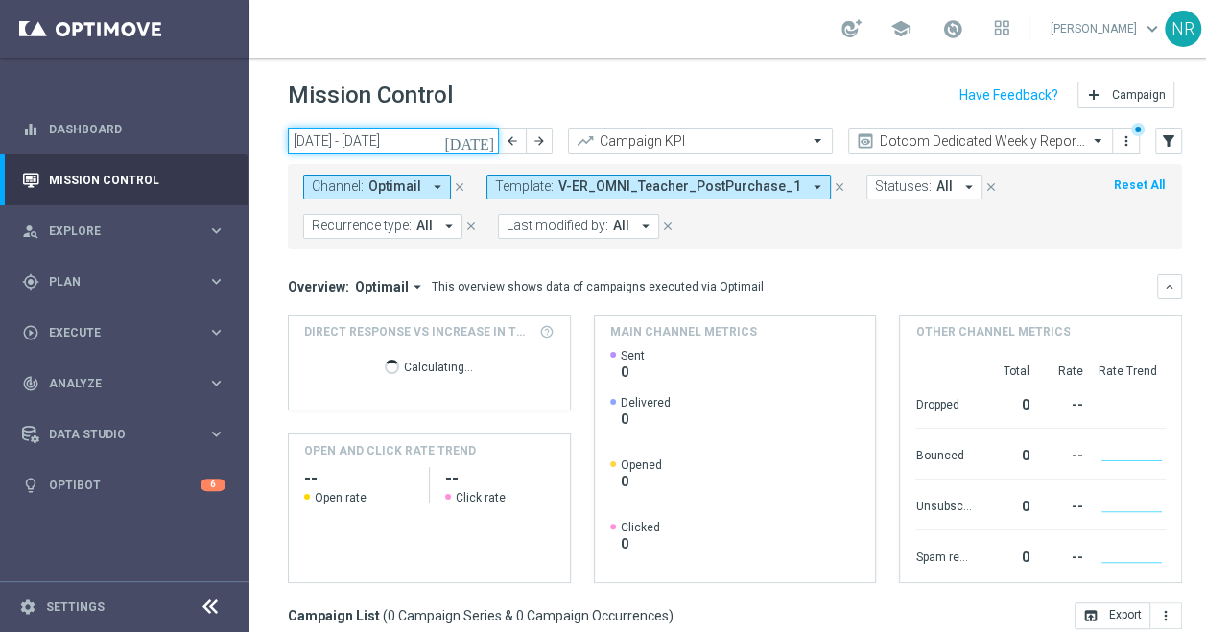
click at [463, 136] on input "22 Sep 2025 - 28 Sep 2025" at bounding box center [393, 141] width 211 height 27
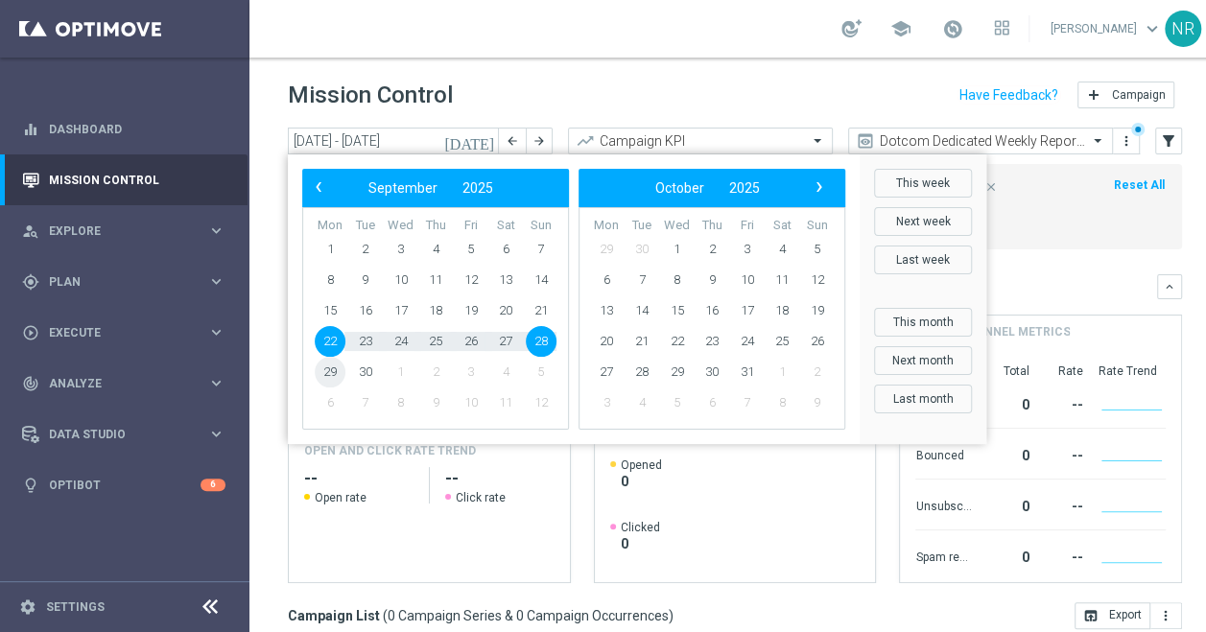
click at [337, 372] on span "29" at bounding box center [330, 372] width 31 height 31
click at [434, 369] on span "2" at bounding box center [435, 372] width 31 height 31
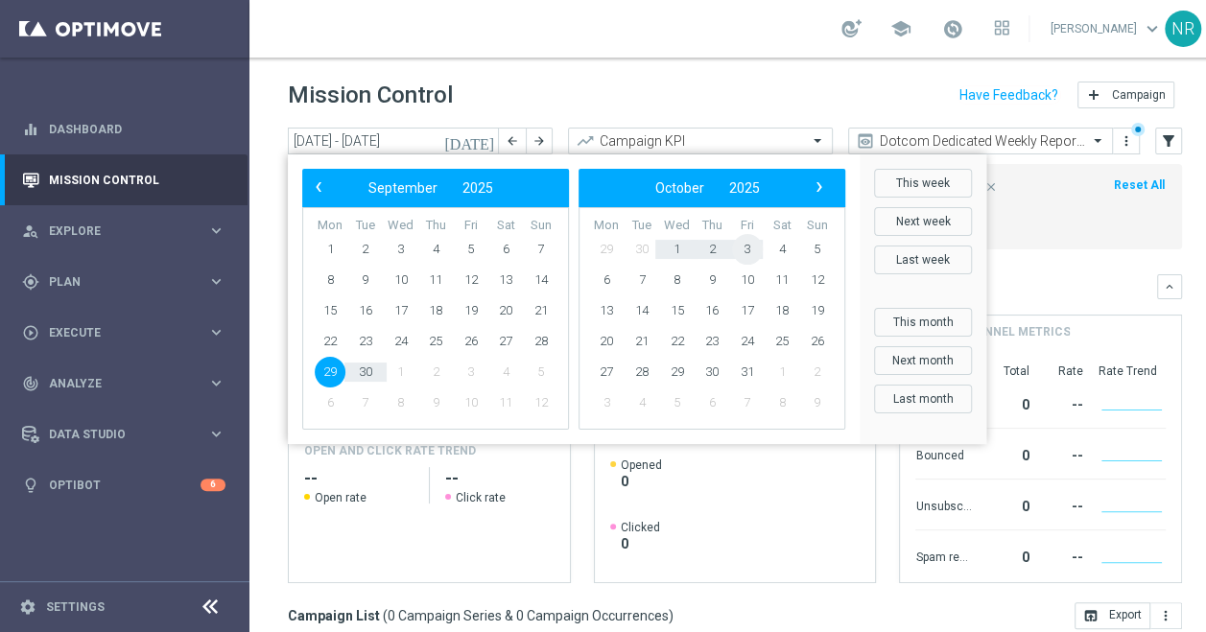
click at [758, 249] on span "3" at bounding box center [747, 249] width 31 height 31
type input "29 Sep 2025 - 03 Oct 2025"
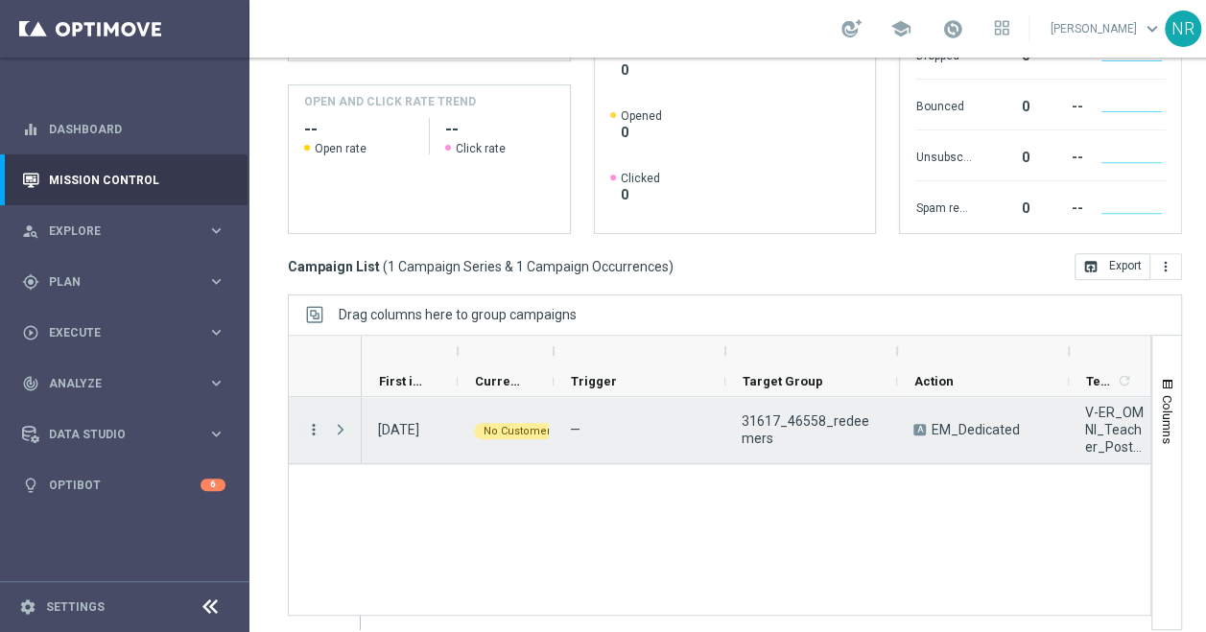
click at [317, 430] on icon "more_vert" at bounding box center [313, 429] width 17 height 17
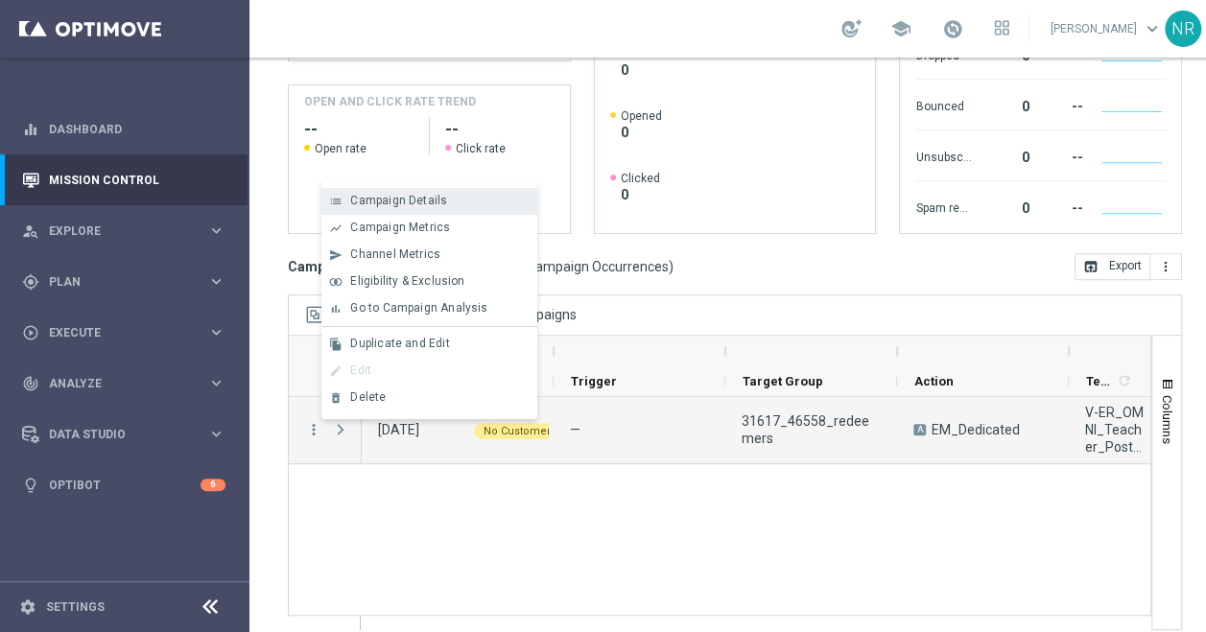
click at [446, 207] on div "Campaign Details" at bounding box center [439, 200] width 178 height 13
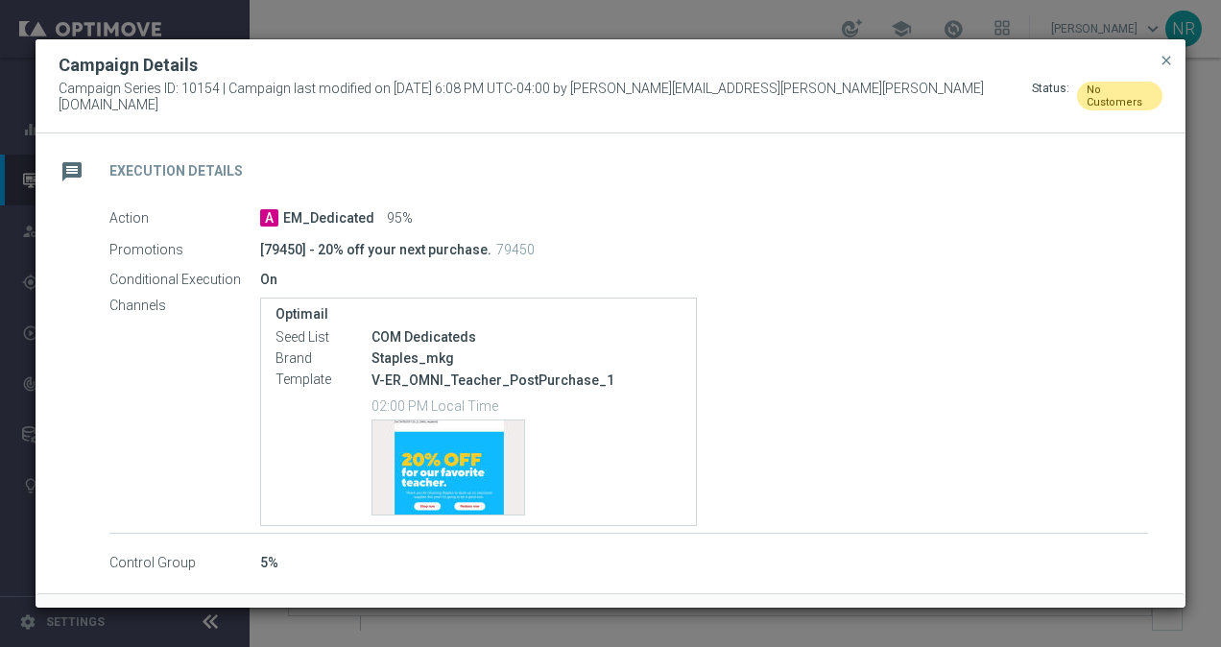
scroll to position [266, 0]
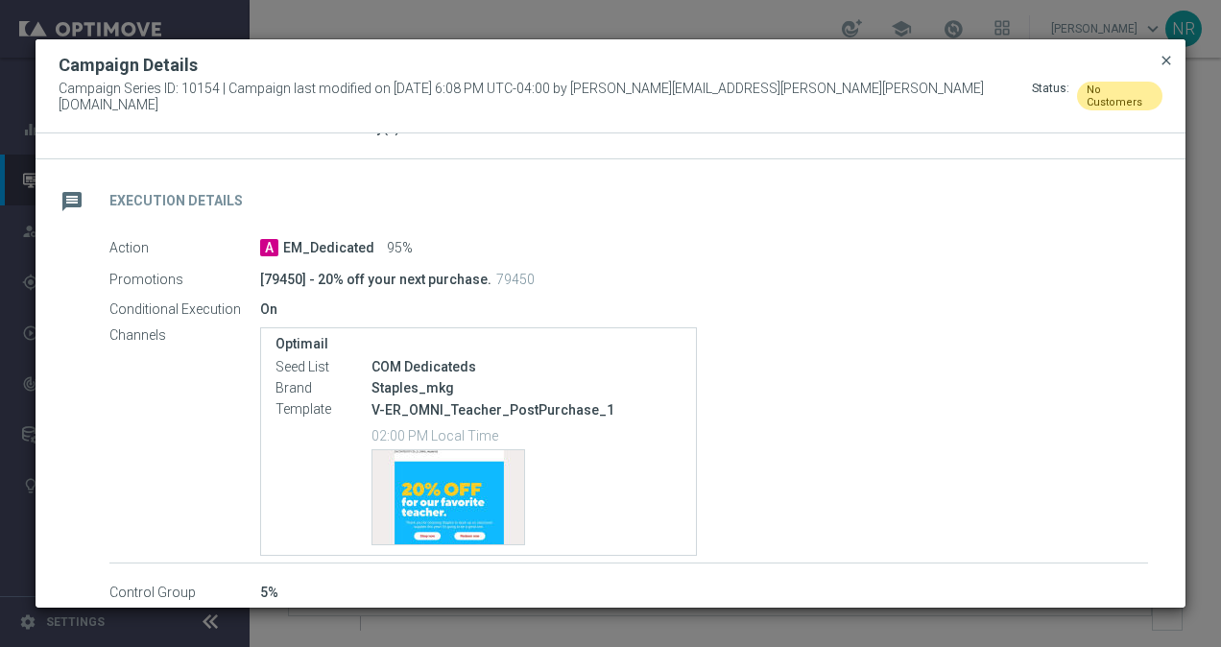
click at [1165, 63] on span "close" at bounding box center [1165, 60] width 15 height 15
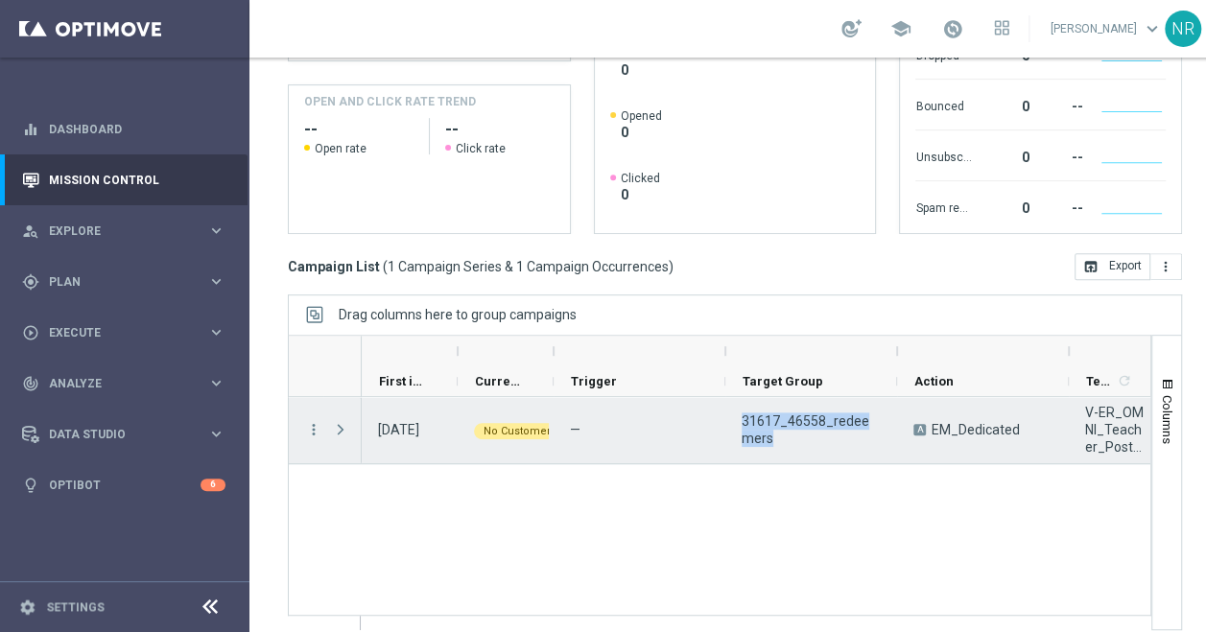
drag, startPoint x: 821, startPoint y: 441, endPoint x: 733, endPoint y: 413, distance: 92.0
click at [733, 413] on div "31617_46558_redeemers" at bounding box center [812, 430] width 172 height 66
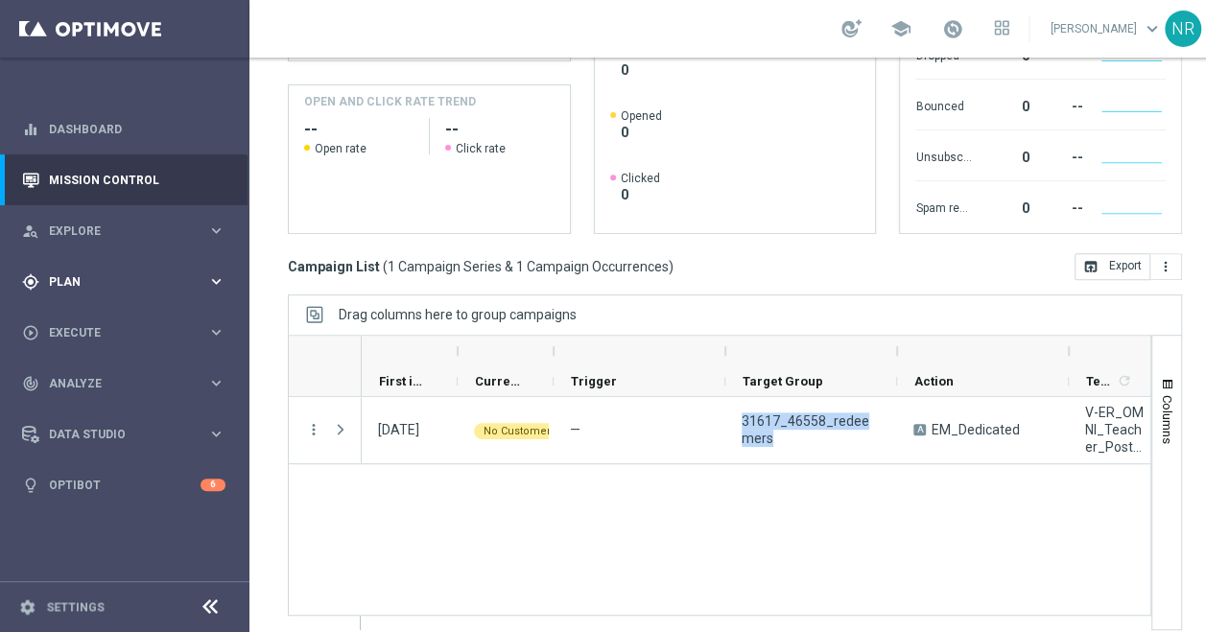
click at [129, 280] on span "Plan" at bounding box center [128, 282] width 158 height 12
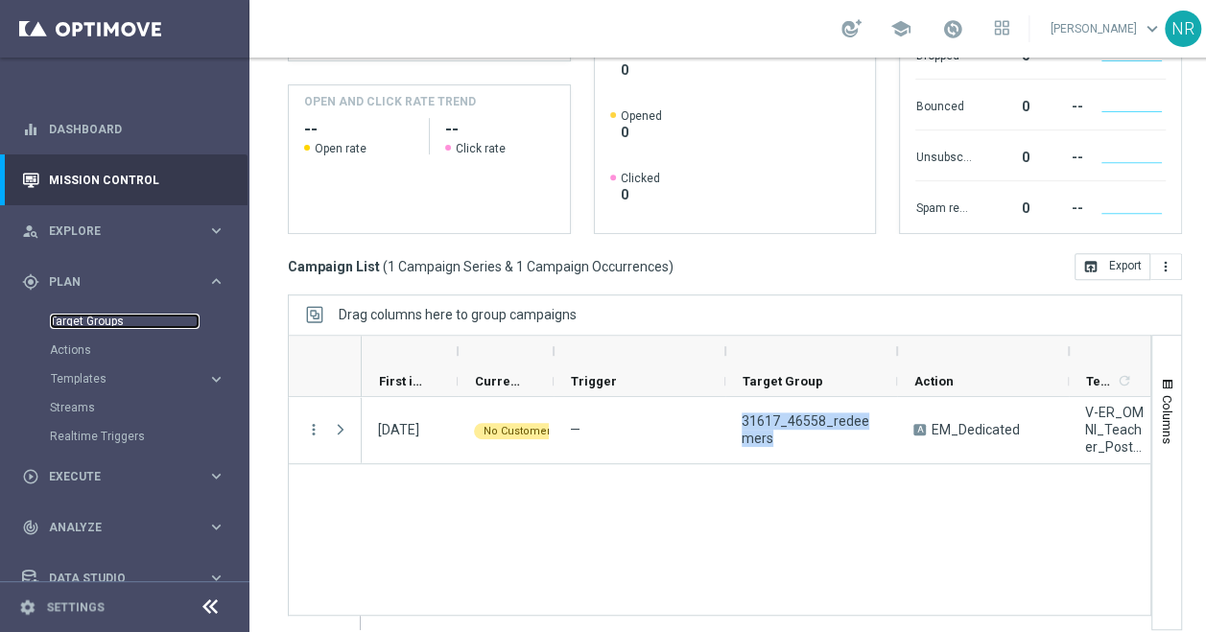
click at [98, 322] on link "Target Groups" at bounding box center [125, 321] width 150 height 15
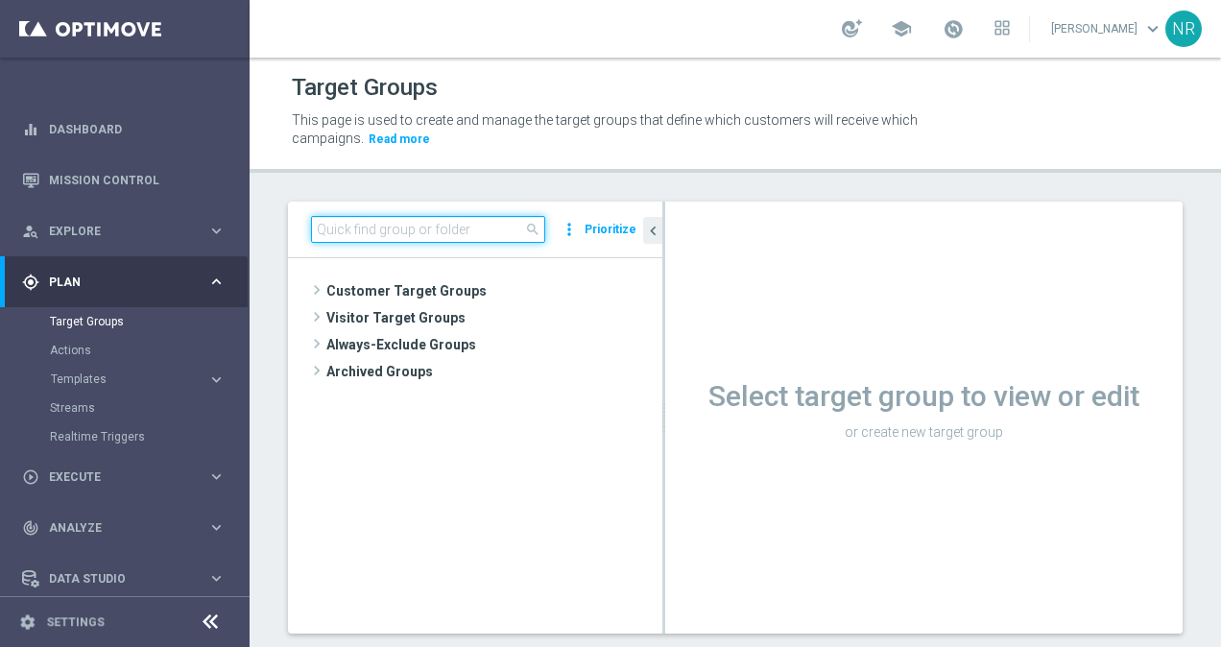
click at [455, 234] on input at bounding box center [428, 229] width 234 height 27
paste input "31617_46558_redeemers"
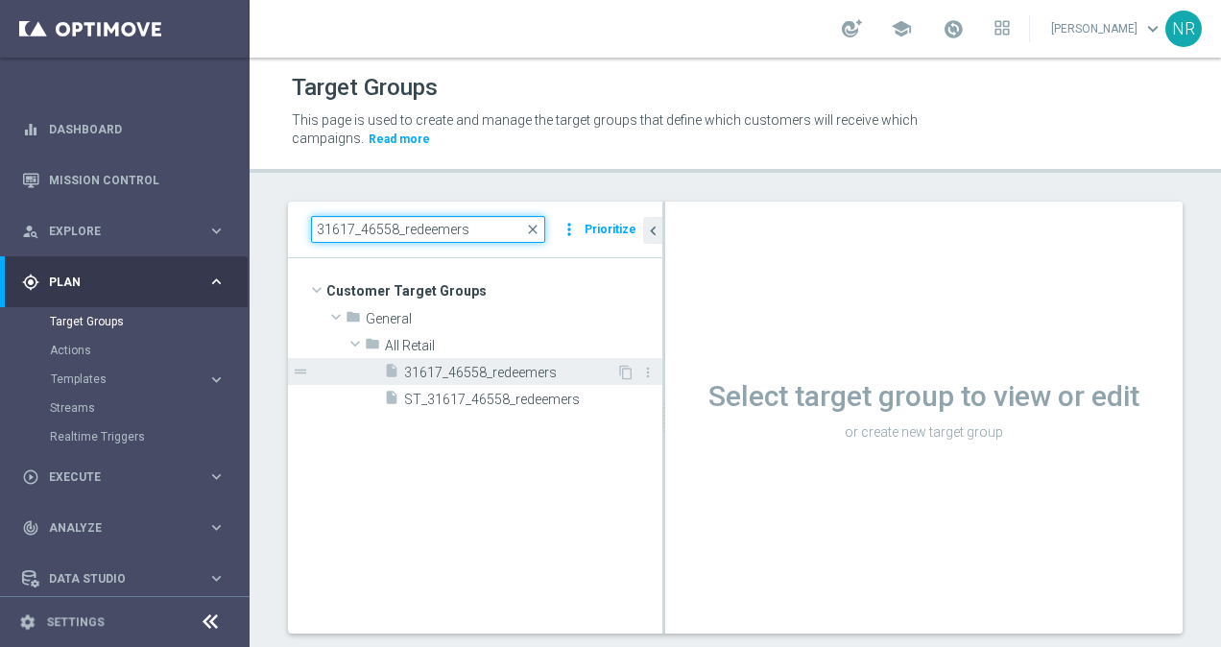
type input "31617_46558_redeemers"
click at [492, 367] on span "31617_46558_redeemers" at bounding box center [510, 373] width 212 height 16
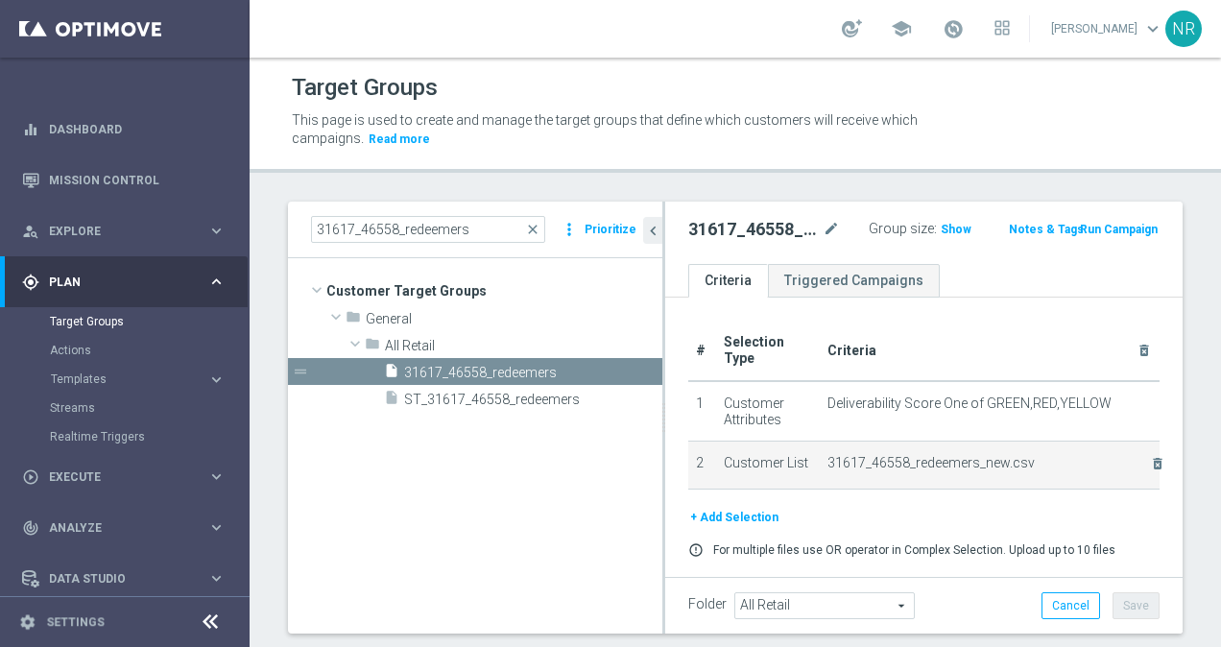
scroll to position [60, 0]
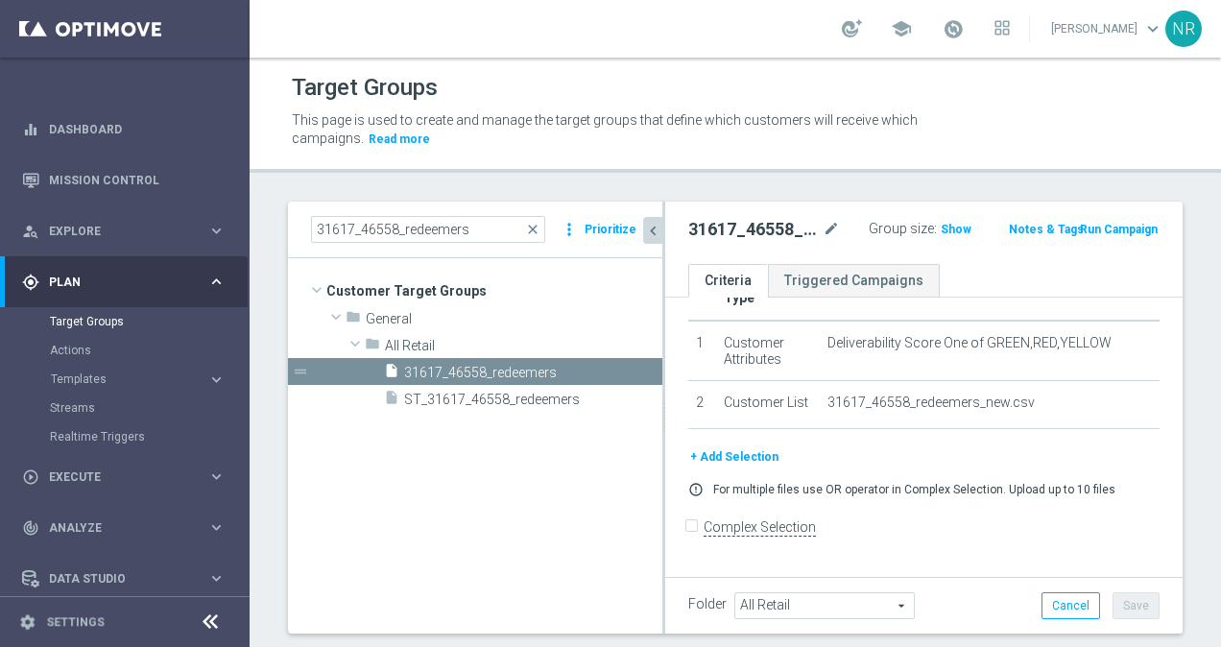
click at [649, 234] on icon "chevron_left" at bounding box center [653, 231] width 18 height 18
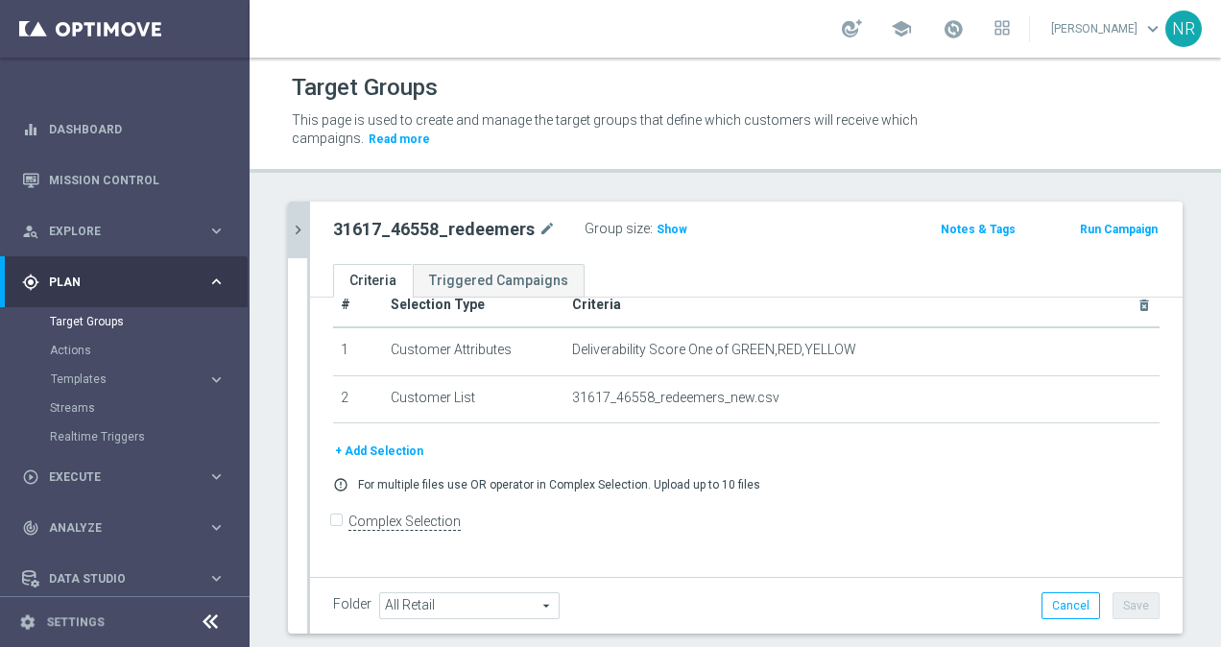
scroll to position [19, 0]
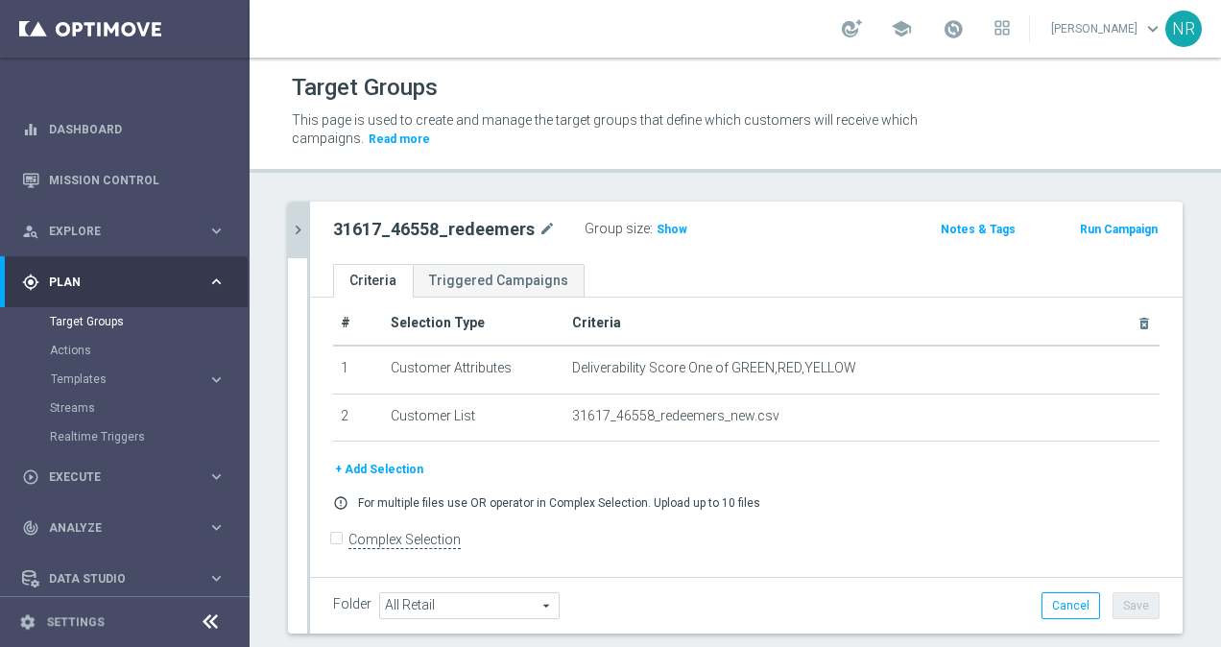
click at [289, 224] on icon "chevron_right" at bounding box center [298, 230] width 18 height 18
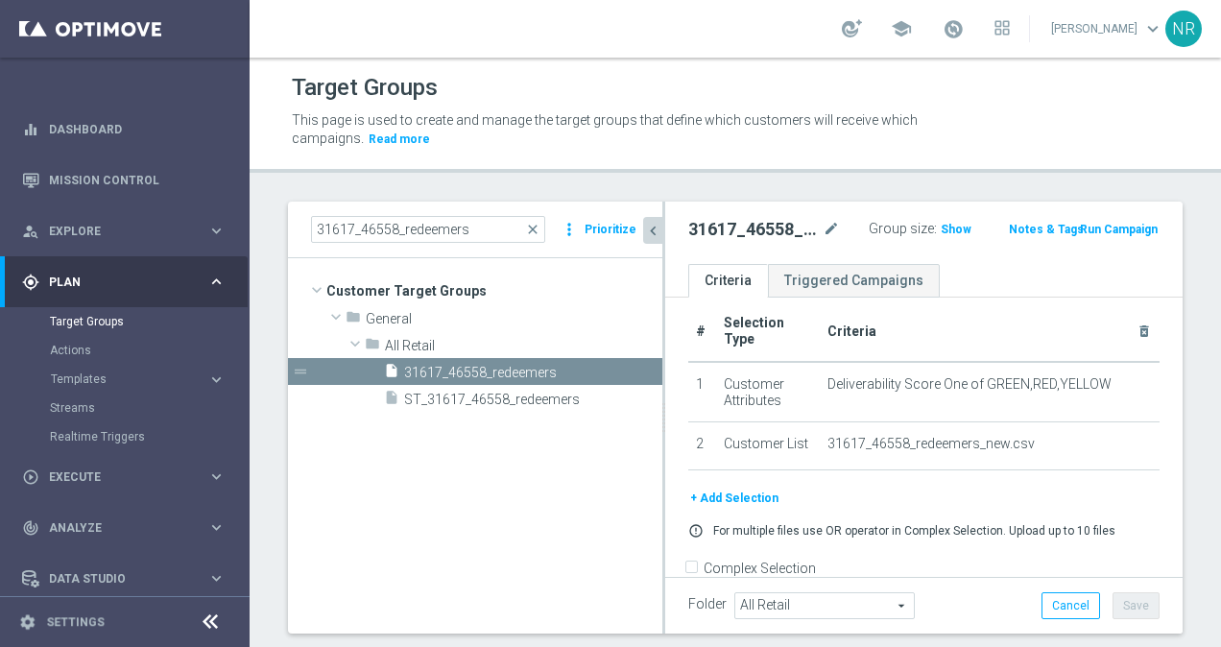
scroll to position [60, 0]
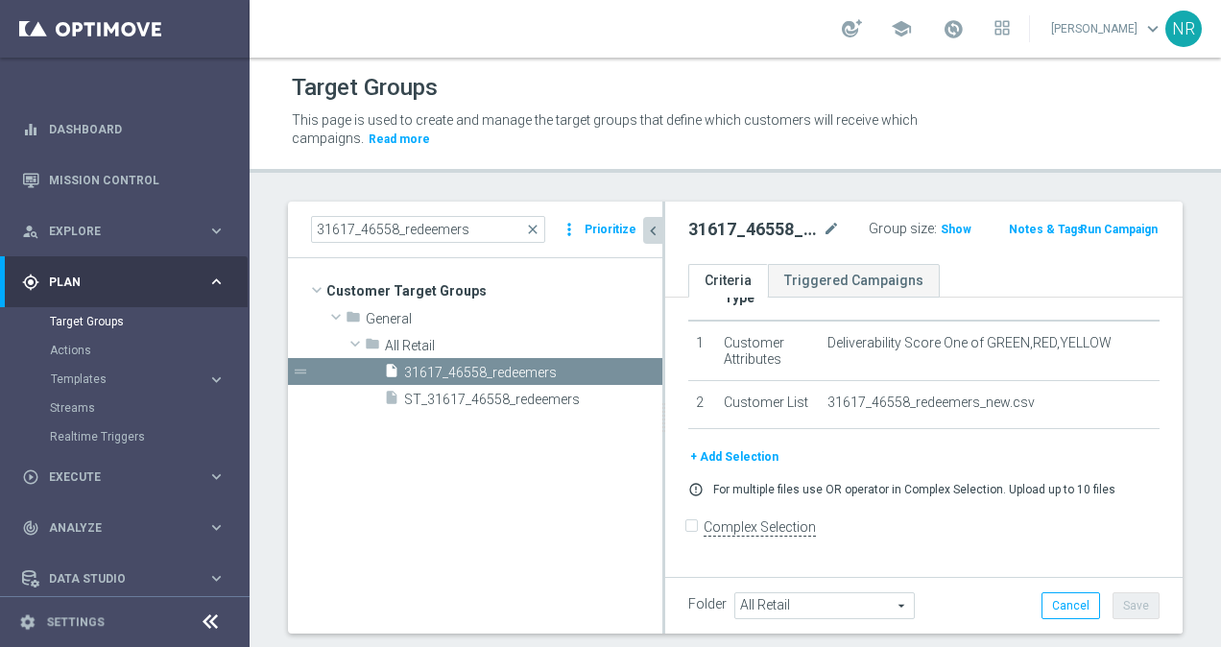
click at [925, 214] on div "31617_46558_redeemers mode_edit Group size : Show Notes & Tags Run Campaign" at bounding box center [923, 233] width 517 height 62
click at [940, 223] on span "Show" at bounding box center [955, 229] width 31 height 13
click at [651, 232] on icon "chevron_left" at bounding box center [653, 231] width 18 height 18
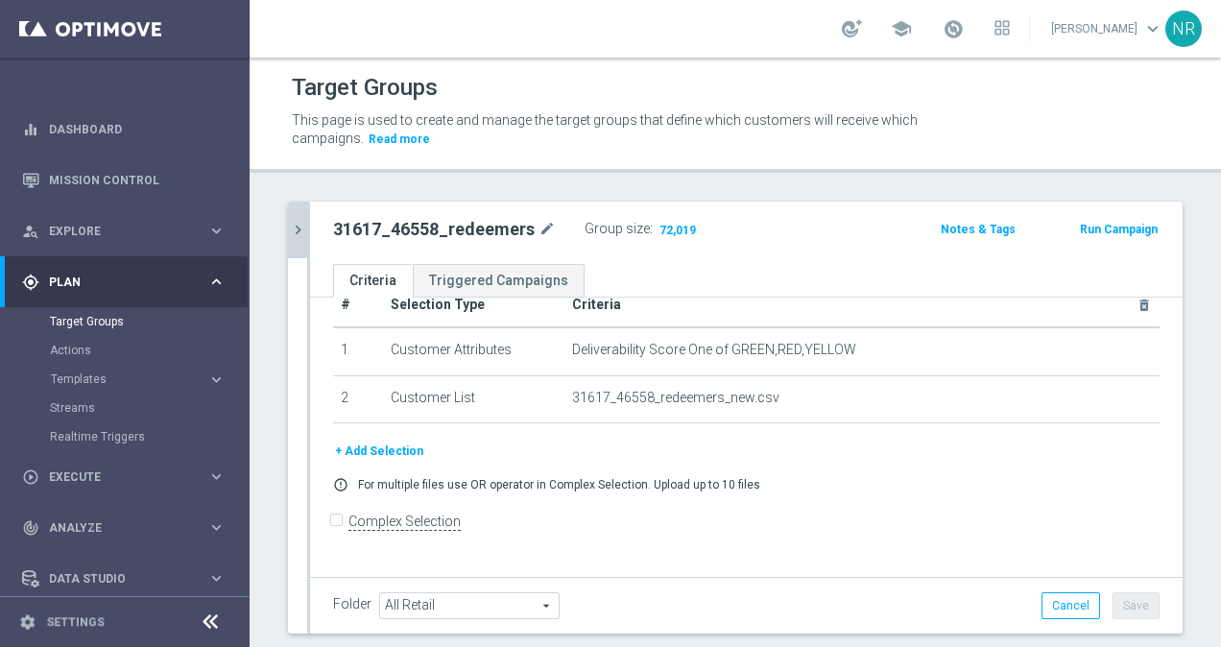
scroll to position [19, 0]
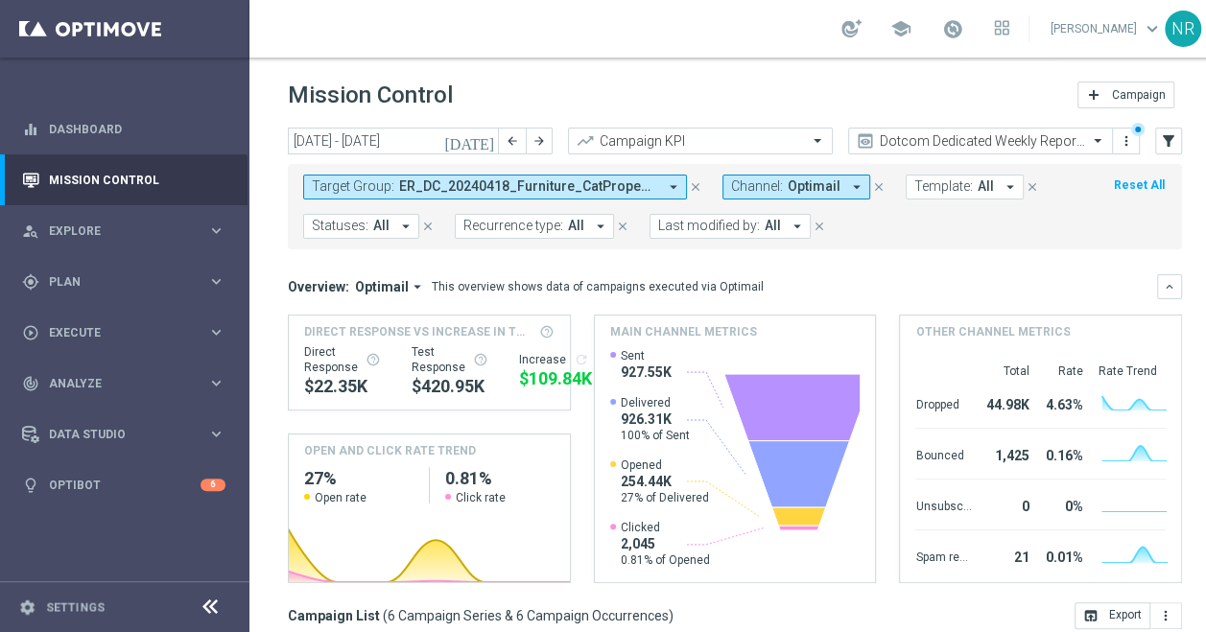
scroll to position [118, 0]
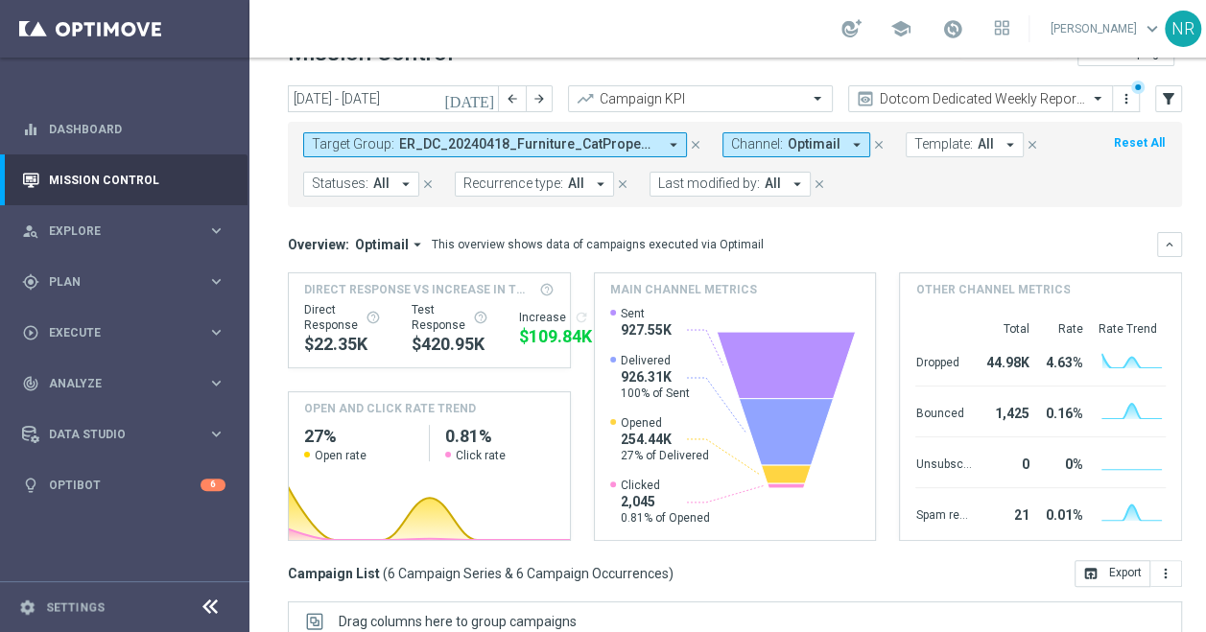
click at [573, 136] on span "ER_DC_20240418_Furniture_CatPropensity, ER_DC_20240418_InkToner_CatPropensity, …" at bounding box center [528, 144] width 258 height 16
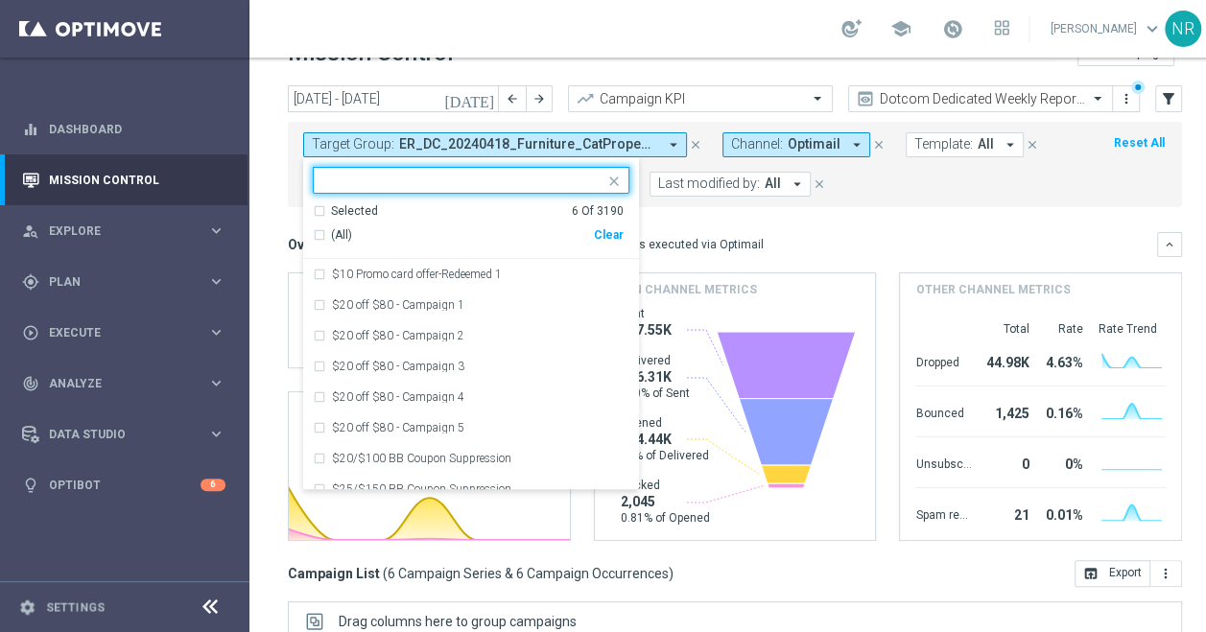
click at [390, 208] on div "Selected 6 Of 3190" at bounding box center [468, 211] width 311 height 16
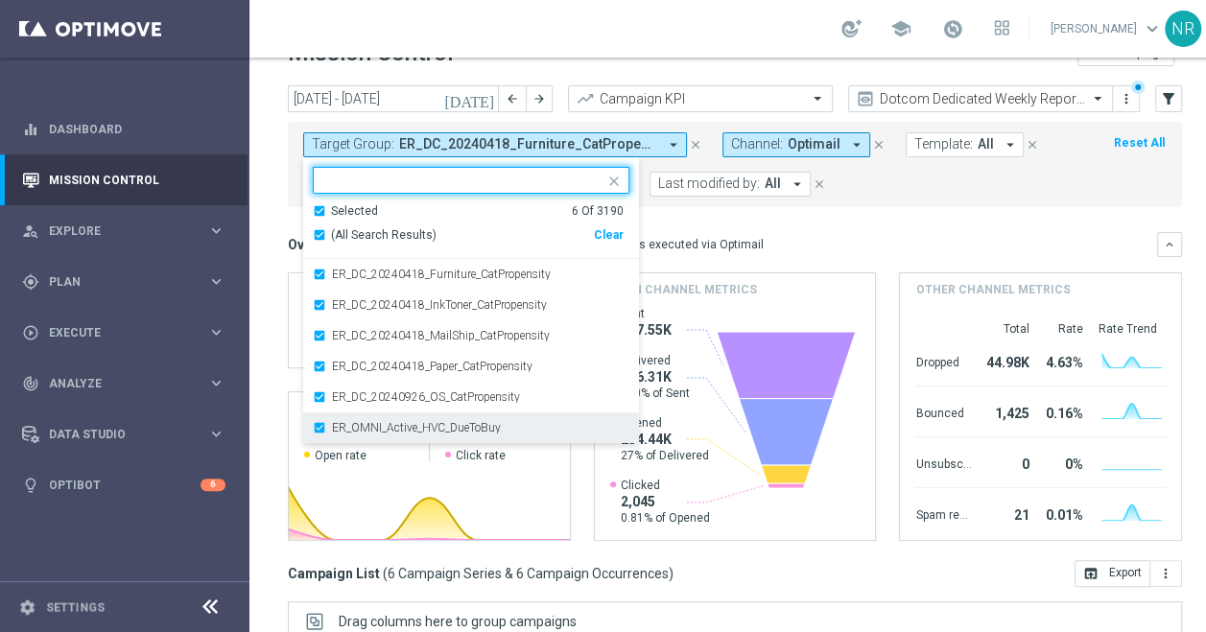
click at [483, 422] on label "ER_OMNI_Active_HVC_DueToBuy" at bounding box center [416, 428] width 169 height 12
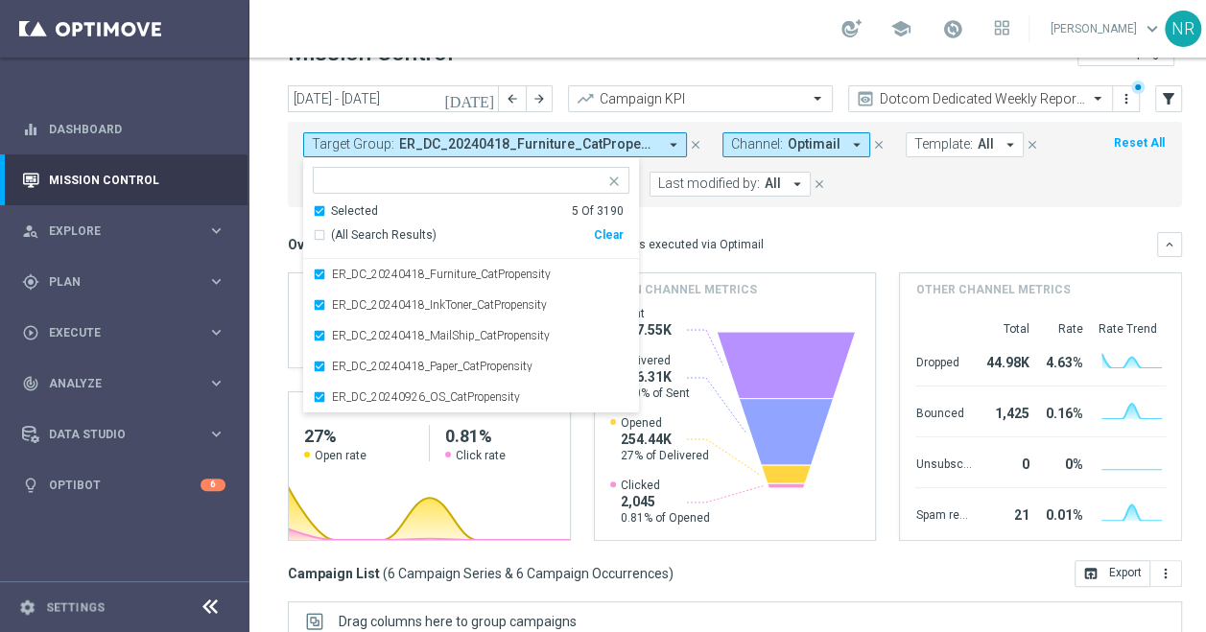
click at [929, 223] on mini-dashboard "Overview: Optimail arrow_drop_down This overview shows data of campaigns execut…" at bounding box center [735, 383] width 894 height 353
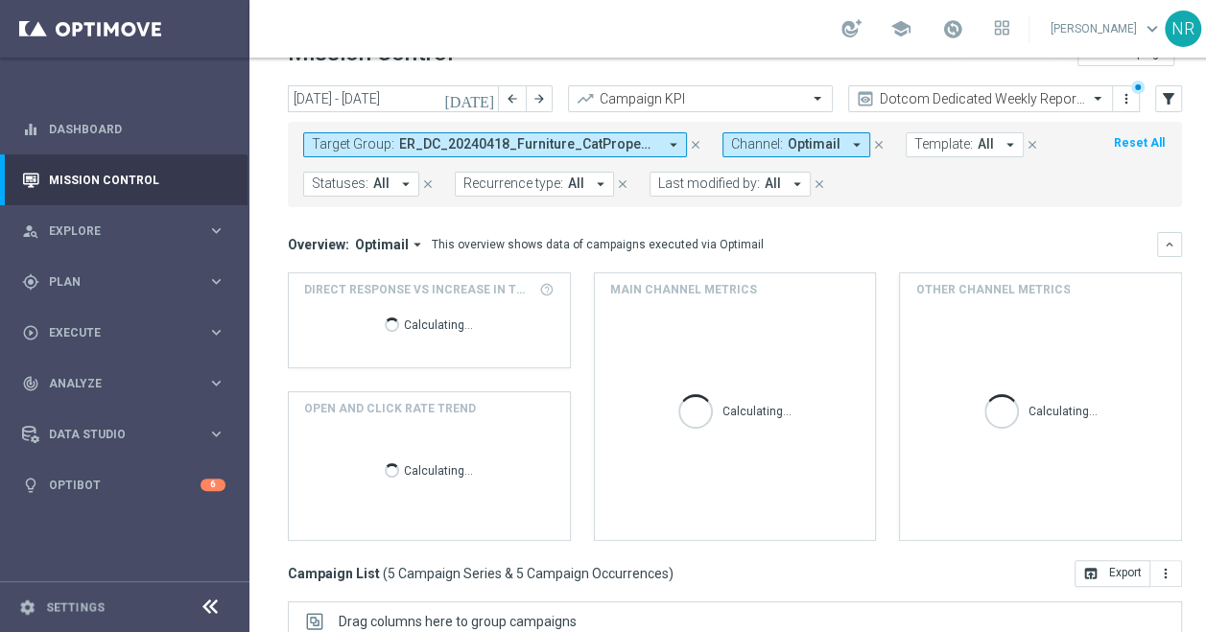
scroll to position [117, 0]
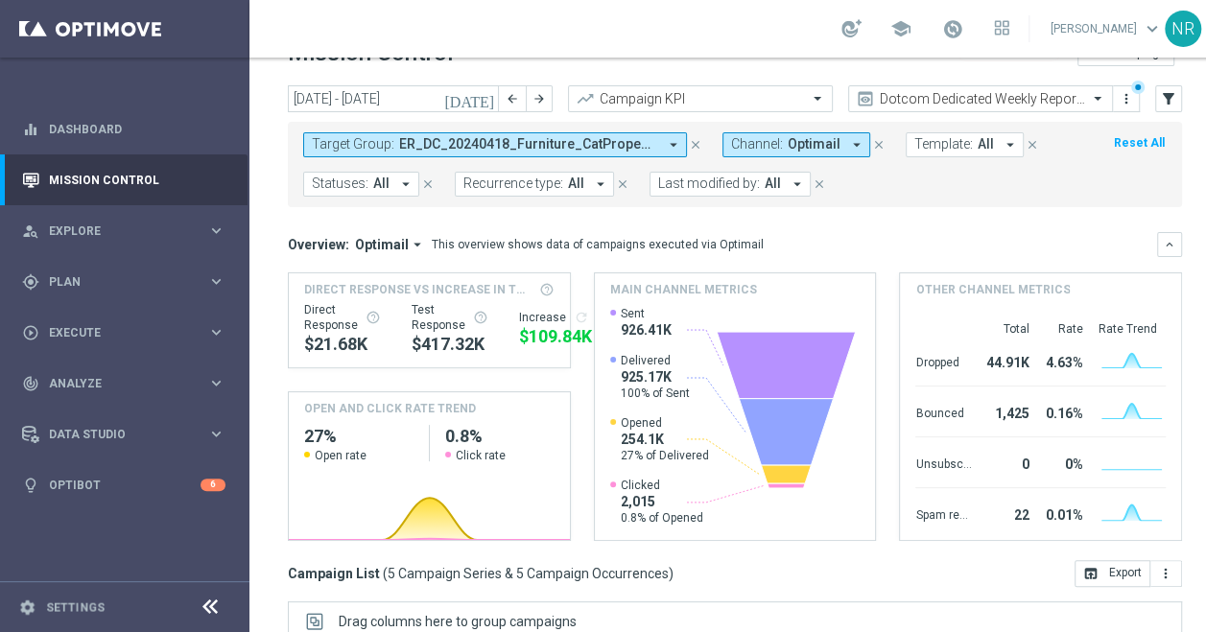
click at [779, 22] on div "school [PERSON_NAME] keyboard_arrow_down NR" at bounding box center [735, 29] width 971 height 58
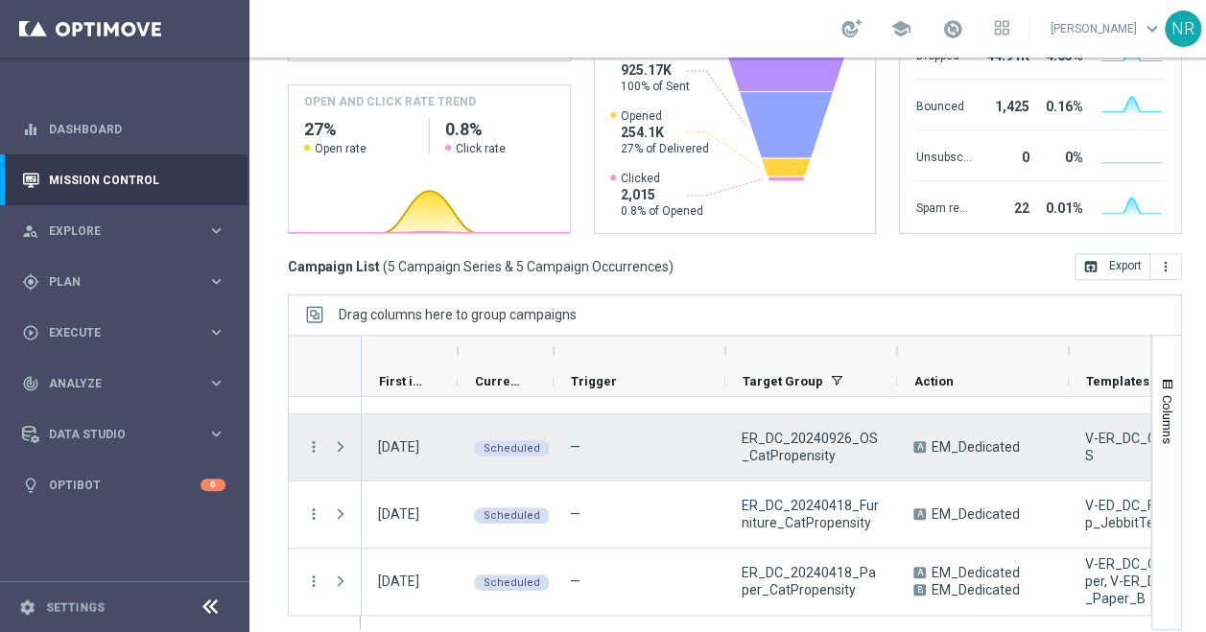
scroll to position [0, 0]
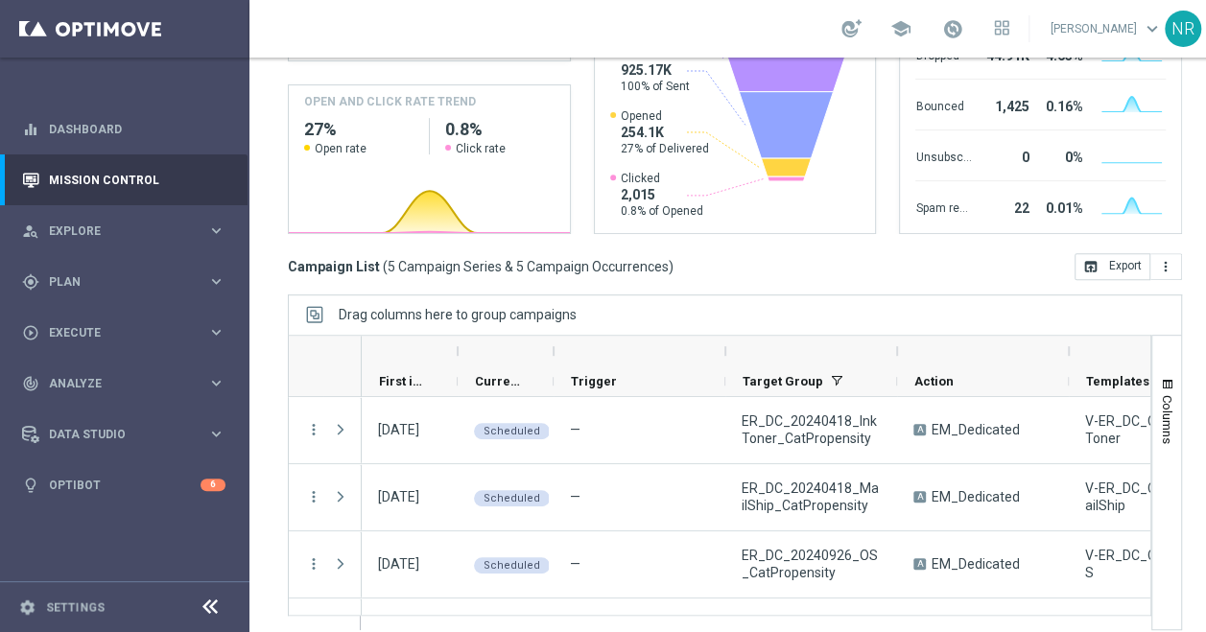
click at [721, 307] on div "Drag columns here to group campaigns" at bounding box center [735, 315] width 894 height 40
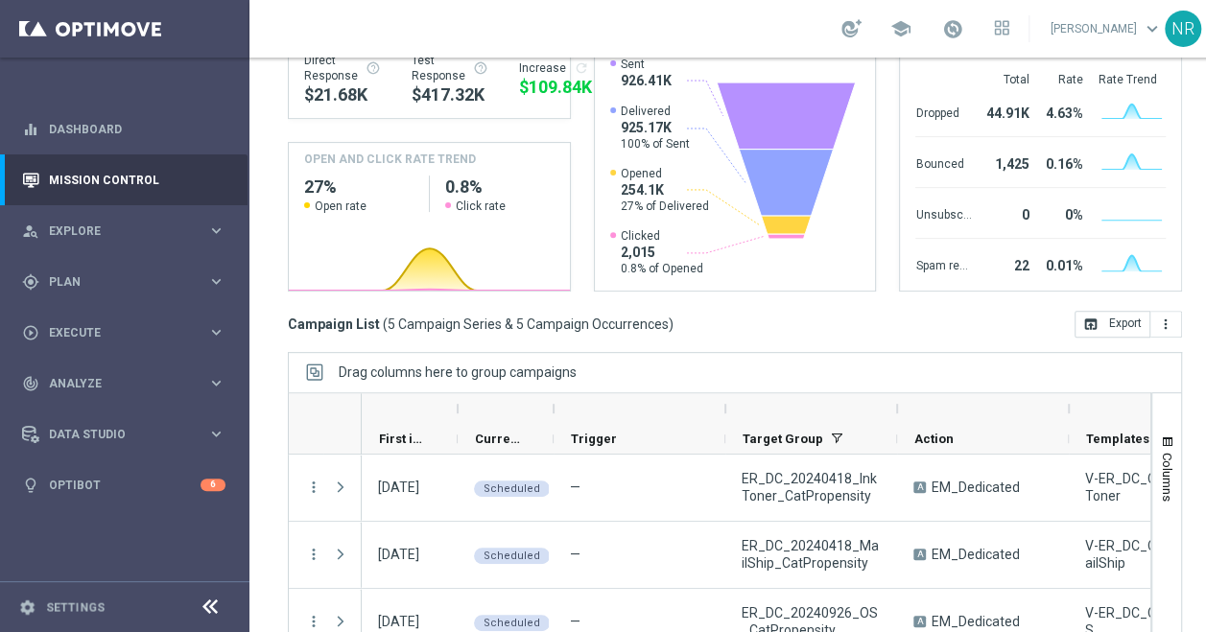
scroll to position [292, 0]
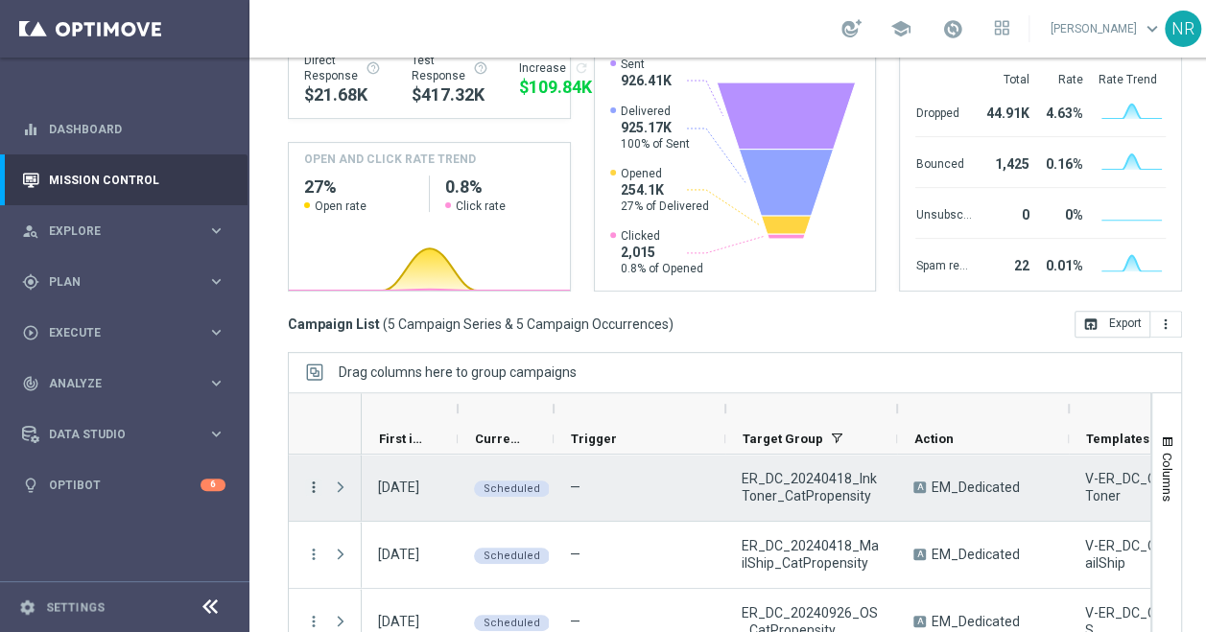
click at [306, 487] on icon "more_vert" at bounding box center [313, 487] width 17 height 17
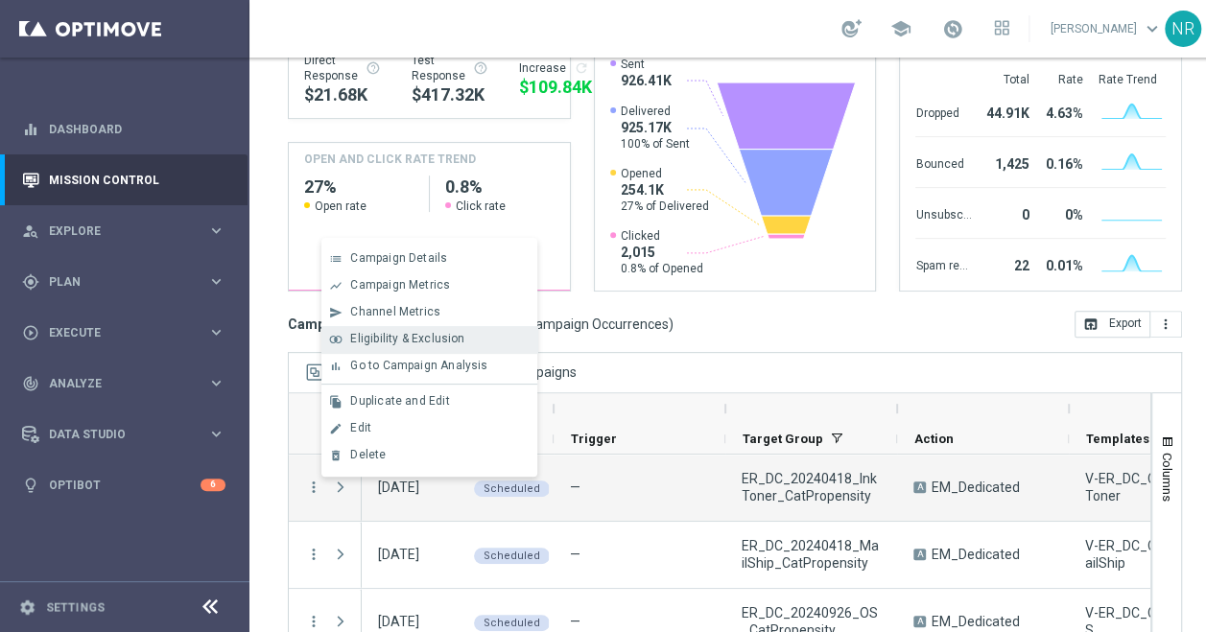
click at [397, 345] on span "Eligibility & Exclusion" at bounding box center [407, 338] width 114 height 13
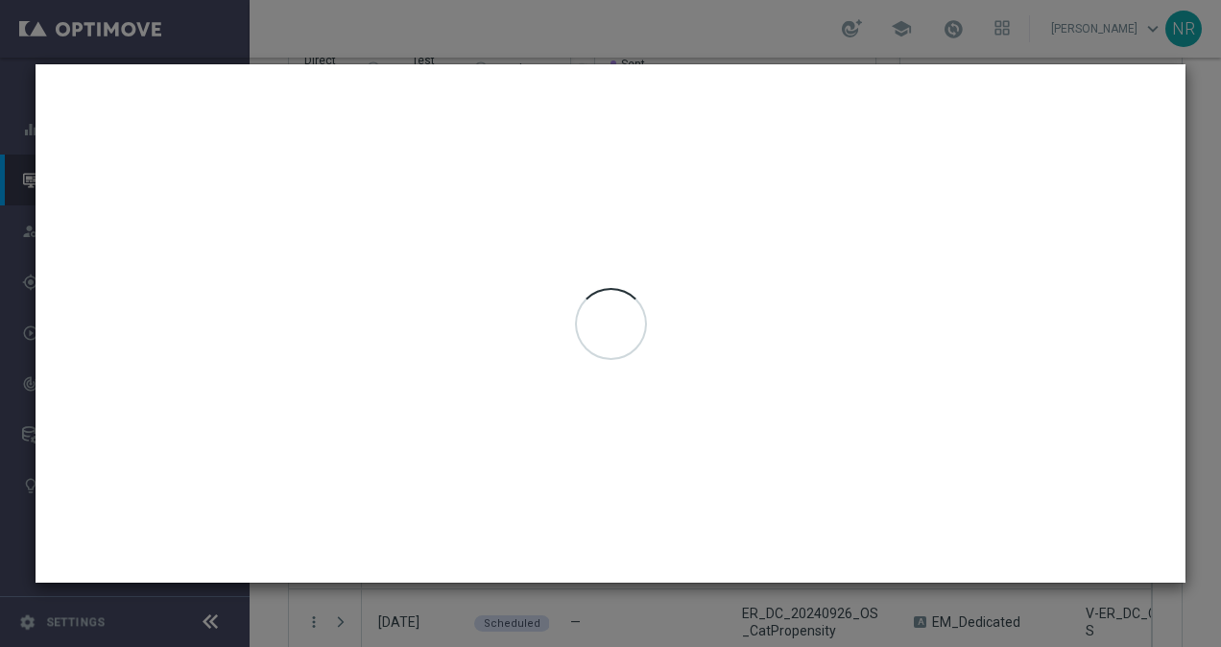
type input "22 Sep 2025 - 25 Sep 2025"
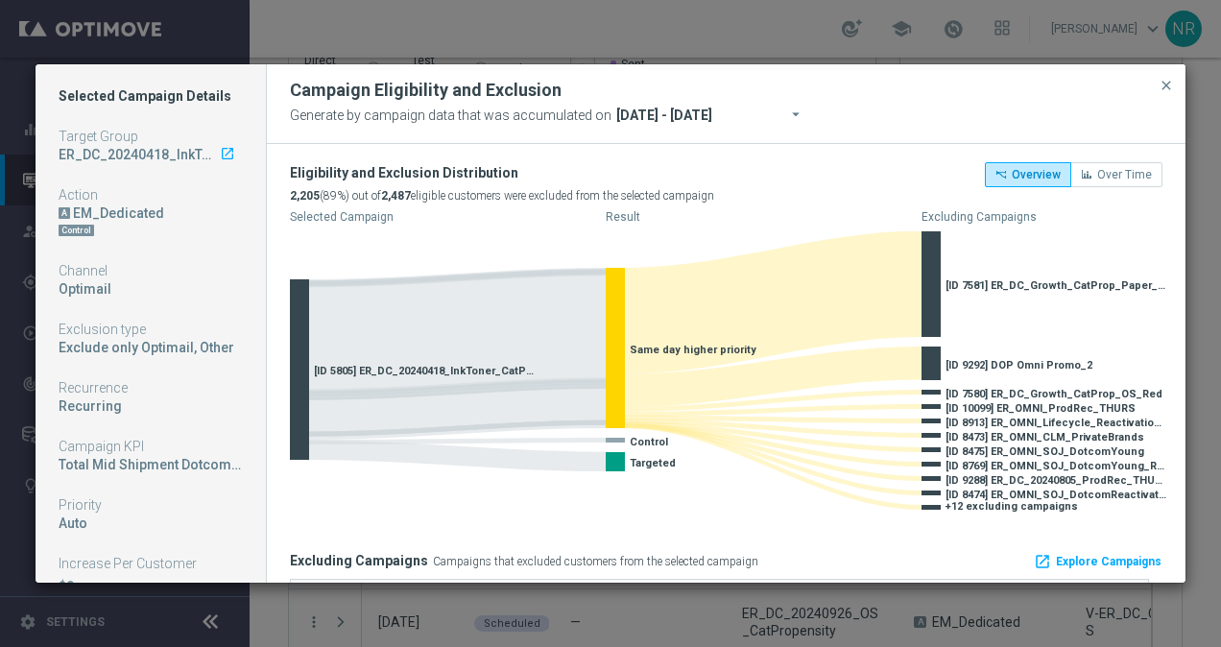
click at [1159, 94] on button "close" at bounding box center [1165, 85] width 19 height 23
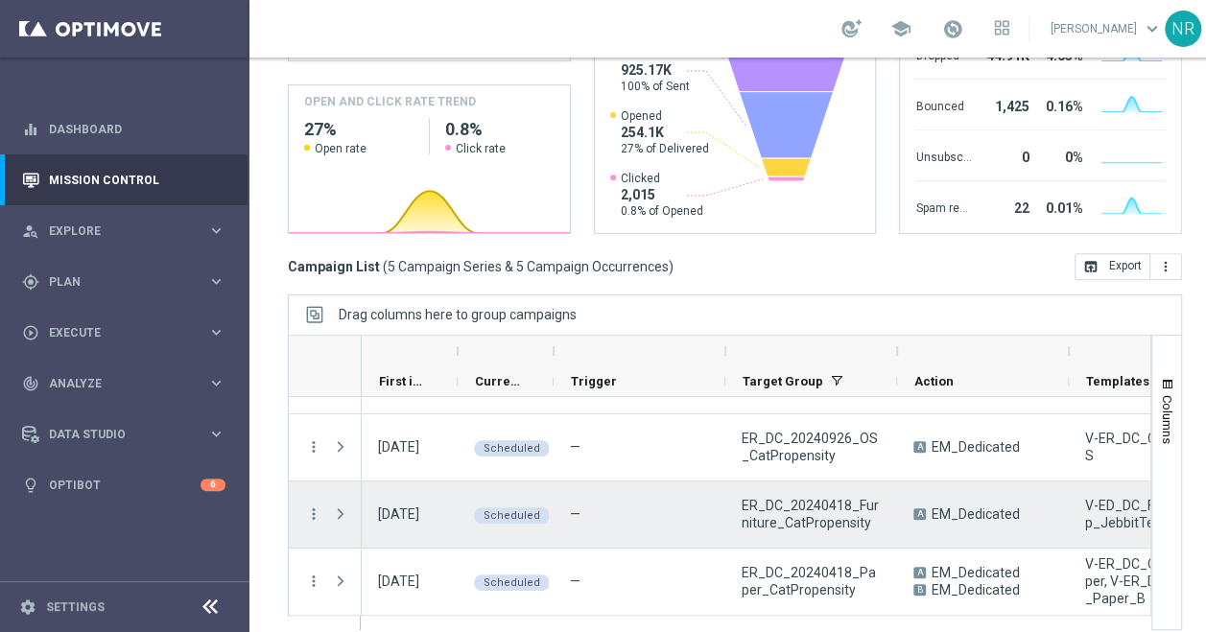
scroll to position [0, 0]
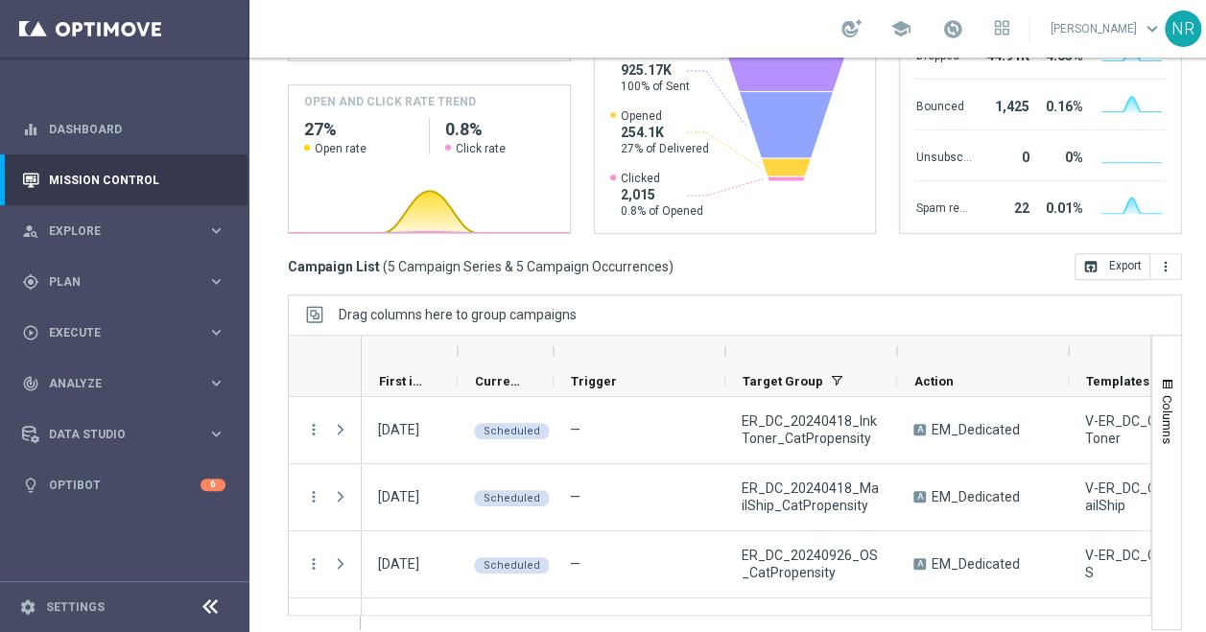
click at [846, 253] on div "Campaign List ( 5 Campaign Series & 5 Campaign Occurrences ) open_in_browser Ex…" at bounding box center [735, 266] width 894 height 27
click at [752, 259] on div "Campaign List ( 5 Campaign Series & 5 Campaign Occurrences ) open_in_browser Ex…" at bounding box center [735, 266] width 894 height 27
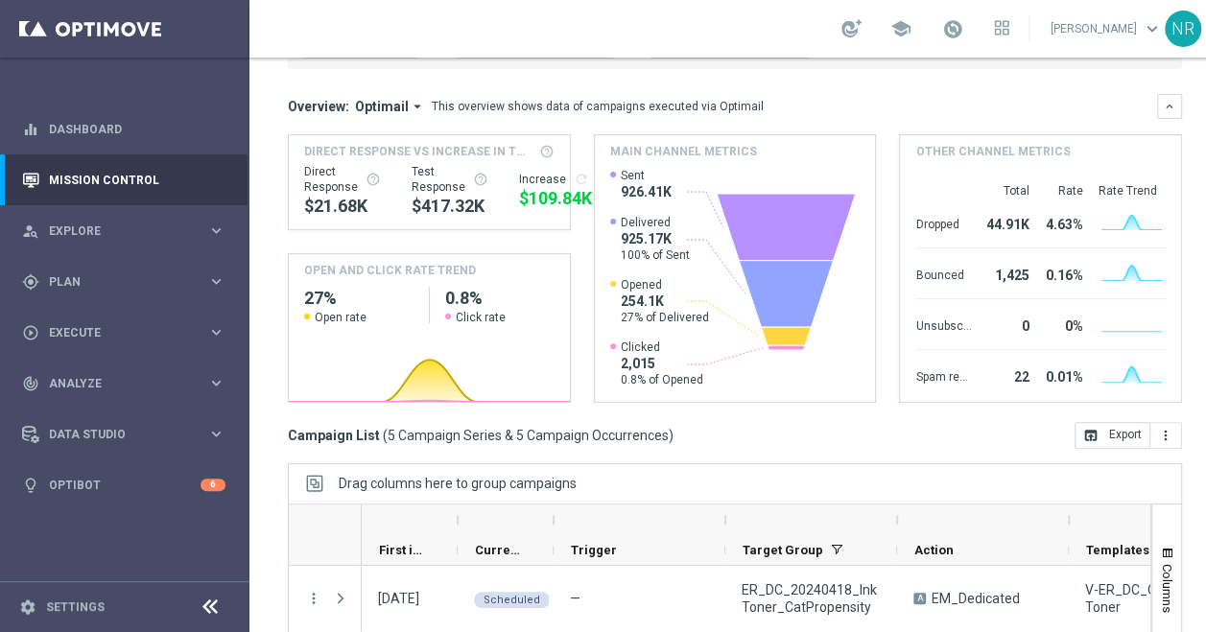
click at [804, 135] on div "Main channel metrics" at bounding box center [735, 151] width 281 height 33
click at [217, 605] on icon at bounding box center [210, 607] width 23 height 23
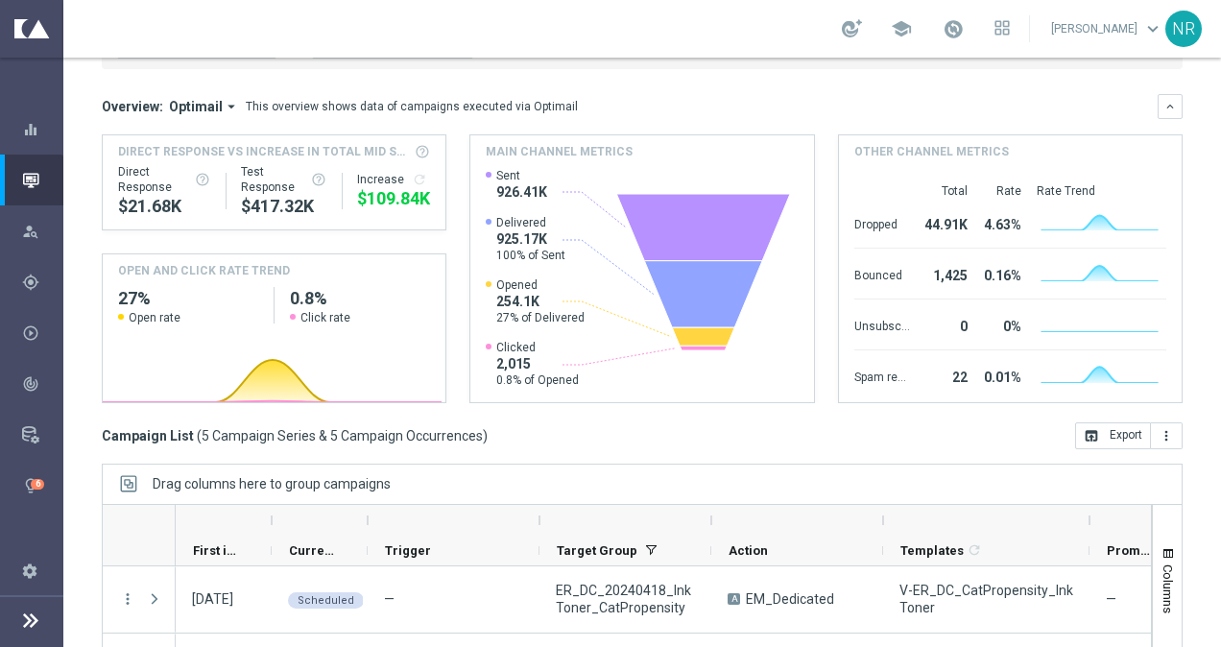
scroll to position [349, 0]
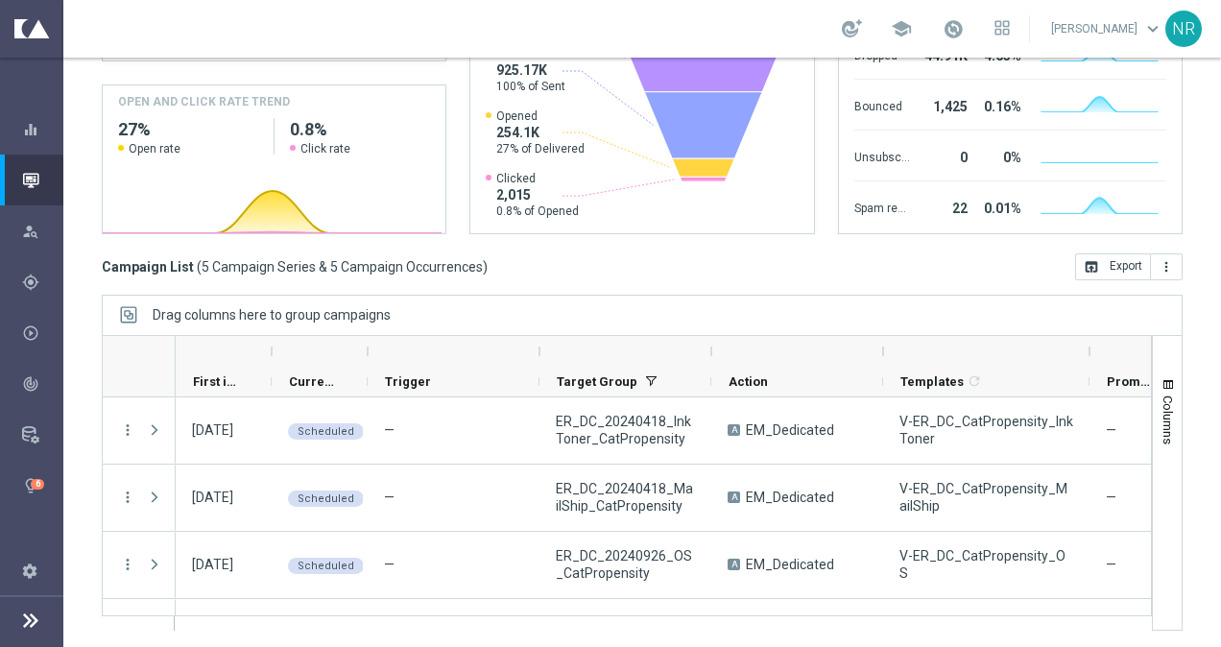
click at [635, 25] on div "school Nick Russo keyboard_arrow_down NR" at bounding box center [641, 29] width 1157 height 58
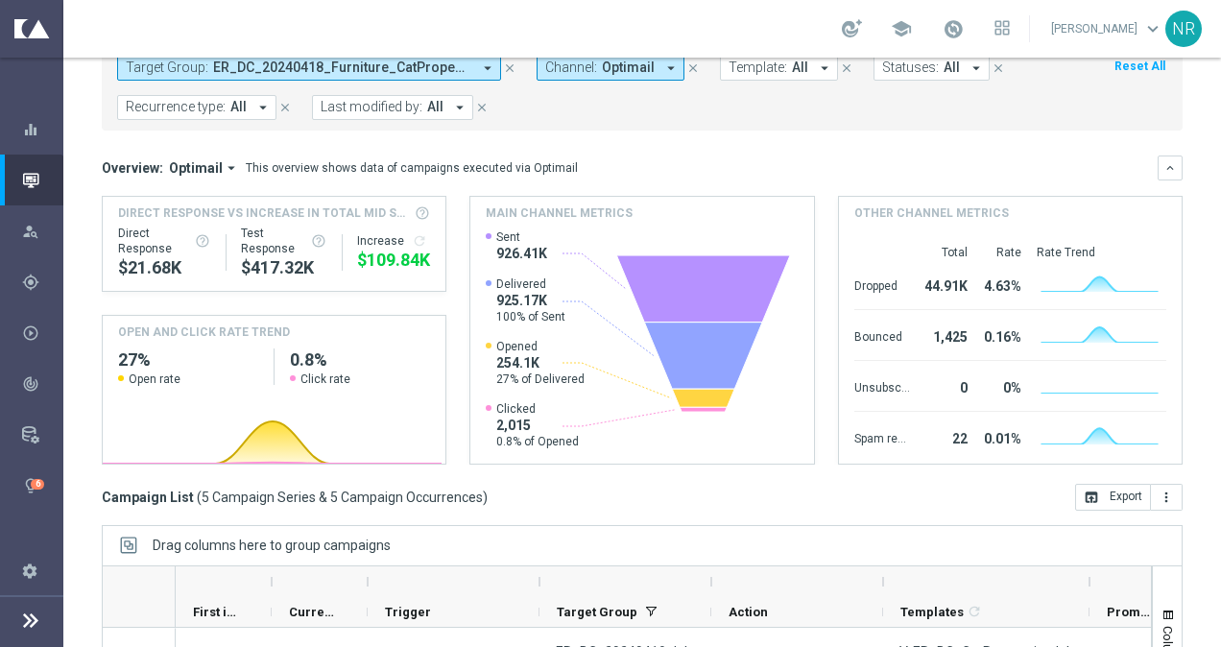
click at [720, 161] on div "Overview: Optimail arrow_drop_down This overview shows data of campaigns execut…" at bounding box center [630, 167] width 1056 height 17
click at [689, 286] on icon at bounding box center [704, 288] width 174 height 67
click at [683, 359] on icon at bounding box center [704, 354] width 118 height 67
click at [682, 401] on icon at bounding box center [704, 398] width 62 height 18
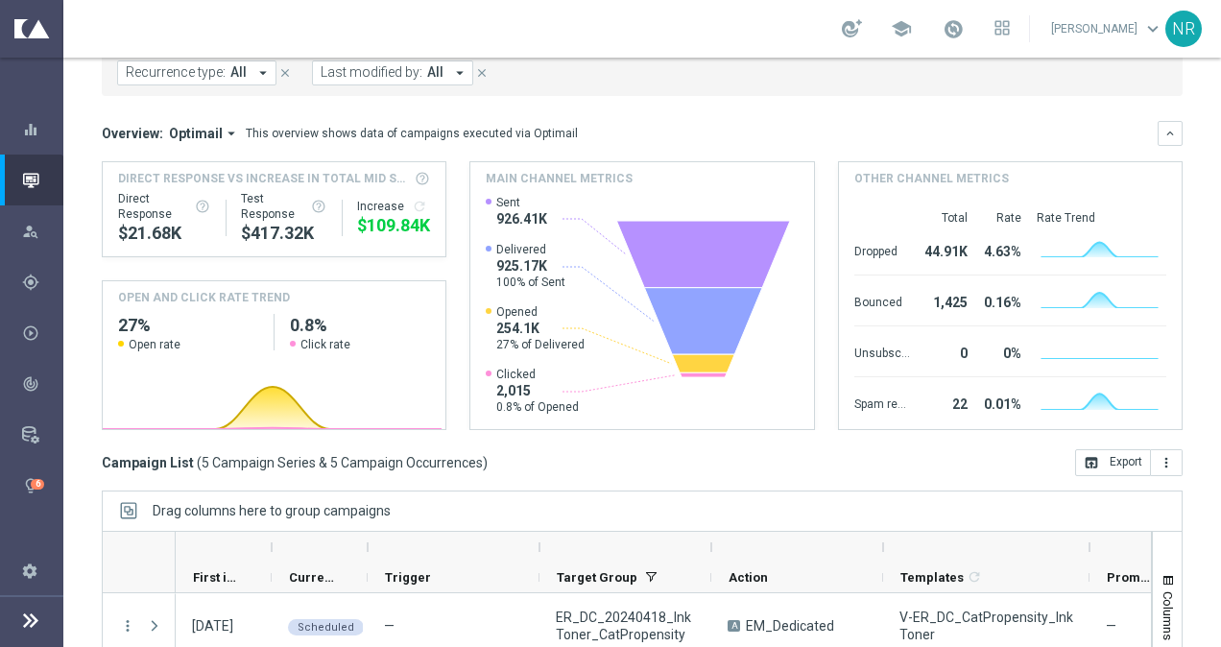
scroll to position [154, 0]
click at [705, 106] on mini-dashboard "Overview: Optimail arrow_drop_down This overview shows data of campaigns execut…" at bounding box center [642, 272] width 1081 height 353
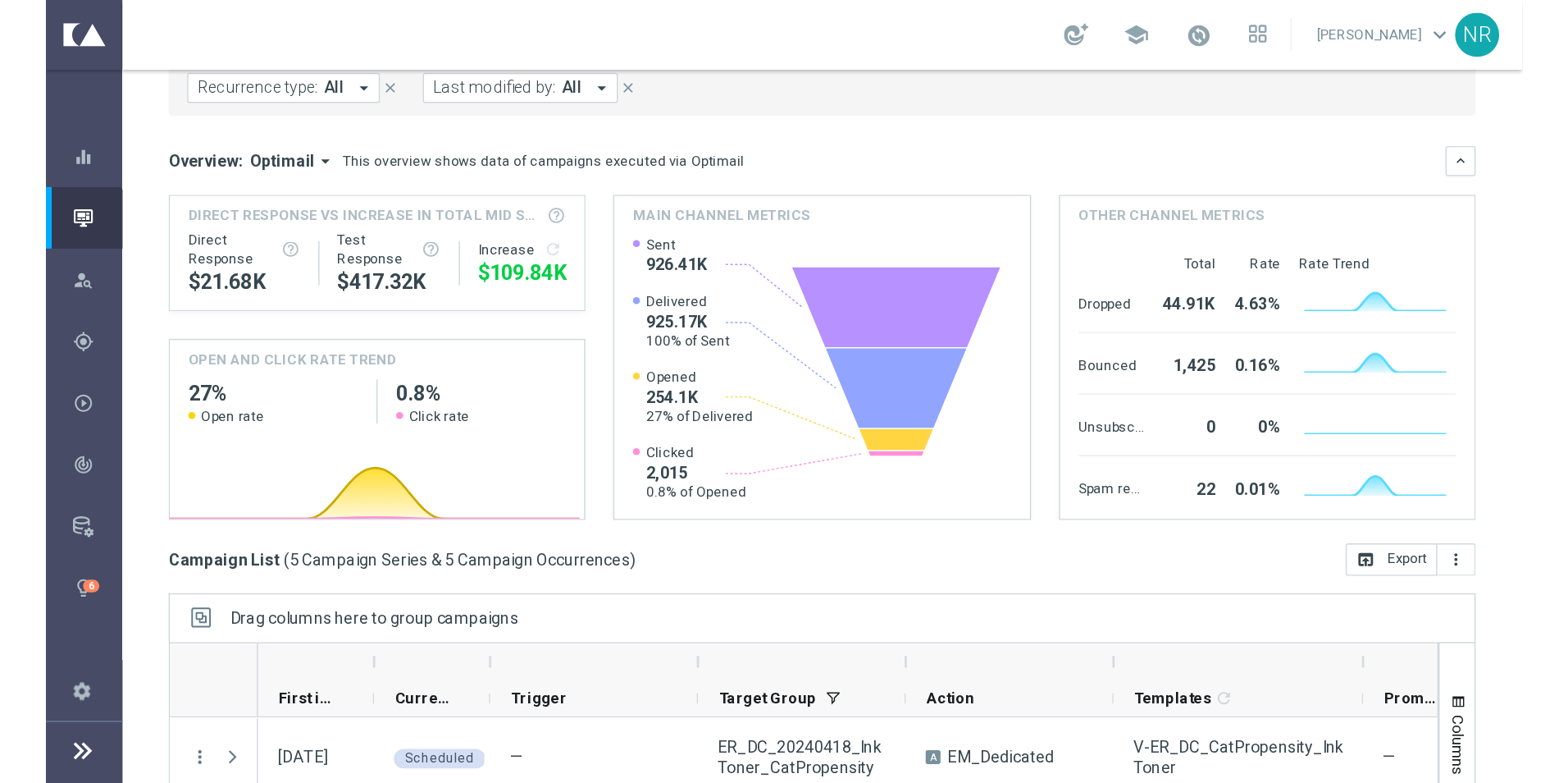
scroll to position [0, 0]
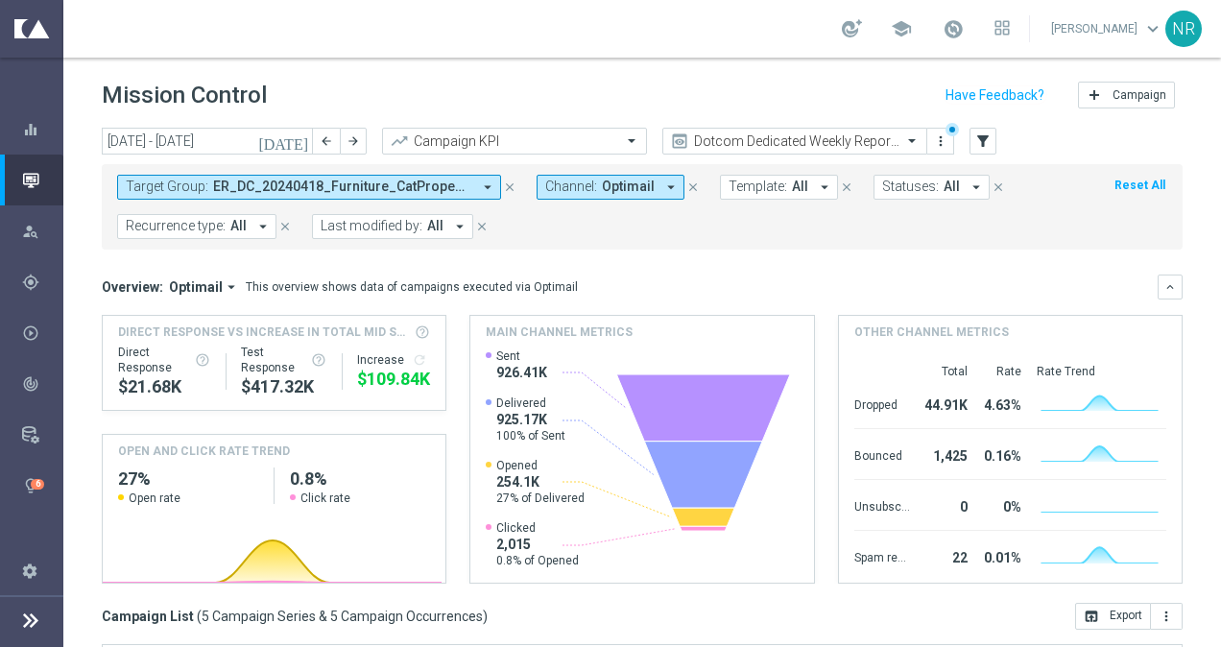
click at [29, 622] on icon at bounding box center [30, 619] width 23 height 23
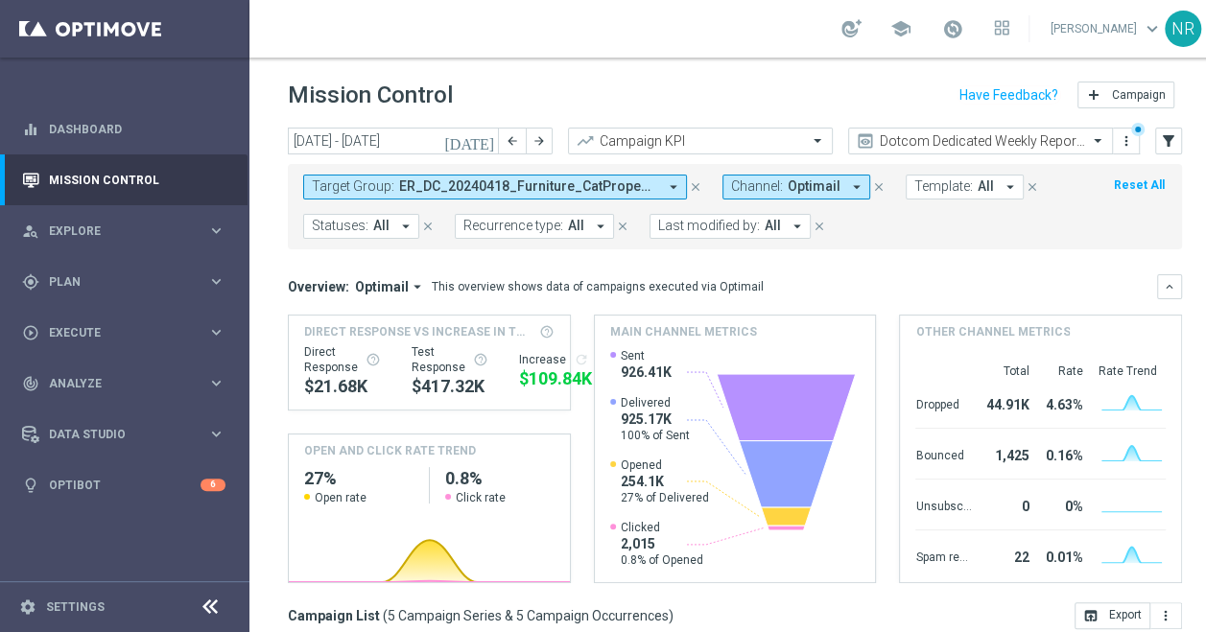
click at [677, 38] on div "school Nick Russo keyboard_arrow_down NR" at bounding box center [735, 29] width 971 height 58
click at [637, 99] on div "Mission Control add Campaign" at bounding box center [735, 95] width 894 height 37
click at [676, 71] on header "Mission Control add Campaign" at bounding box center [735, 93] width 971 height 70
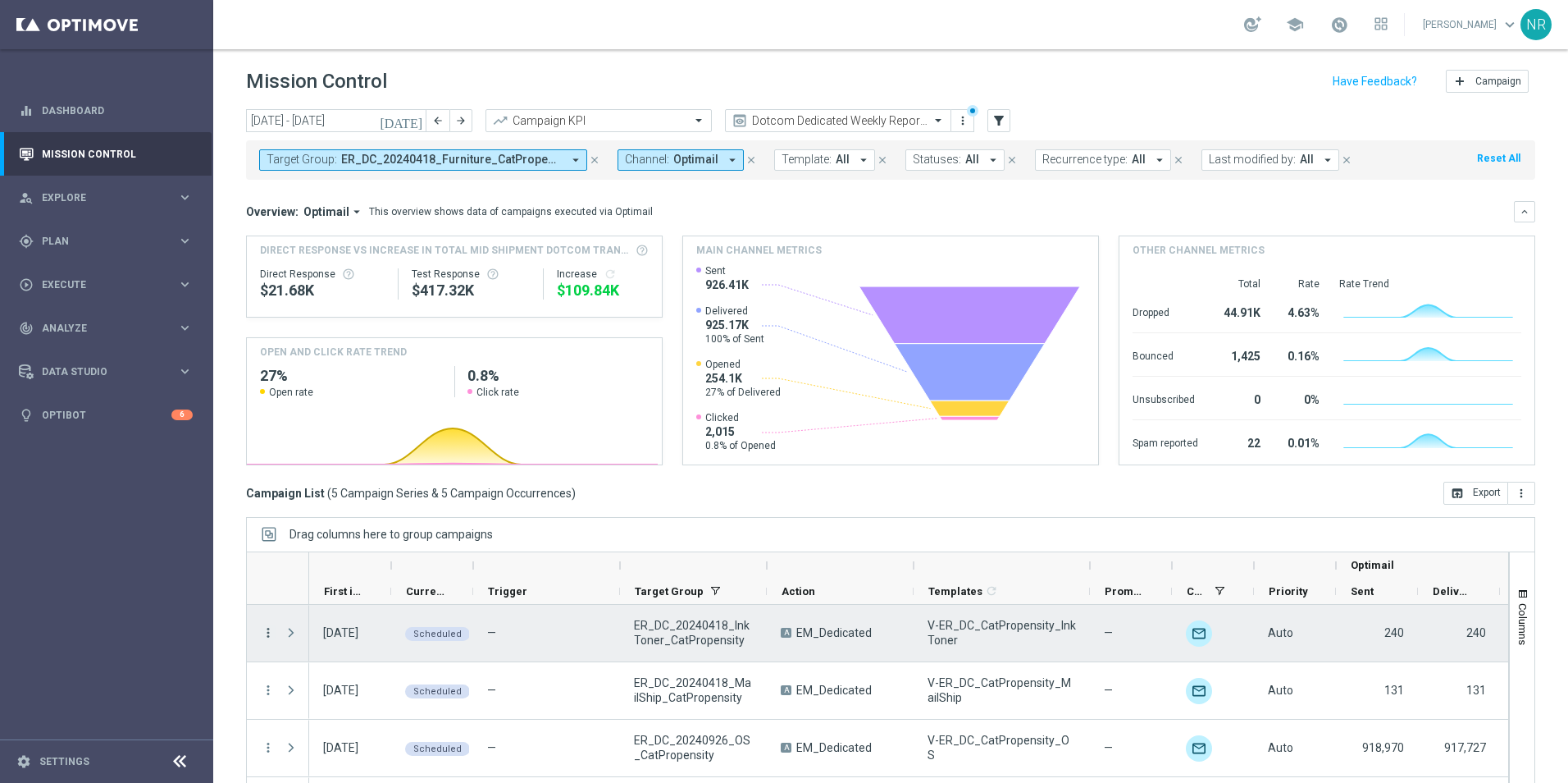
click at [267, 539] on icon "more_vert" at bounding box center [267, 632] width 15 height 15
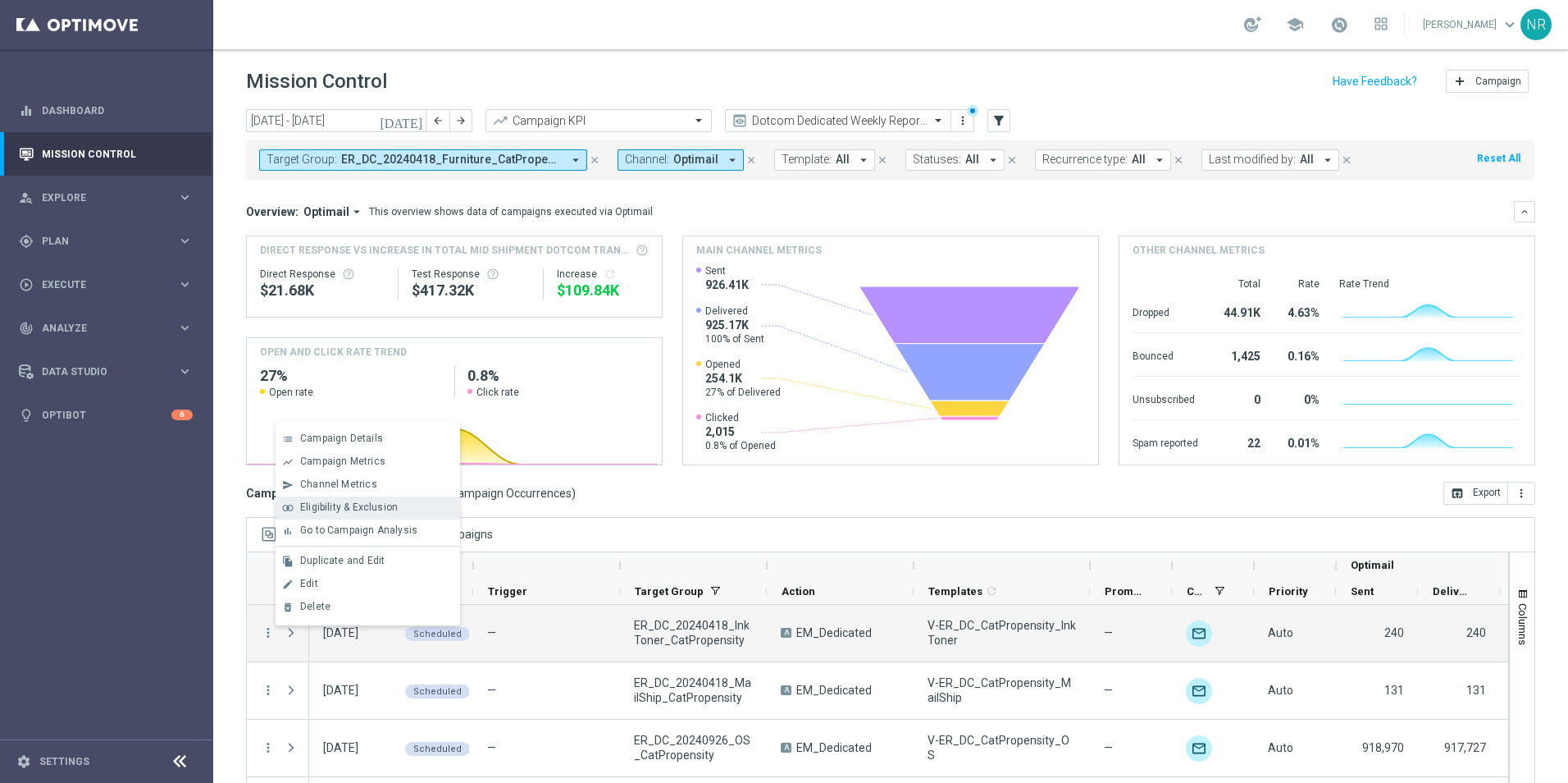
click at [352, 508] on span "Eligibility & Exclusion" at bounding box center [349, 506] width 97 height 11
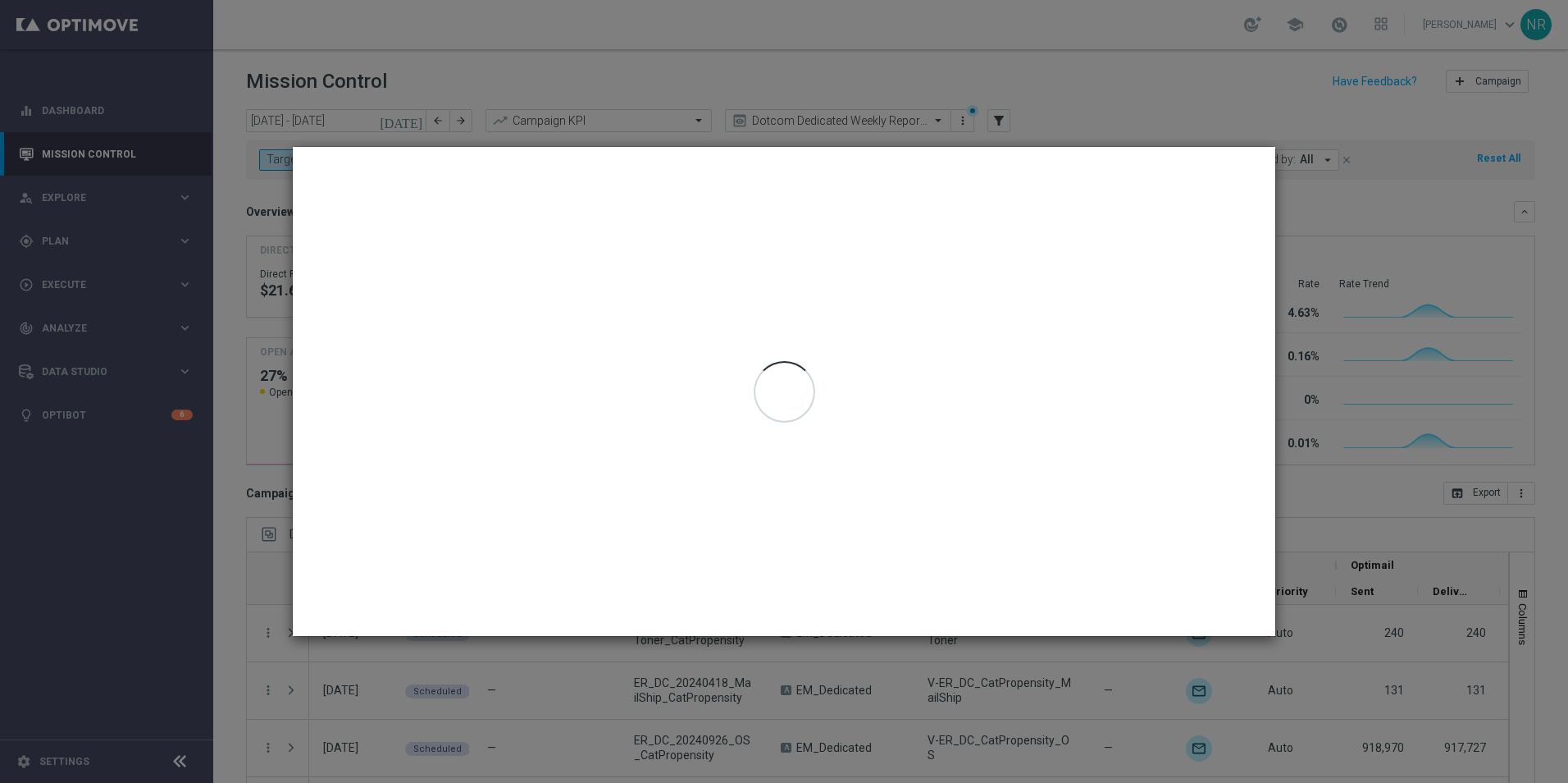
type input "22 Sep 2025 - 25 Sep 2025"
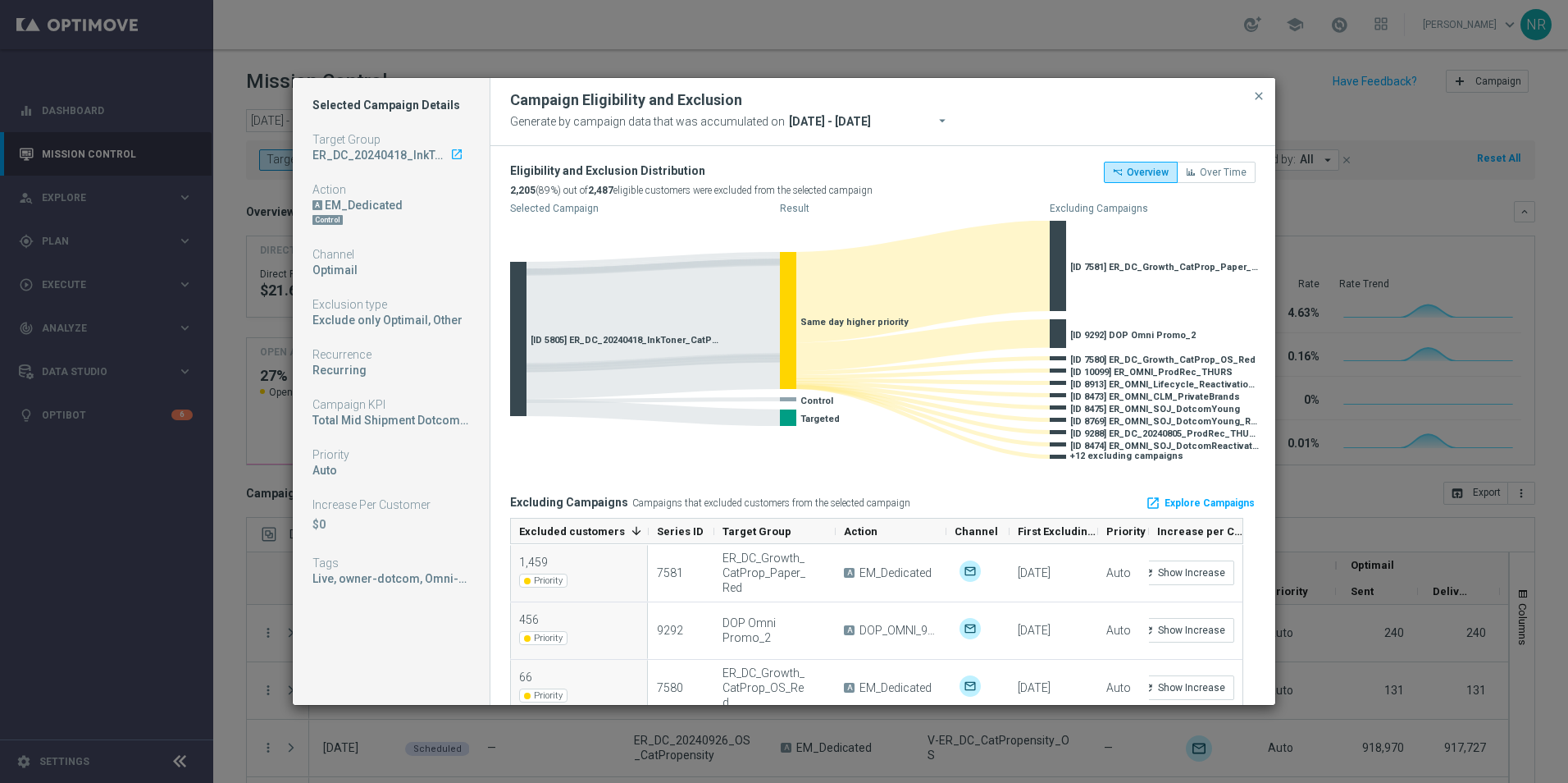
click at [1030, 97] on div "Campaign Eligibility and Exclusion" at bounding box center [883, 100] width 770 height 20
click at [1030, 97] on span "close" at bounding box center [1258, 96] width 13 height 13
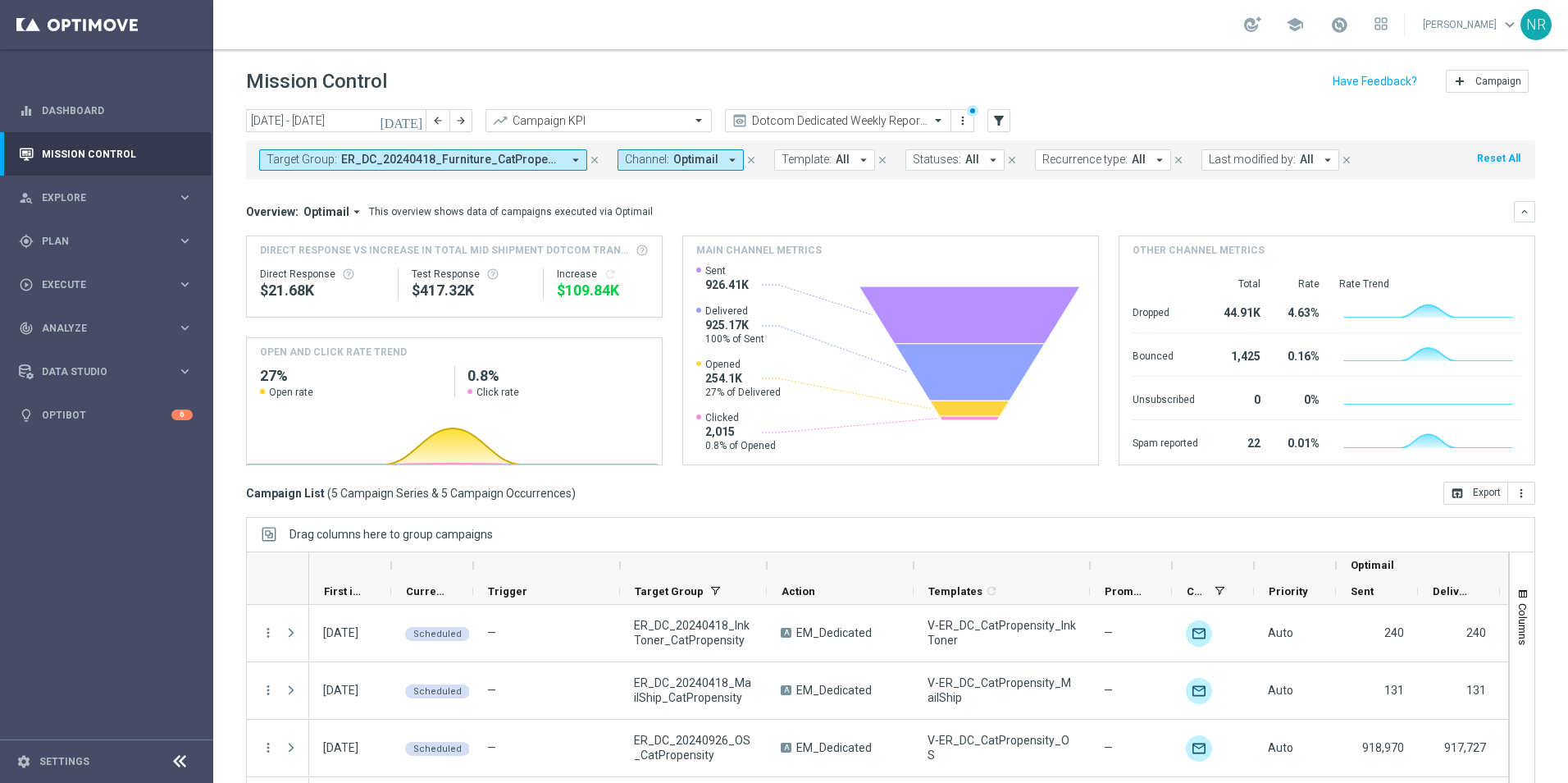
click at [1030, 86] on div "Mission Control add Campaign" at bounding box center [890, 81] width 1289 height 32
click at [1030, 497] on div "Campaign List ( 5 Campaign Series & 5 Campaign Occurrences ) open_in_browser Ex…" at bounding box center [890, 492] width 1289 height 23
click at [420, 124] on icon "[DATE]" at bounding box center [402, 120] width 44 height 15
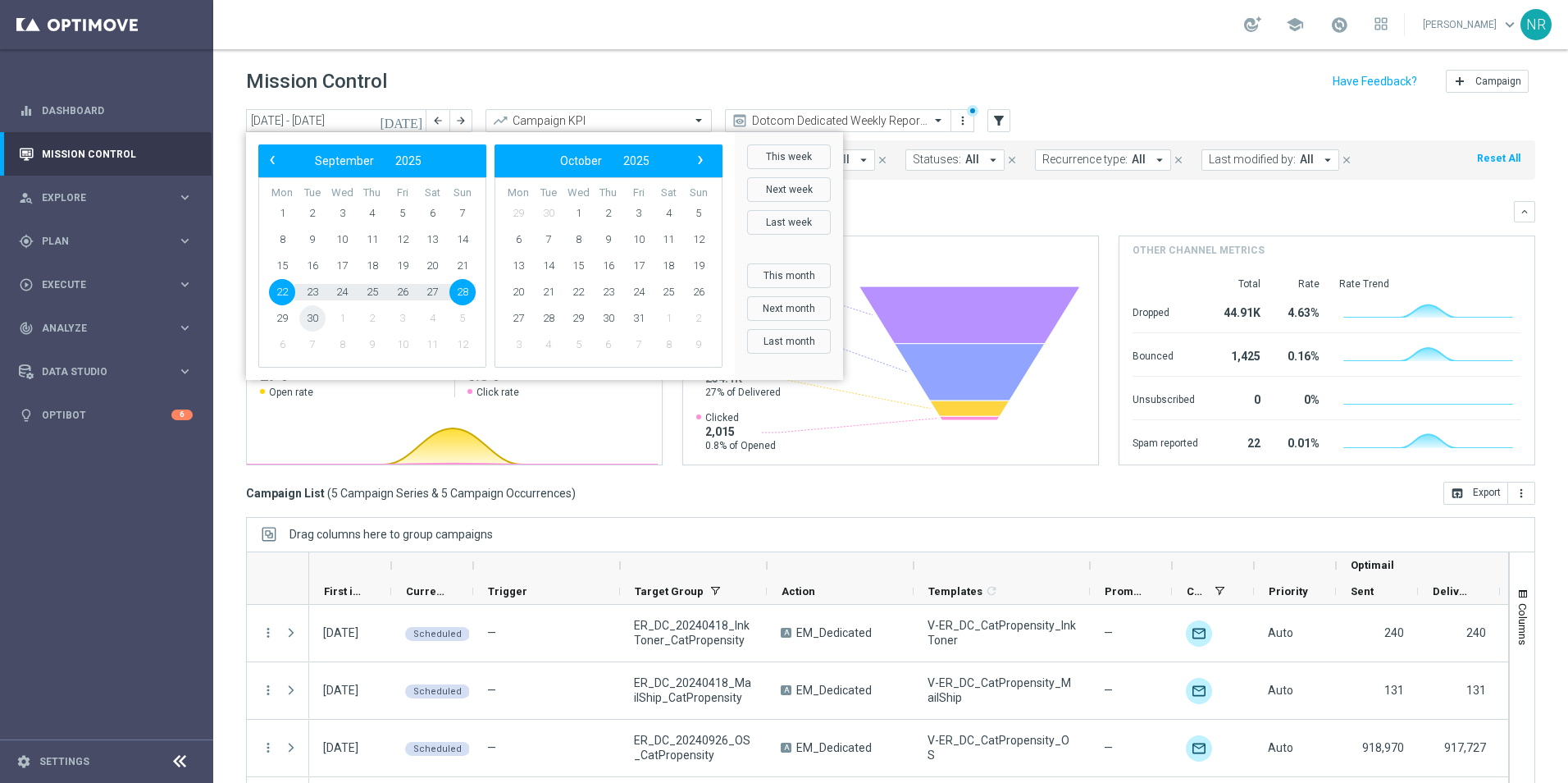
click at [305, 321] on span "30" at bounding box center [312, 318] width 26 height 26
click at [308, 323] on span "30" at bounding box center [312, 318] width 26 height 26
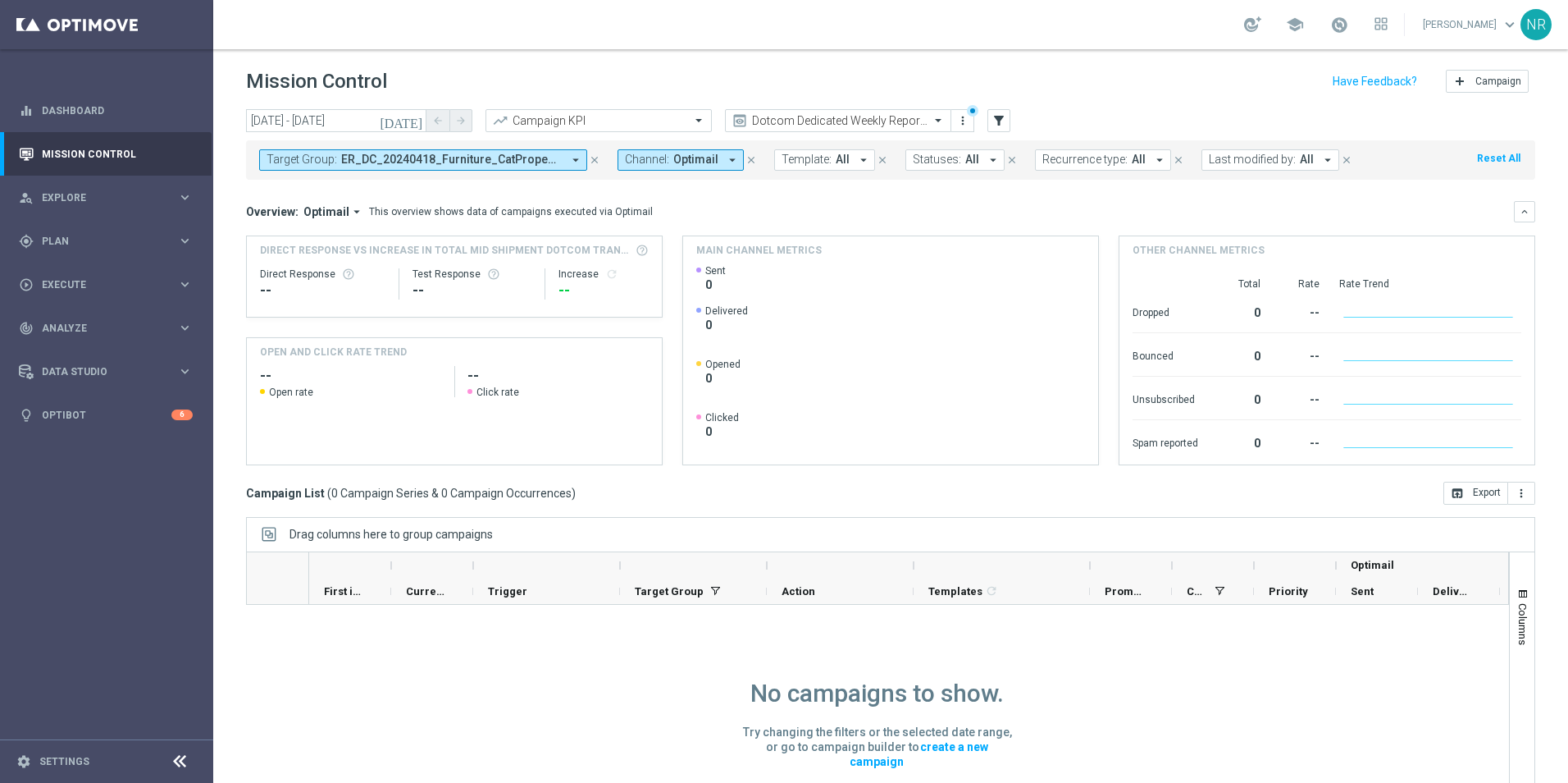
click at [417, 121] on icon "[DATE]" at bounding box center [402, 120] width 44 height 15
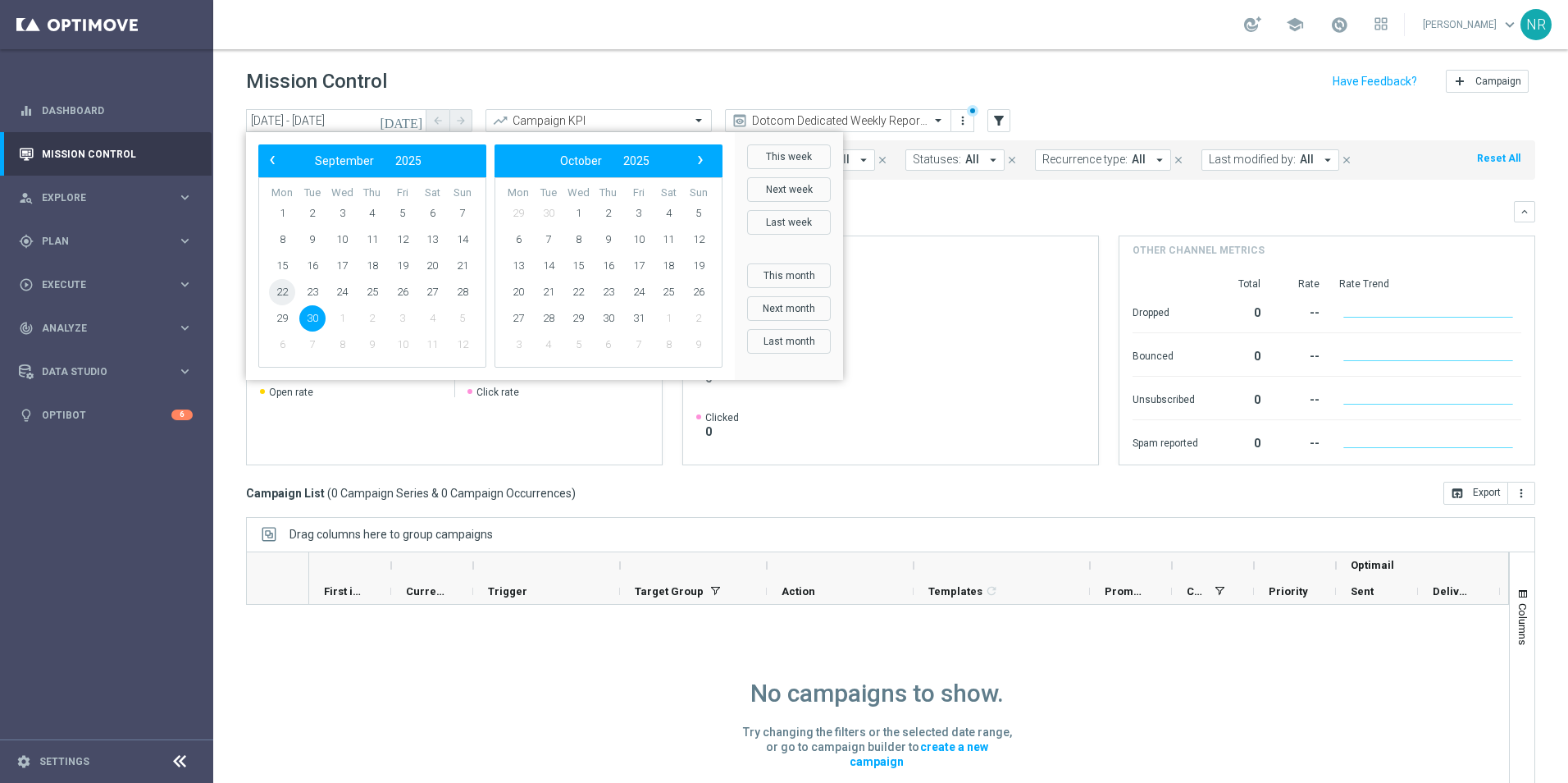
click at [274, 292] on span "22" at bounding box center [282, 291] width 26 height 26
click at [462, 291] on span "28" at bounding box center [462, 291] width 26 height 26
type input "22 Sep 2025 - 28 Sep 2025"
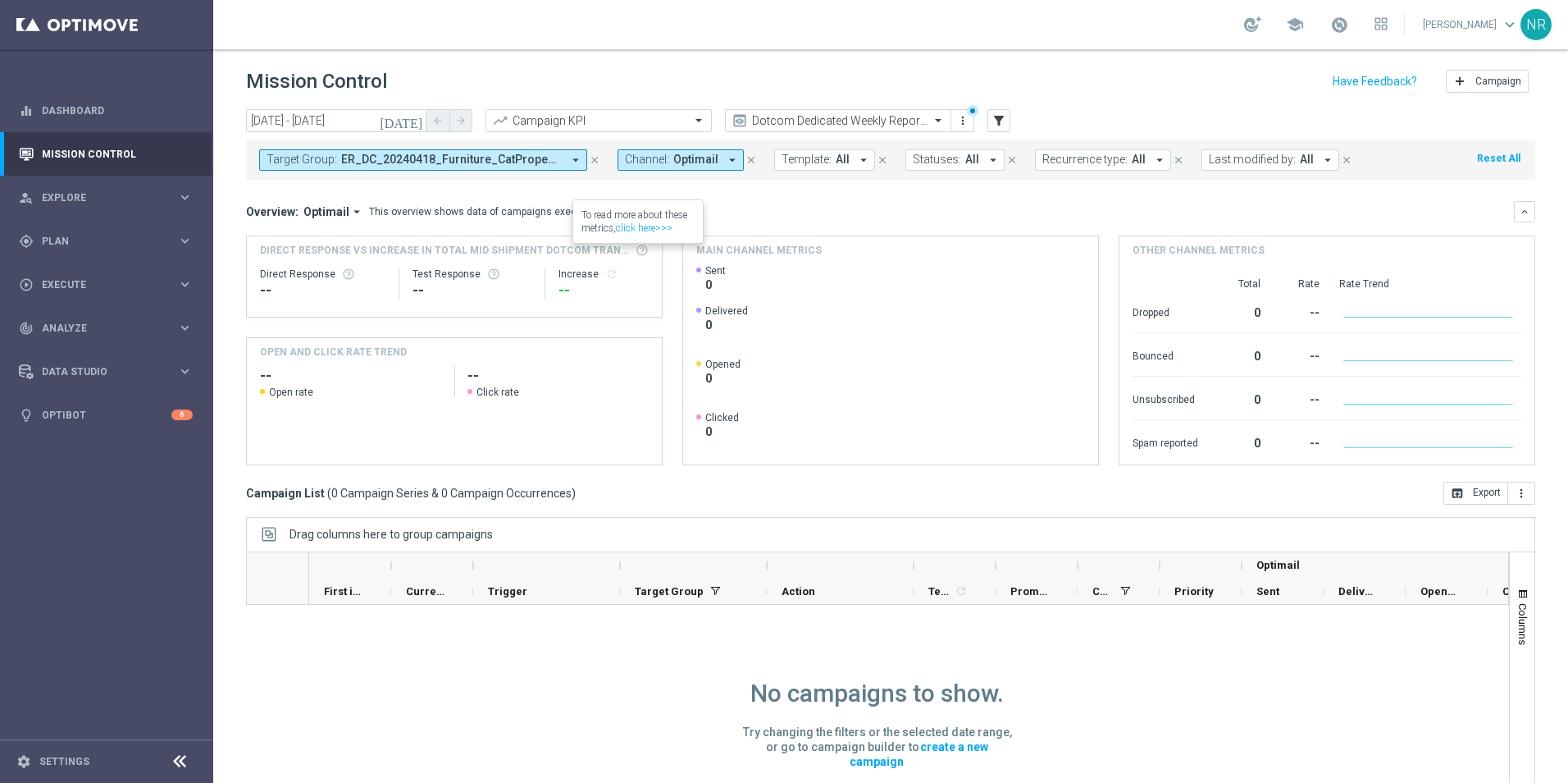
click at [595, 157] on icon "close" at bounding box center [594, 159] width 11 height 11
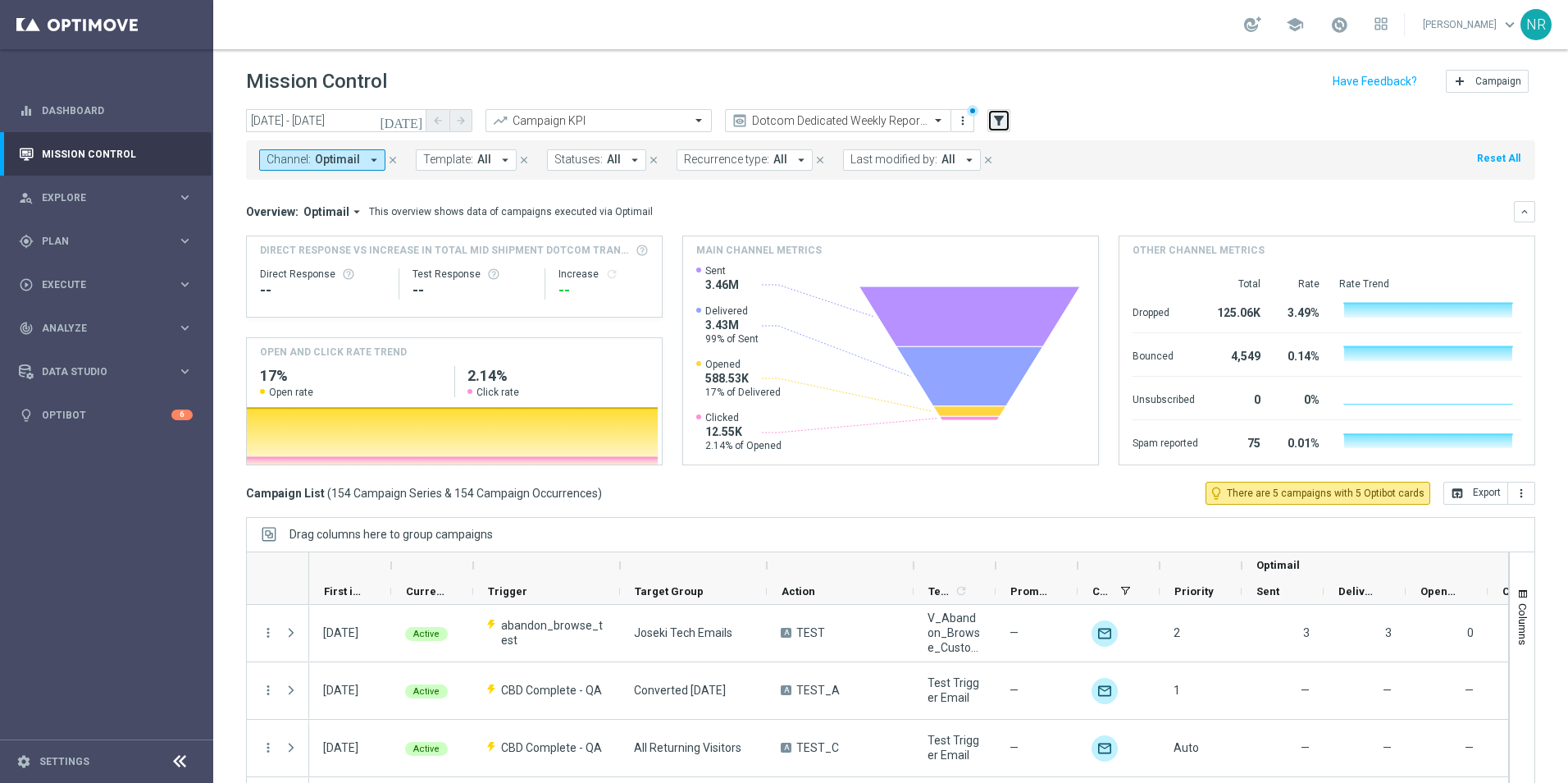
click at [997, 124] on icon "filter_alt" at bounding box center [998, 120] width 15 height 15
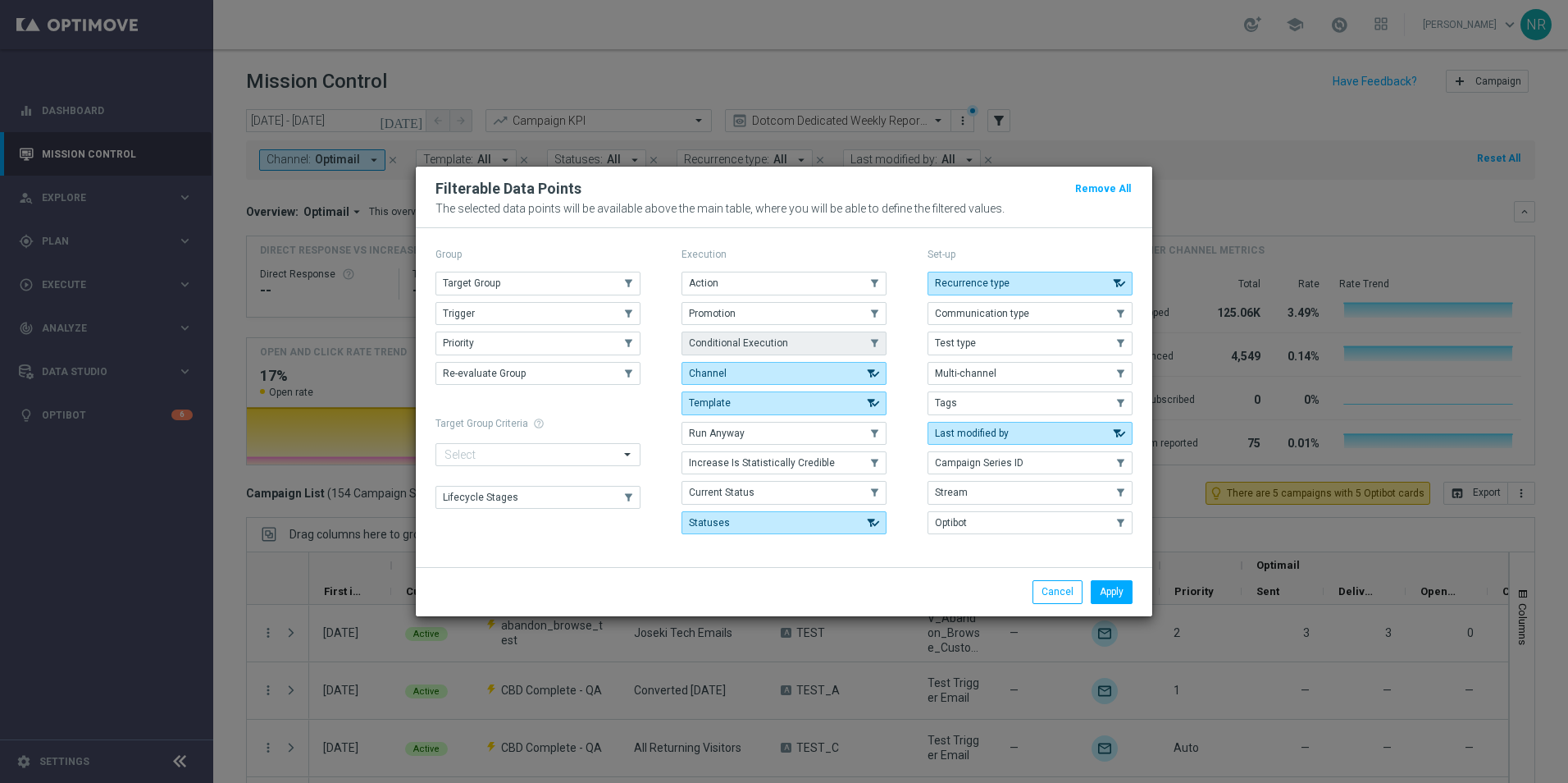
click at [761, 346] on span "Conditional Execution" at bounding box center [738, 342] width 99 height 11
click at [1113, 584] on button "Apply" at bounding box center [1111, 591] width 42 height 23
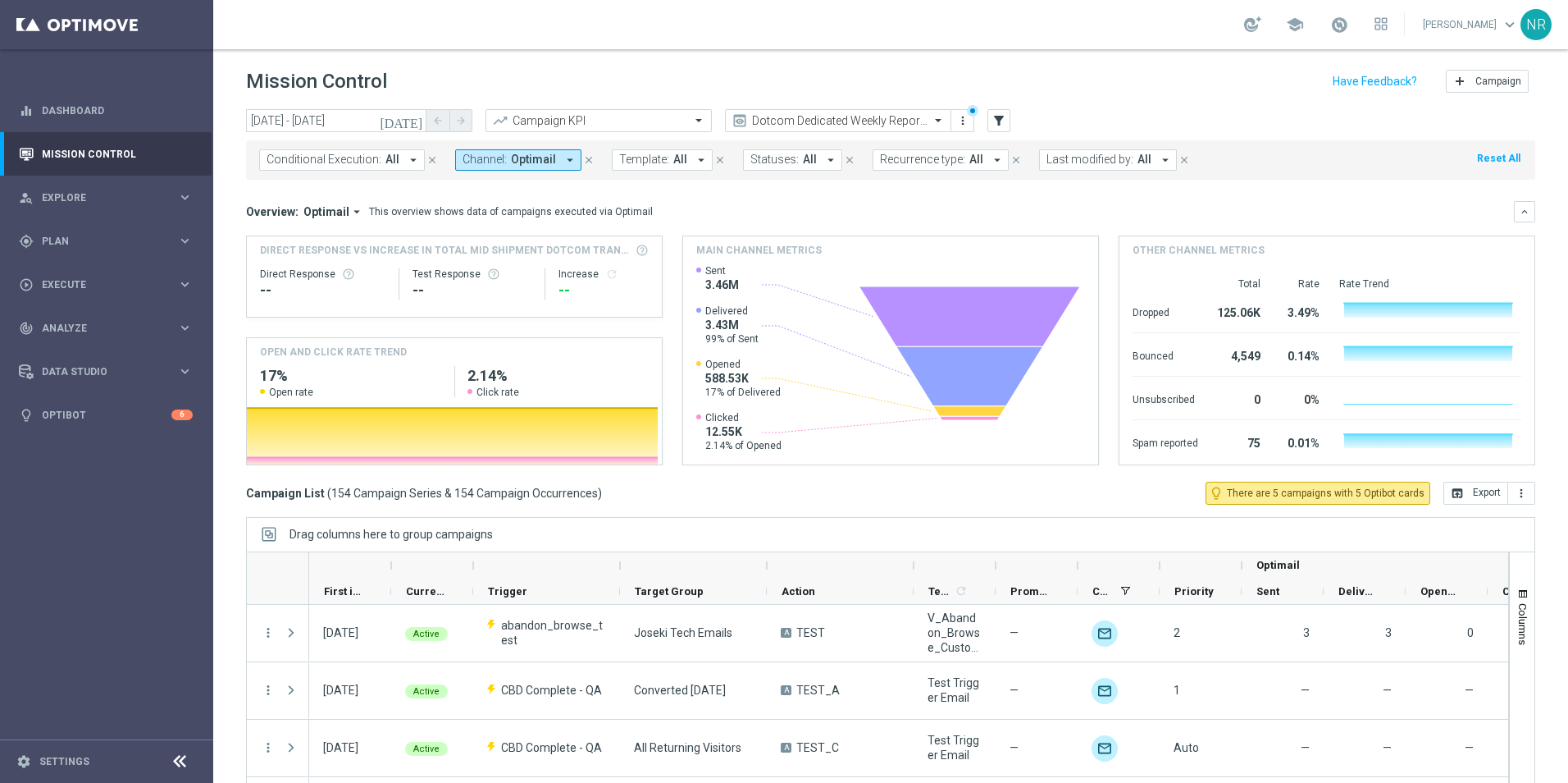
click at [341, 158] on span "Conditional Execution:" at bounding box center [324, 159] width 115 height 14
click at [295, 256] on div "On" at bounding box center [339, 250] width 144 height 26
click at [765, 223] on div "Overview: Optimail arrow_drop_down This overview shows data of campaigns execut…" at bounding box center [890, 333] width 1289 height 264
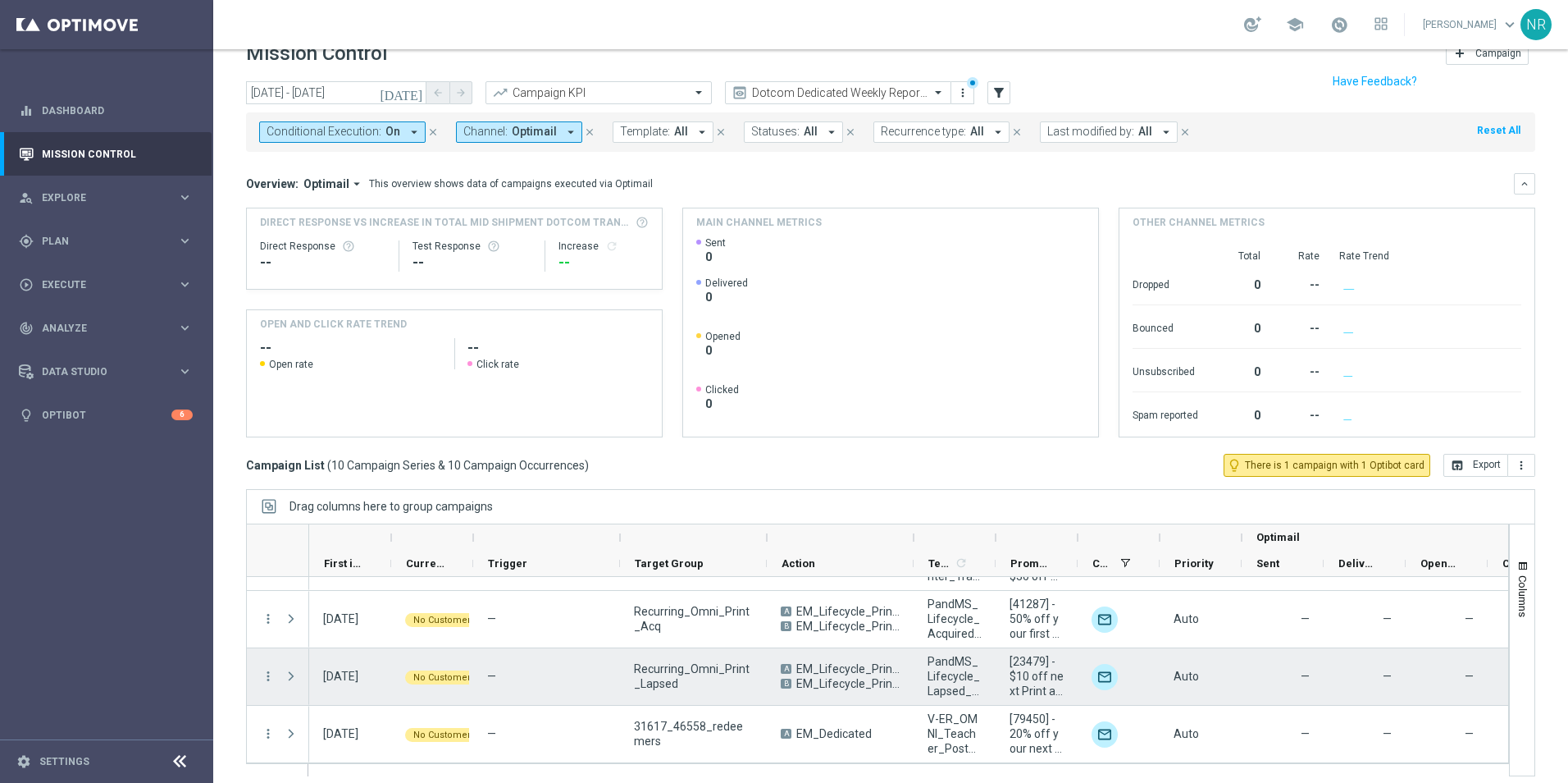
scroll to position [38, 0]
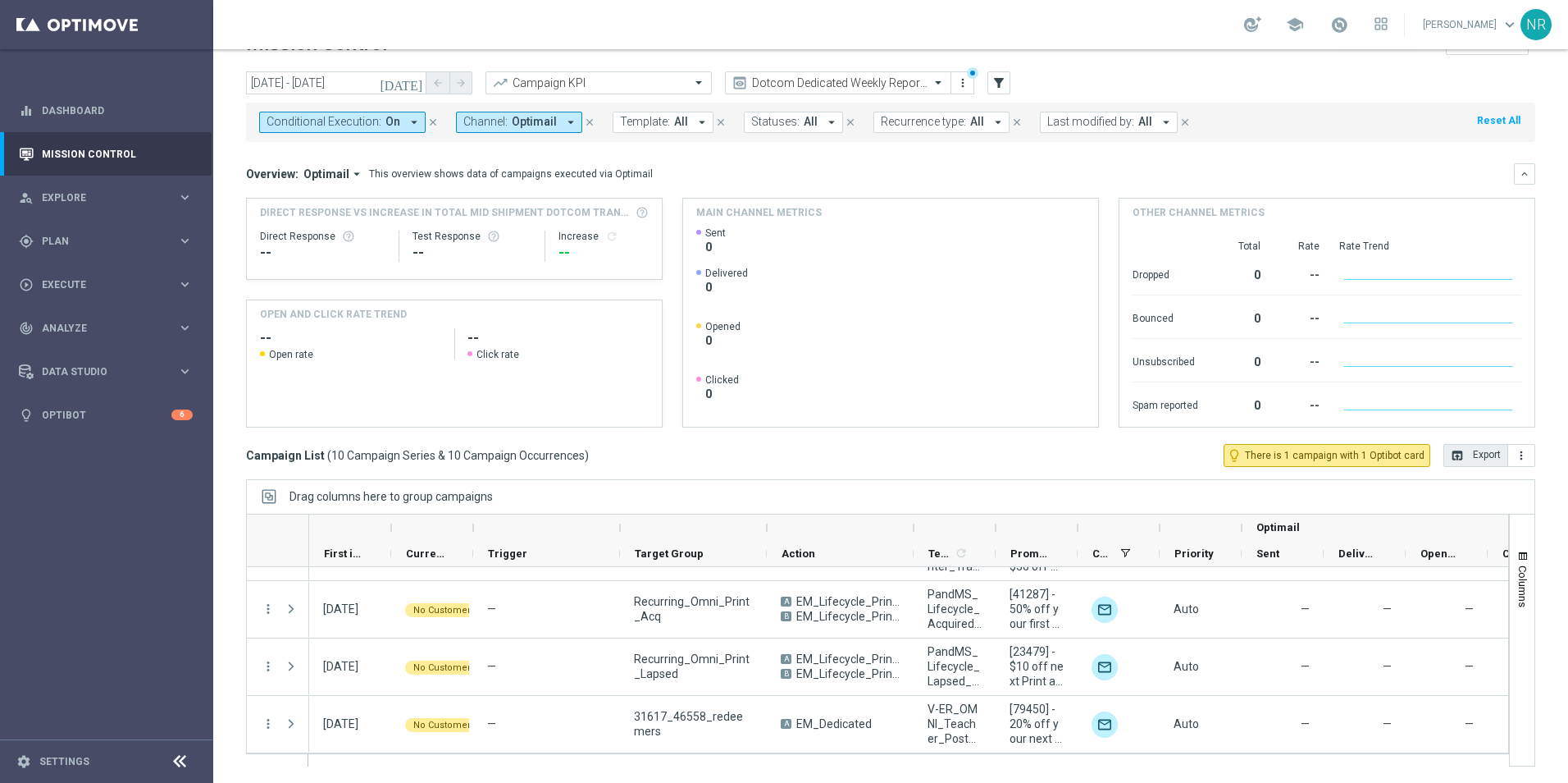
click at [1462, 462] on button "open_in_browser Export" at bounding box center [1476, 455] width 65 height 23
